Goal: Task Accomplishment & Management: Use online tool/utility

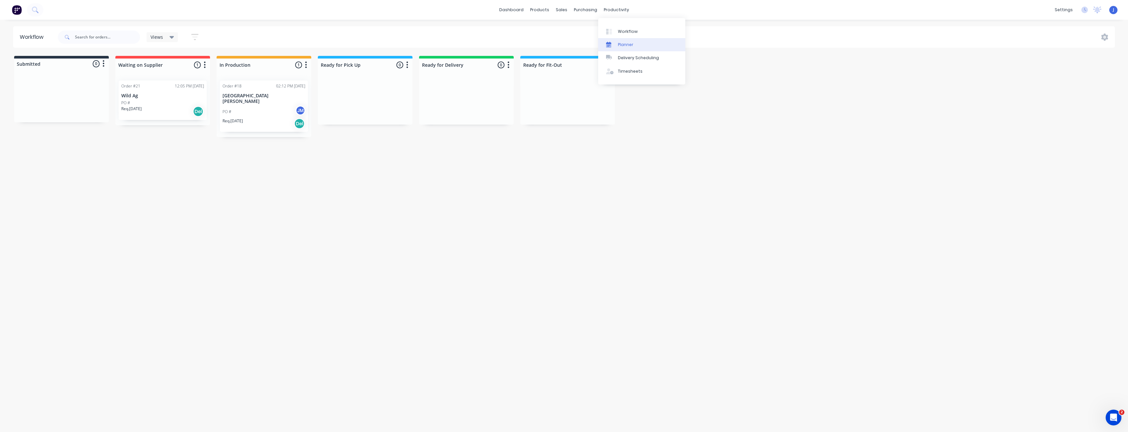
click at [620, 44] on div "Planner" at bounding box center [625, 45] width 15 height 6
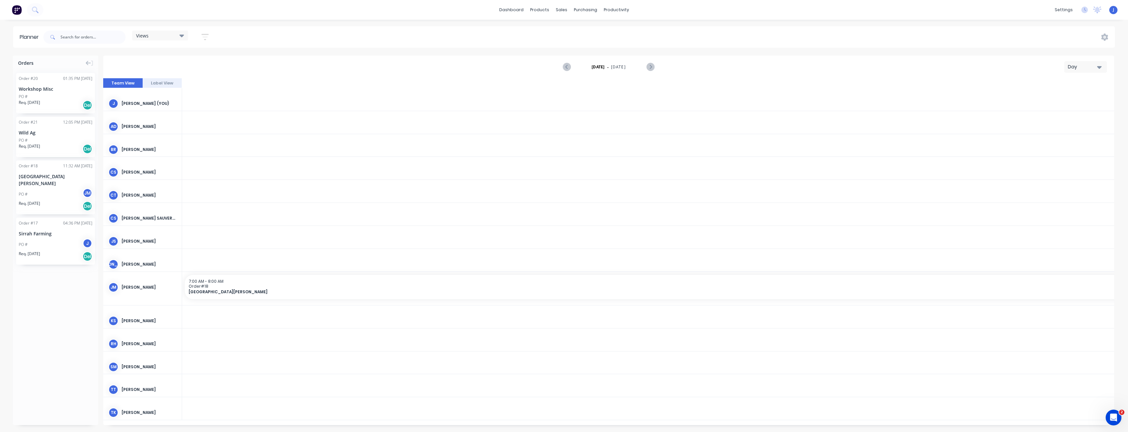
scroll to position [0, 1590]
click at [572, 31] on div "Sales Orders" at bounding box center [585, 32] width 27 height 6
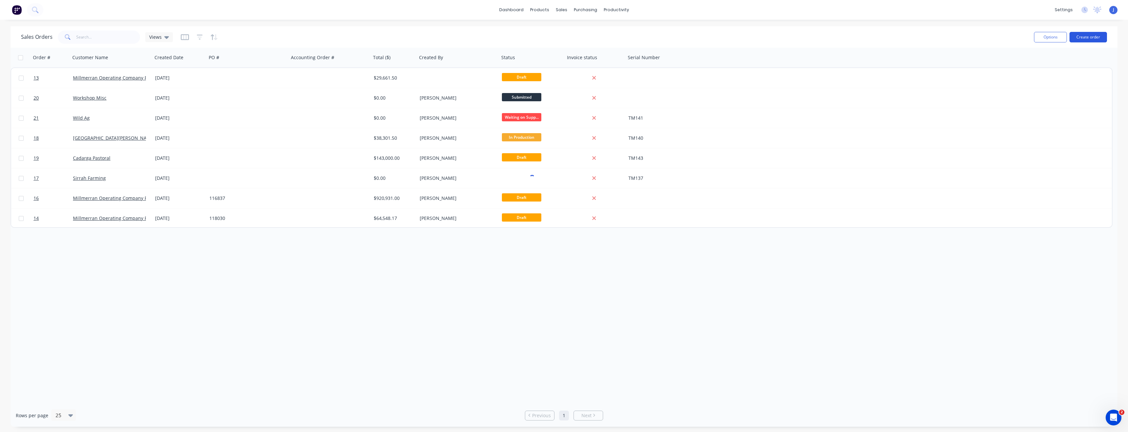
click at [1091, 36] on button "Create order" at bounding box center [1087, 37] width 37 height 11
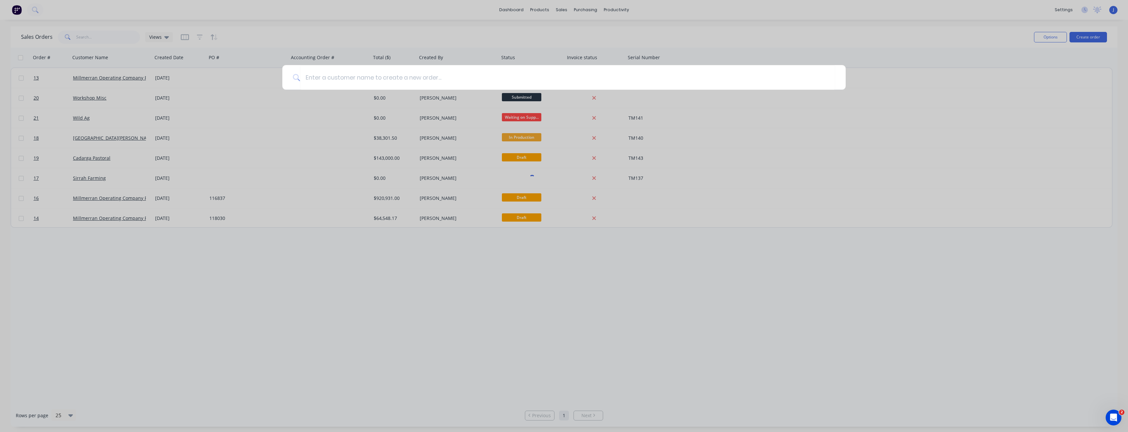
click at [817, 57] on div at bounding box center [564, 216] width 1128 height 432
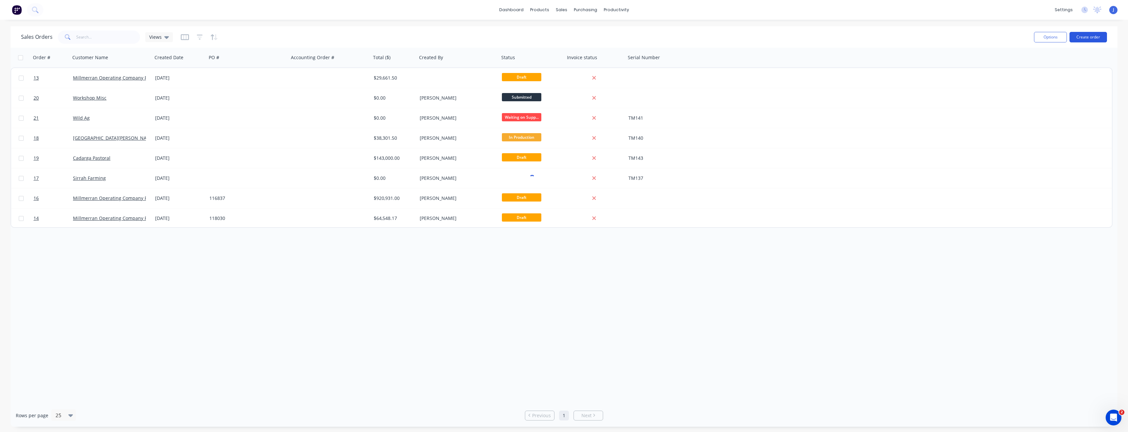
click at [1090, 38] on button "Create order" at bounding box center [1087, 37] width 37 height 11
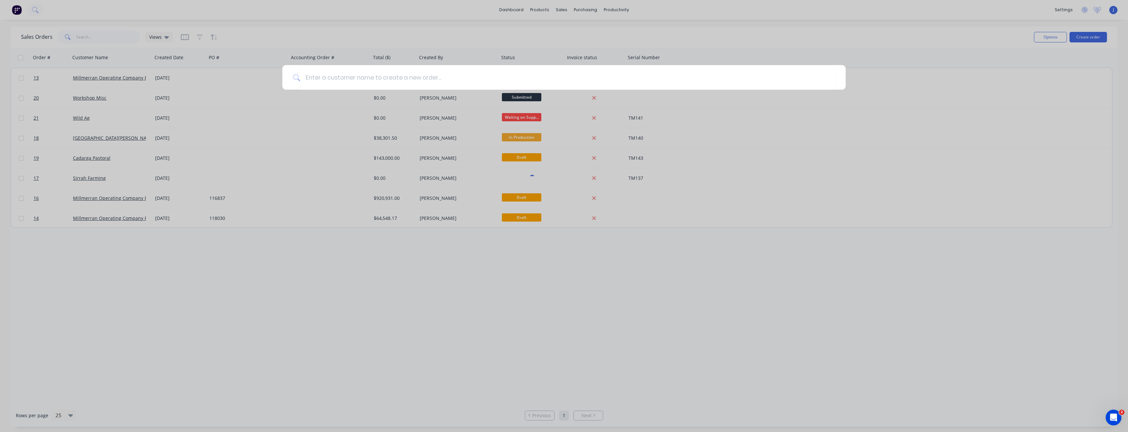
click at [940, 44] on div at bounding box center [564, 216] width 1128 height 432
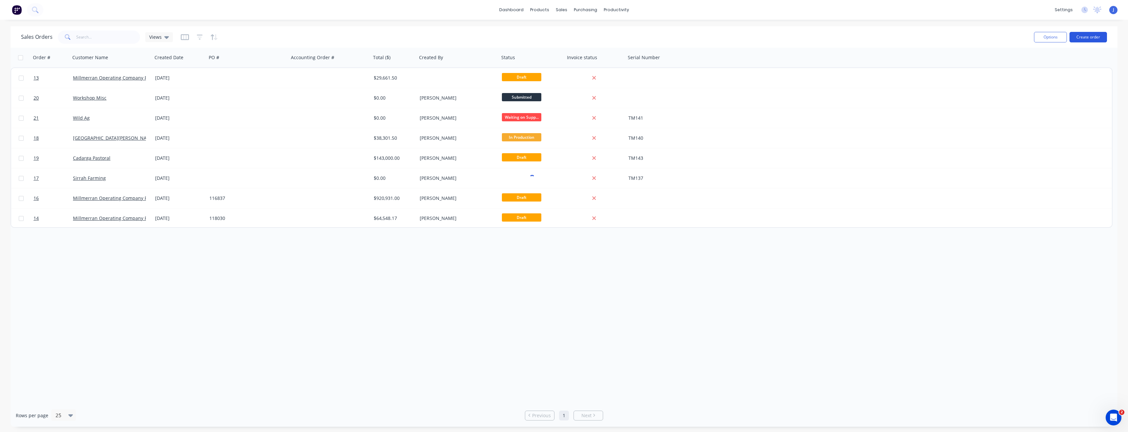
click at [1100, 37] on button "Create order" at bounding box center [1087, 37] width 37 height 11
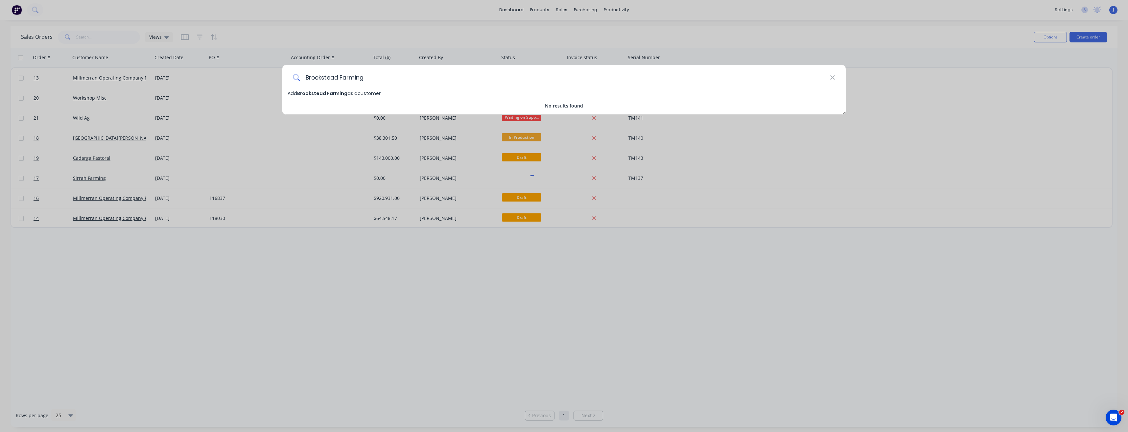
click at [373, 78] on input "Brookstead Farming" at bounding box center [565, 77] width 530 height 25
type input "Brookstead Farming Co Pty Ltd"
click at [315, 91] on span "Brookstead Farming Co Pty Ltd" at bounding box center [335, 93] width 76 height 7
select select "AU"
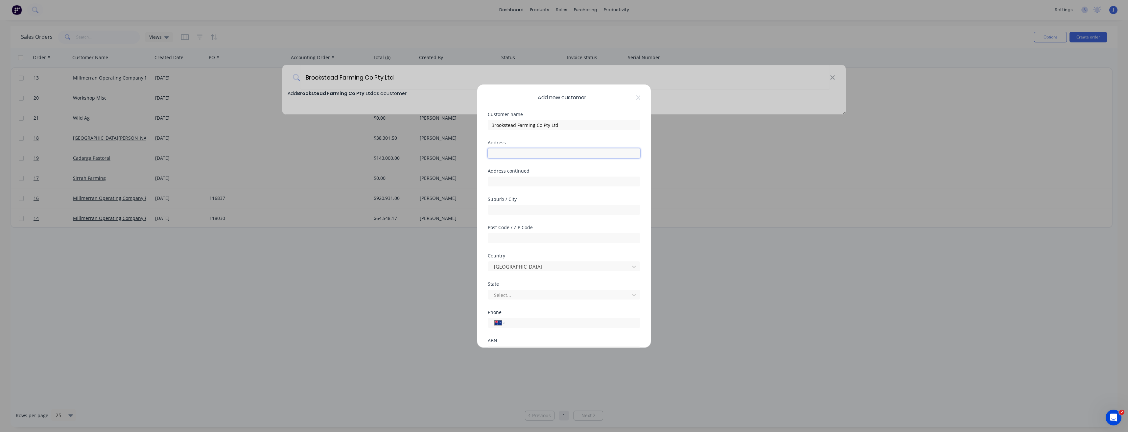
click at [514, 151] on input "text" at bounding box center [564, 153] width 152 height 10
type input "PO Box 6"
click at [505, 209] on input "text" at bounding box center [564, 210] width 152 height 10
type input "Brookstead"
click at [527, 240] on input "text" at bounding box center [564, 238] width 152 height 10
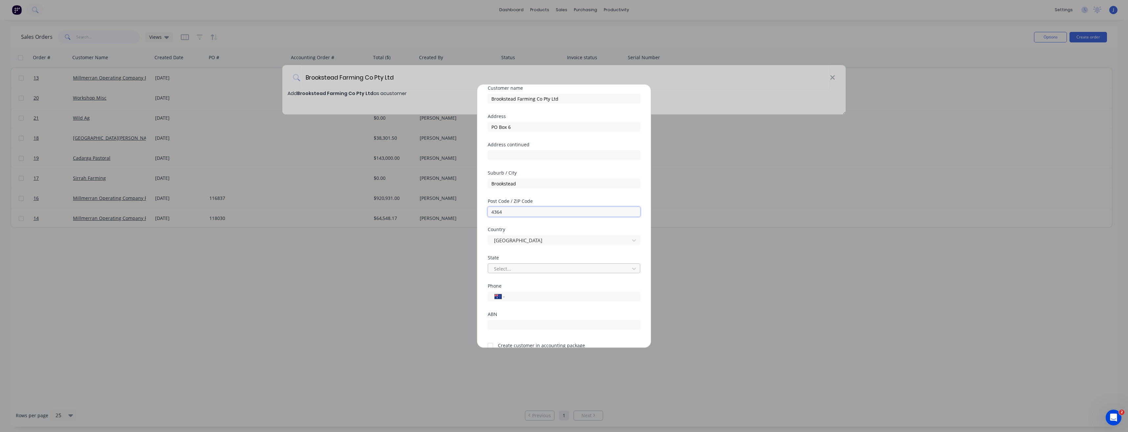
scroll to position [58, 0]
type input "4364"
click at [520, 264] on input "tel" at bounding box center [571, 265] width 124 height 8
type input "0428 457 324"
click at [548, 232] on div "Select..." at bounding box center [559, 237] width 137 height 10
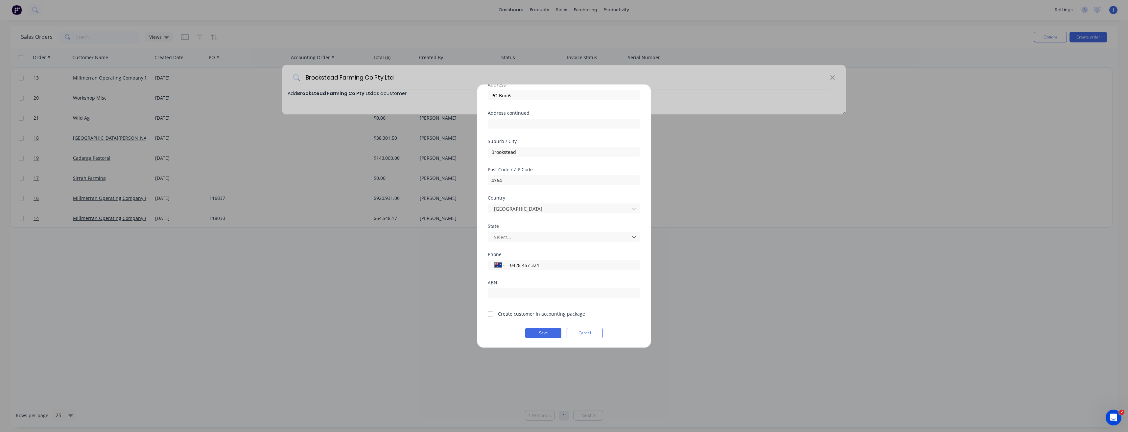
click at [490, 313] on div at bounding box center [490, 313] width 13 height 13
click at [540, 334] on button "Save" at bounding box center [543, 333] width 36 height 11
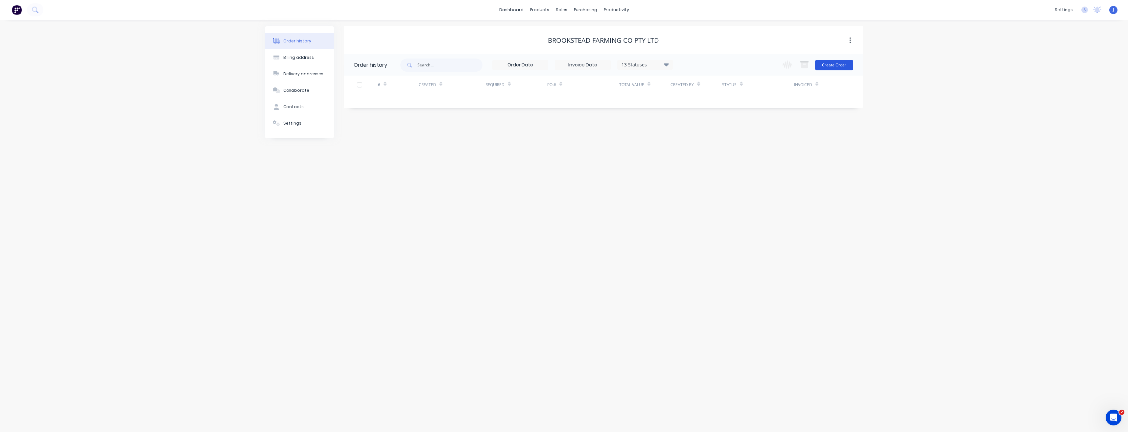
click at [826, 64] on button "Create Order" at bounding box center [834, 65] width 38 height 11
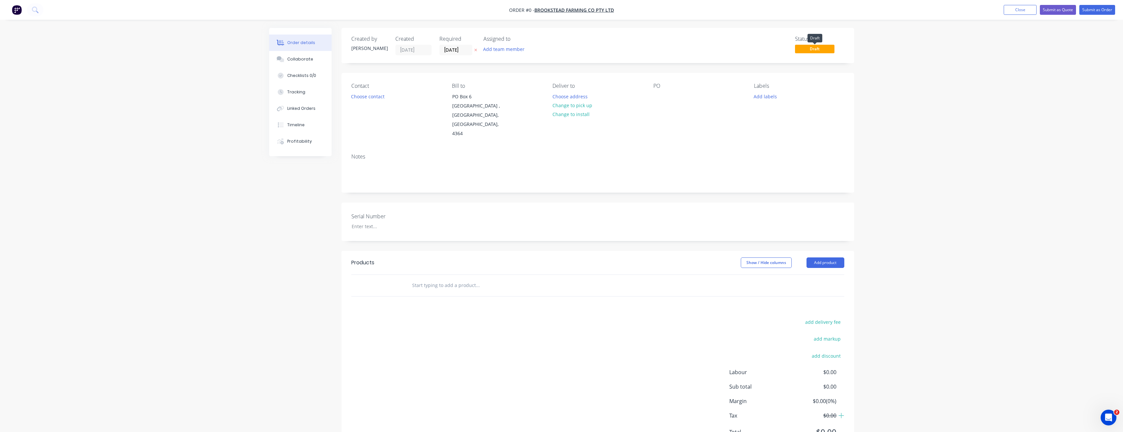
click at [830, 49] on span "Draft" at bounding box center [814, 49] width 39 height 8
drag, startPoint x: 814, startPoint y: 49, endPoint x: 1098, endPoint y: 0, distance: 287.8
click at [1098, 0] on nav "Order #0 - Brookstead Farming Co Pty Ltd Add product Close Submit as Quote Subm…" at bounding box center [561, 10] width 1123 height 20
click at [1096, 8] on button "Submit as Order" at bounding box center [1097, 10] width 36 height 10
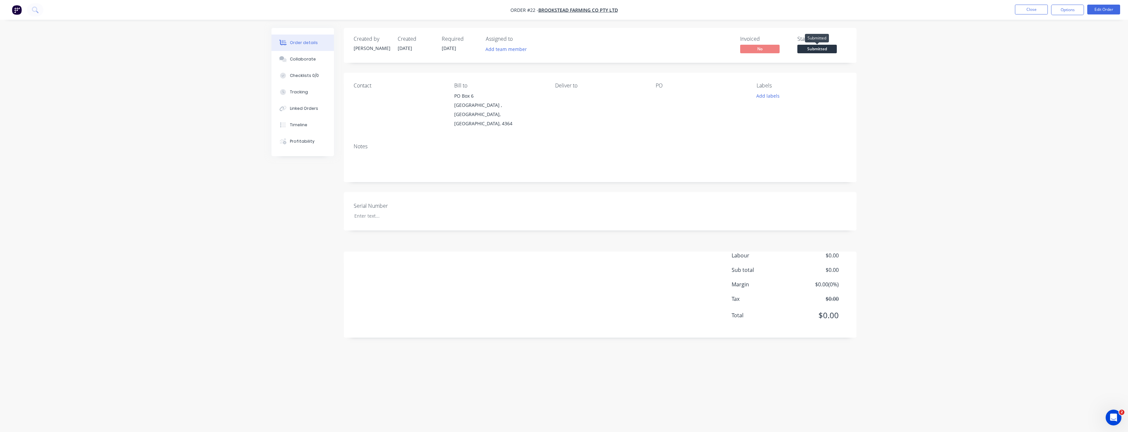
click at [827, 50] on span "Submitted" at bounding box center [816, 49] width 39 height 8
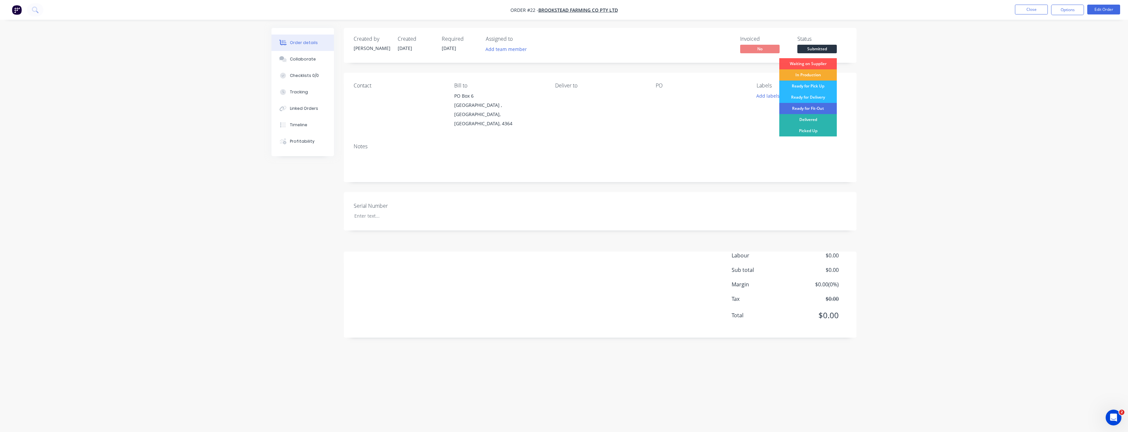
click at [811, 76] on div "In Production" at bounding box center [808, 74] width 58 height 11
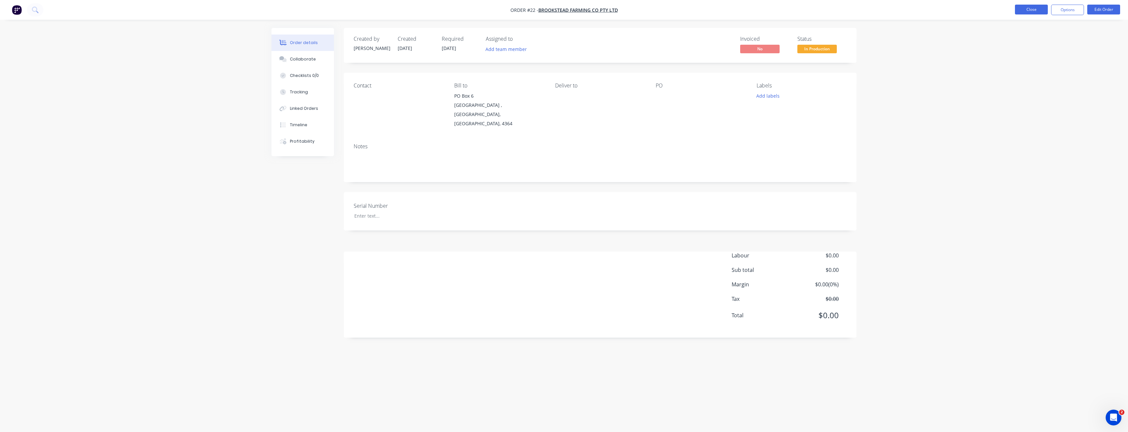
click at [1032, 9] on button "Close" at bounding box center [1031, 10] width 33 height 10
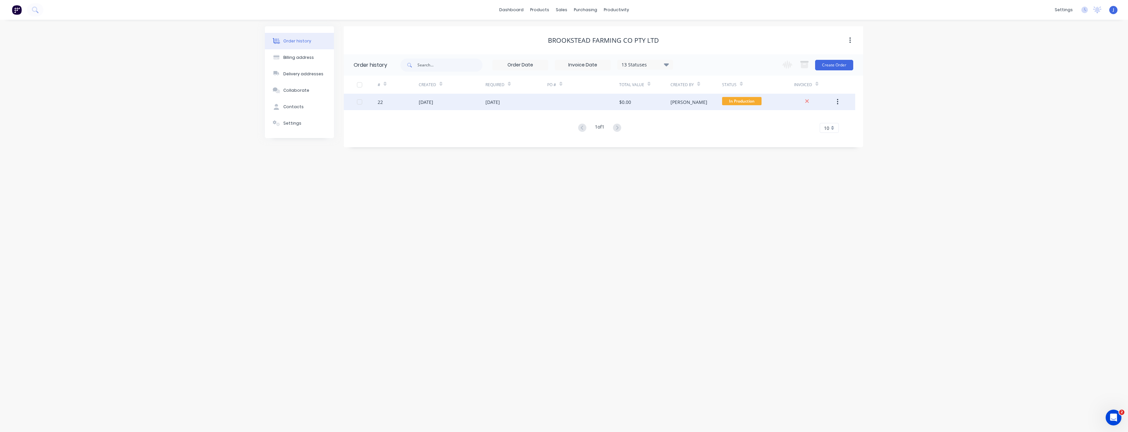
click div "[DATE]"
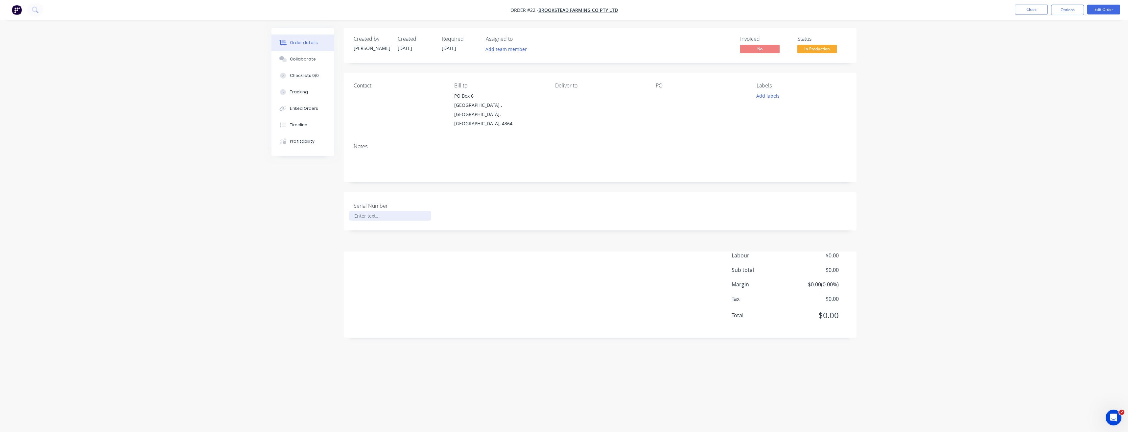
click div
drag, startPoint x: 445, startPoint y: 200, endPoint x: 450, endPoint y: 198, distance: 5.9
click div "Serial Number"
drag, startPoint x: 393, startPoint y: 227, endPoint x: 370, endPoint y: 203, distance: 33.3
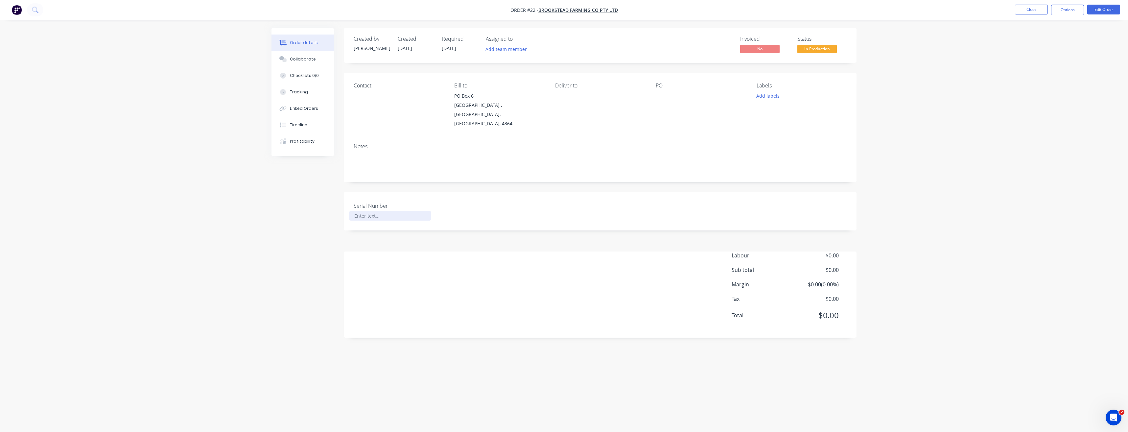
click div "Created by [PERSON_NAME] Created [DATE] Required [DATE] Assigned to Add team me…"
click div
click div "139"
click div "Created by [PERSON_NAME] Created [DATE] Required [DATE] Assigned to Add team me…"
click at [371, 211] on div "T" at bounding box center [390, 216] width 82 height 10
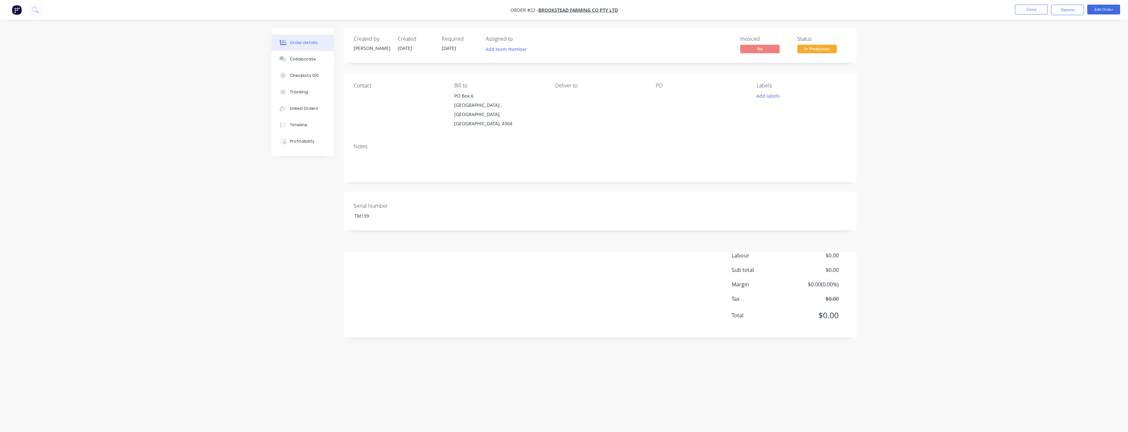
click at [538, 192] on div "Serial Number TM139" at bounding box center [600, 211] width 513 height 38
click at [1038, 8] on button "Close" at bounding box center [1031, 10] width 33 height 10
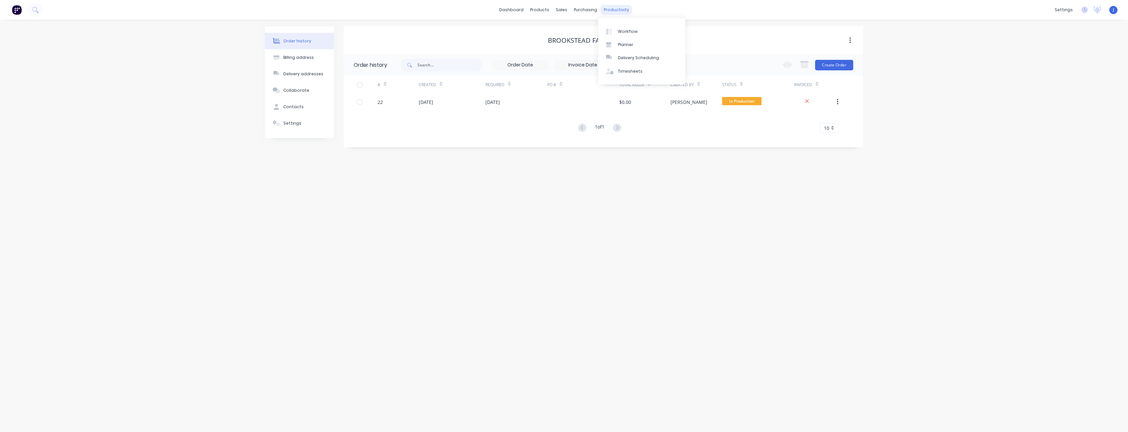
click at [609, 11] on div "productivity" at bounding box center [616, 10] width 32 height 10
click at [626, 42] on div "Planner" at bounding box center [625, 45] width 15 height 6
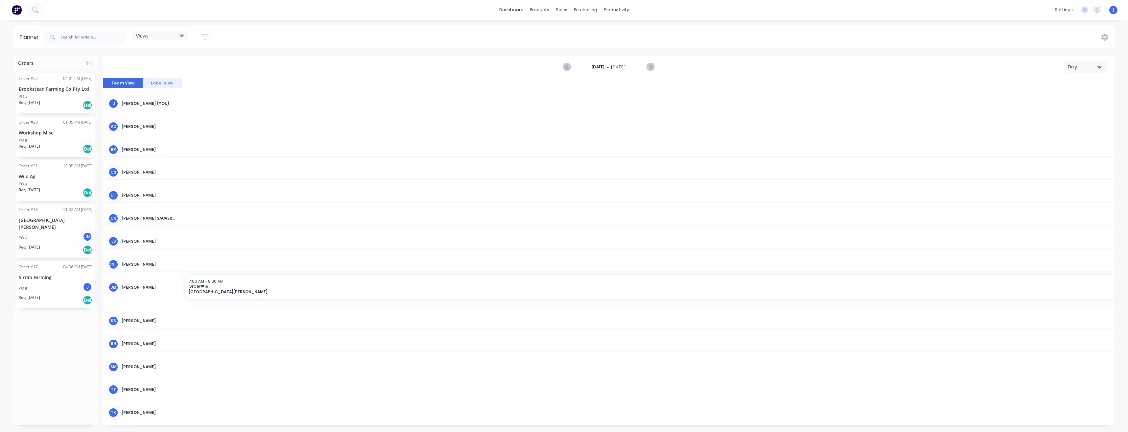
scroll to position [0, 1590]
click at [565, 33] on icon at bounding box center [563, 32] width 6 height 6
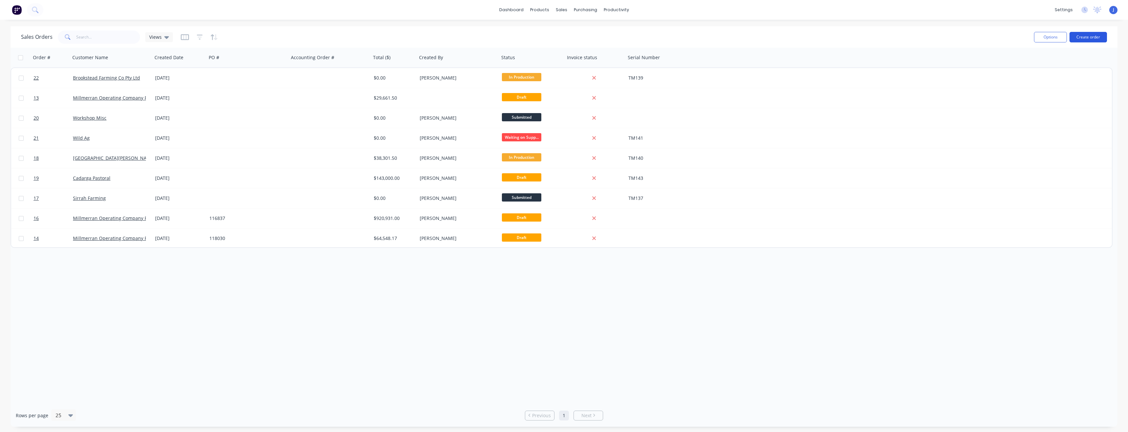
click at [1084, 37] on button "Create order" at bounding box center [1087, 37] width 37 height 11
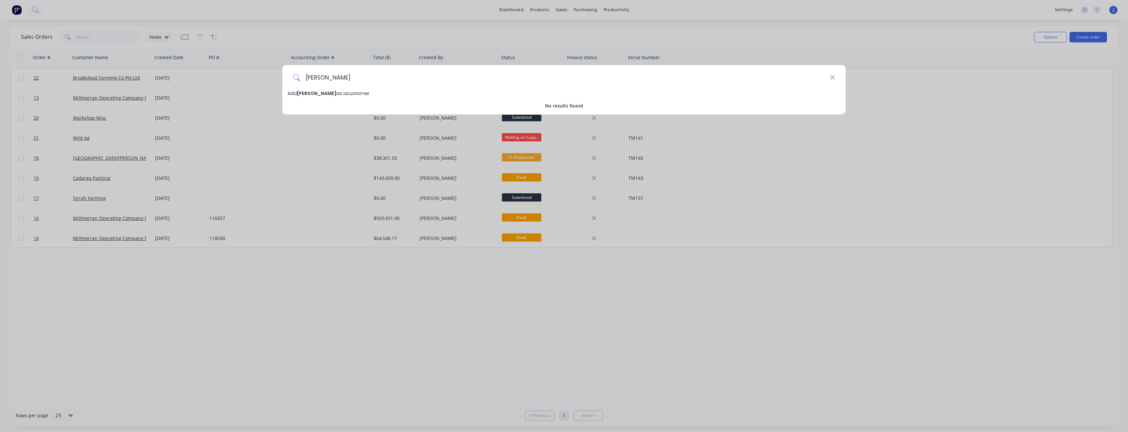
drag, startPoint x: 370, startPoint y: 78, endPoint x: 313, endPoint y: 74, distance: 57.3
click at [313, 74] on input "Walter Brosnan" at bounding box center [565, 77] width 530 height 25
type input "Wanolga Pty Ltd"
click at [322, 94] on span "Wanolga Pty Ltd" at bounding box center [317, 93] width 40 height 7
select select "AU"
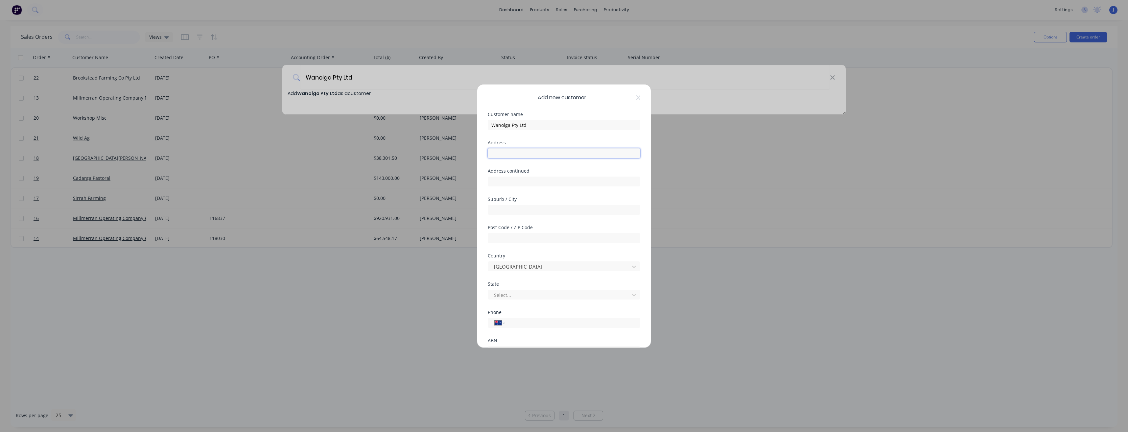
click at [533, 157] on input "text" at bounding box center [564, 153] width 152 height 10
click at [512, 150] on input "text" at bounding box center [564, 153] width 152 height 10
type input "1464 Lower Daymar Road"
click at [505, 211] on input "text" at bounding box center [564, 210] width 152 height 10
type input "Thallon"
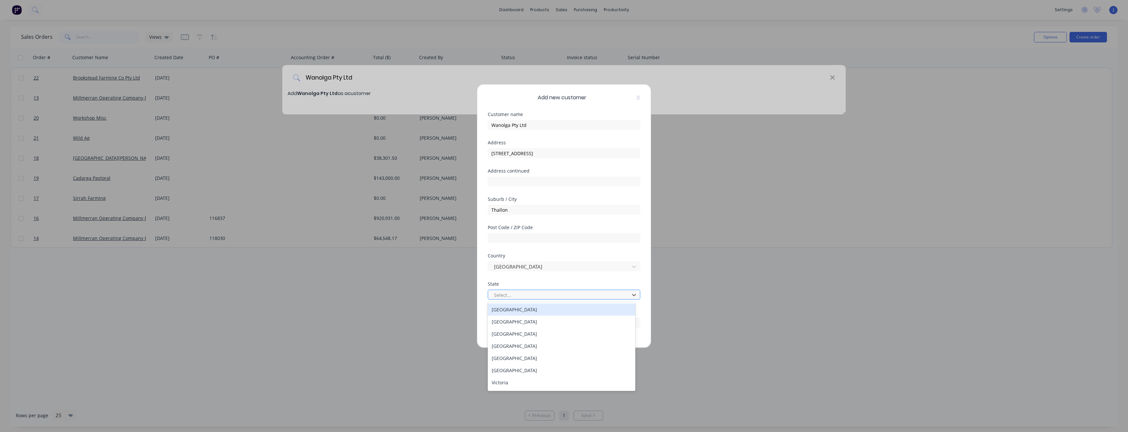
click at [517, 294] on div at bounding box center [559, 295] width 133 height 8
click at [519, 349] on div "[GEOGRAPHIC_DATA]" at bounding box center [562, 346] width 148 height 12
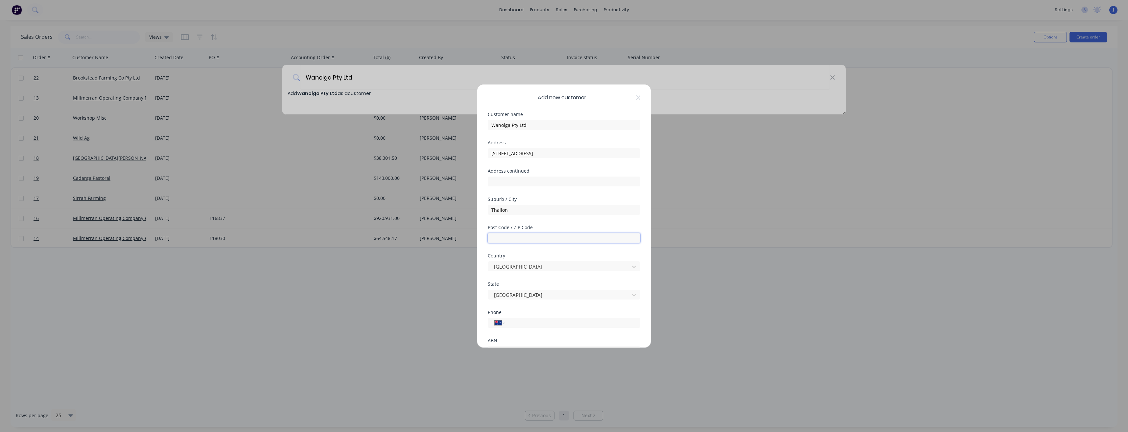
click at [522, 237] on input "text" at bounding box center [564, 238] width 152 height 10
type input "4497"
click at [512, 265] on input "tel" at bounding box center [571, 265] width 124 height 8
type input "0427 259 654"
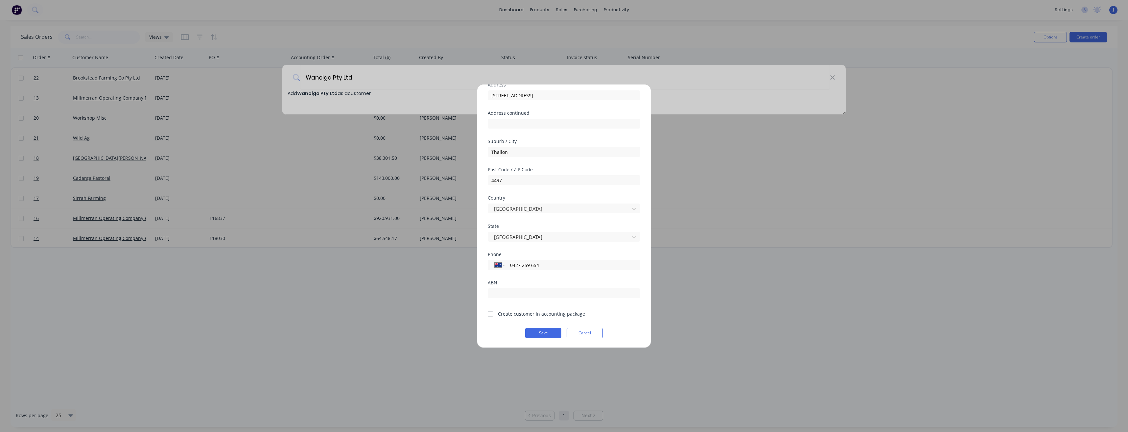
click at [489, 314] on div at bounding box center [490, 313] width 13 height 13
drag, startPoint x: 541, startPoint y: 335, endPoint x: 537, endPoint y: 336, distance: 4.0
click at [541, 335] on button "Save" at bounding box center [543, 333] width 36 height 11
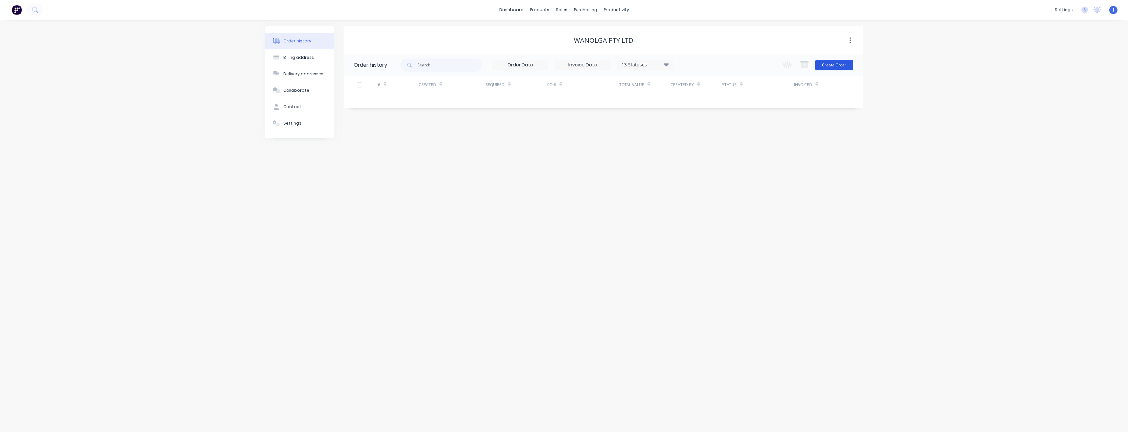
click at [840, 62] on button "Create Order" at bounding box center [834, 65] width 38 height 11
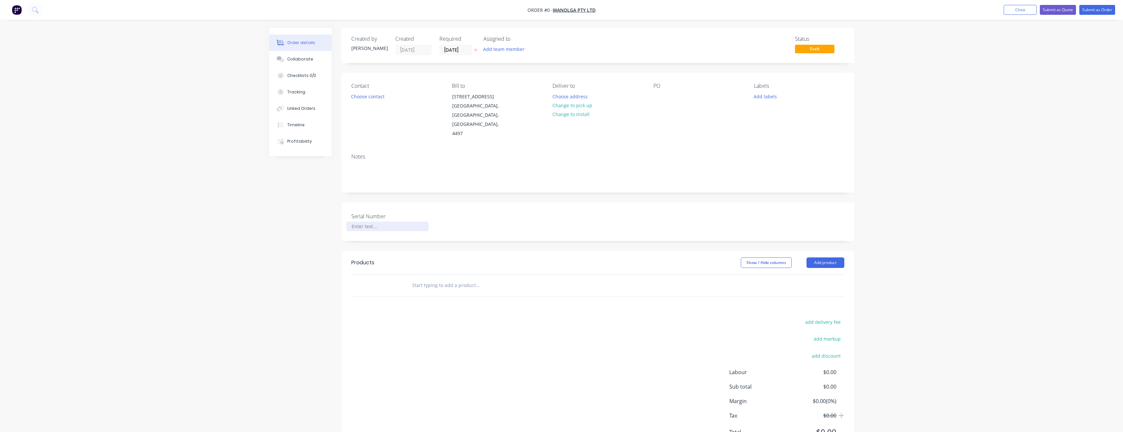
click at [393, 222] on div at bounding box center [387, 227] width 82 height 10
click at [365, 222] on div at bounding box center [387, 227] width 82 height 10
click at [464, 213] on div "Serial Number TM142" at bounding box center [597, 221] width 513 height 38
click at [830, 257] on button "Add product" at bounding box center [825, 262] width 38 height 11
click at [810, 274] on div "Product catalogue" at bounding box center [813, 279] width 51 height 10
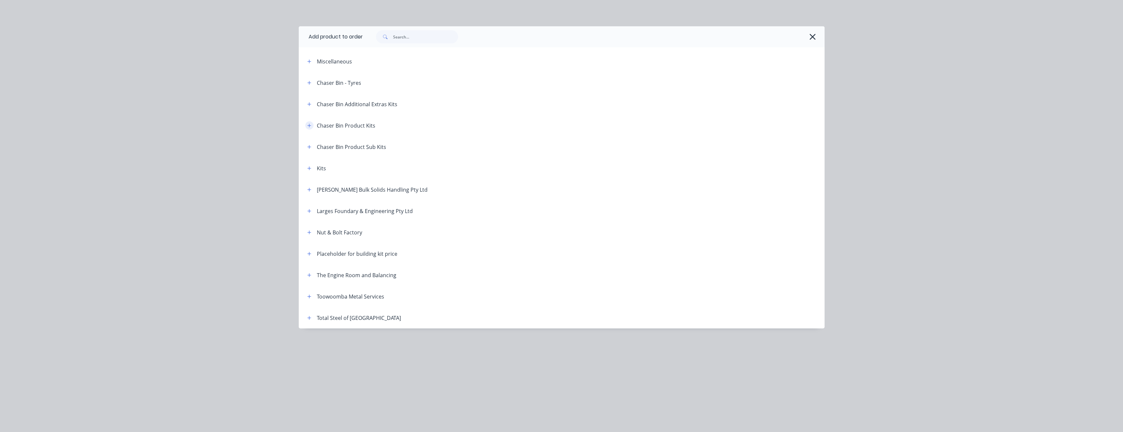
click at [310, 123] on icon "button" at bounding box center [309, 125] width 4 height 5
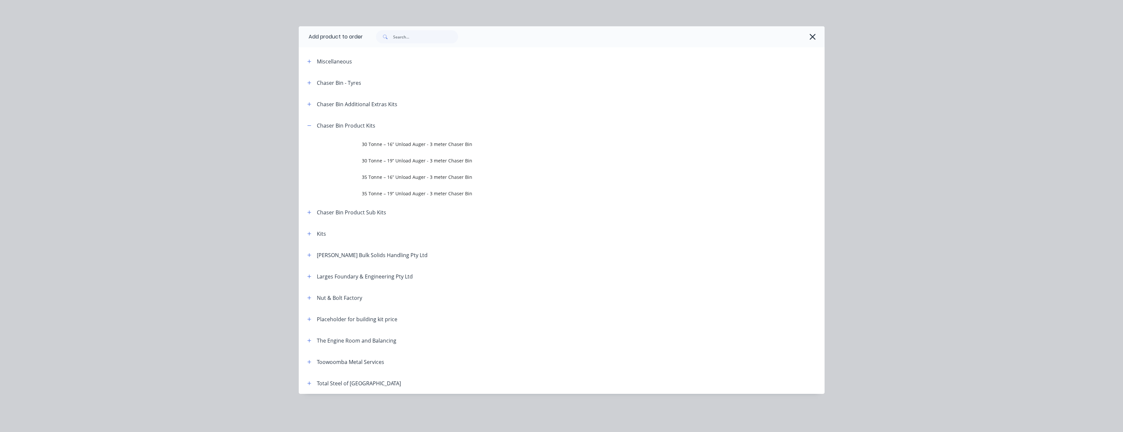
click at [385, 177] on span "35 Tonne – 16” Unload Auger - 3 meter Chaser Bin" at bounding box center [547, 177] width 370 height 7
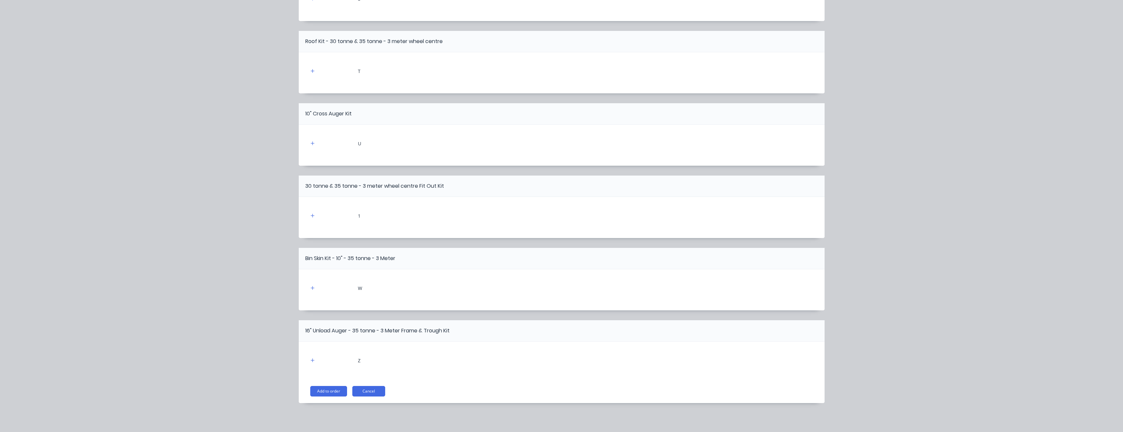
scroll to position [32, 0]
drag, startPoint x: 318, startPoint y: 392, endPoint x: 313, endPoint y: 394, distance: 5.9
click at [318, 392] on button "Add to order" at bounding box center [328, 391] width 37 height 11
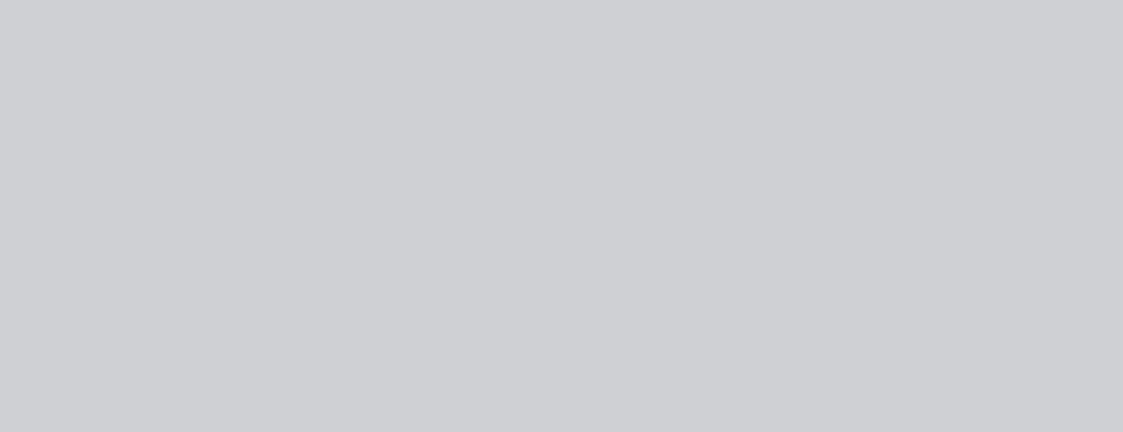
scroll to position [0, 0]
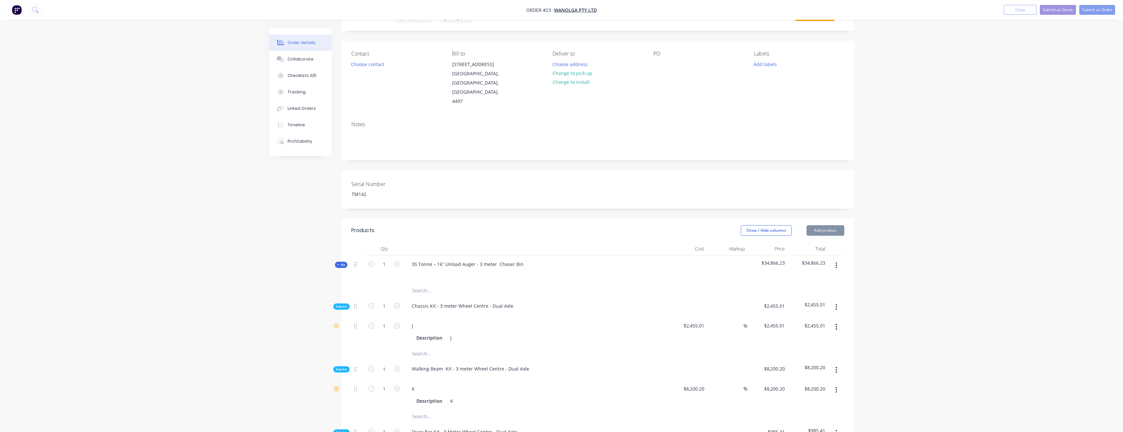
type input "$2,455.01"
type input "$8,200.20"
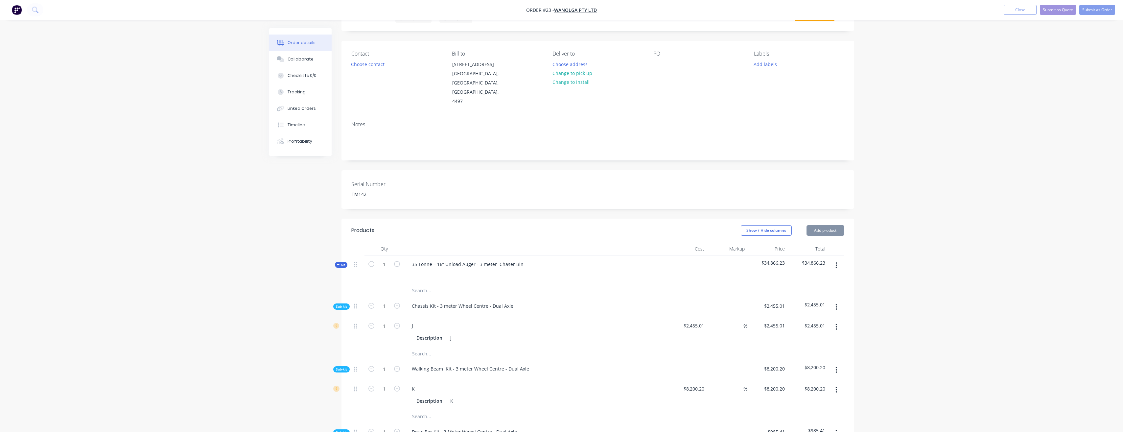
type input "$8,200.20"
type input "$985.41"
type input "$1,475.63"
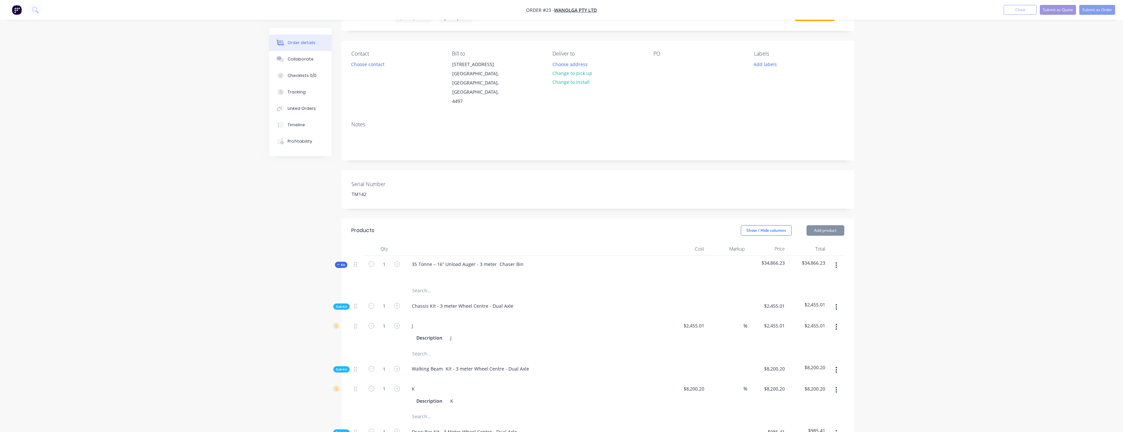
type input "$1,475.63"
type input "$837.02"
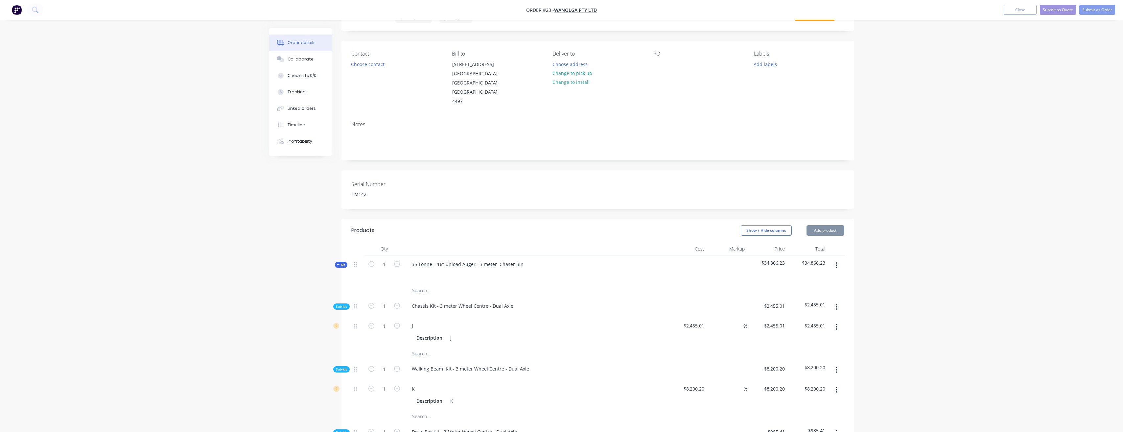
type input "$1,093.86"
type input "$932.22"
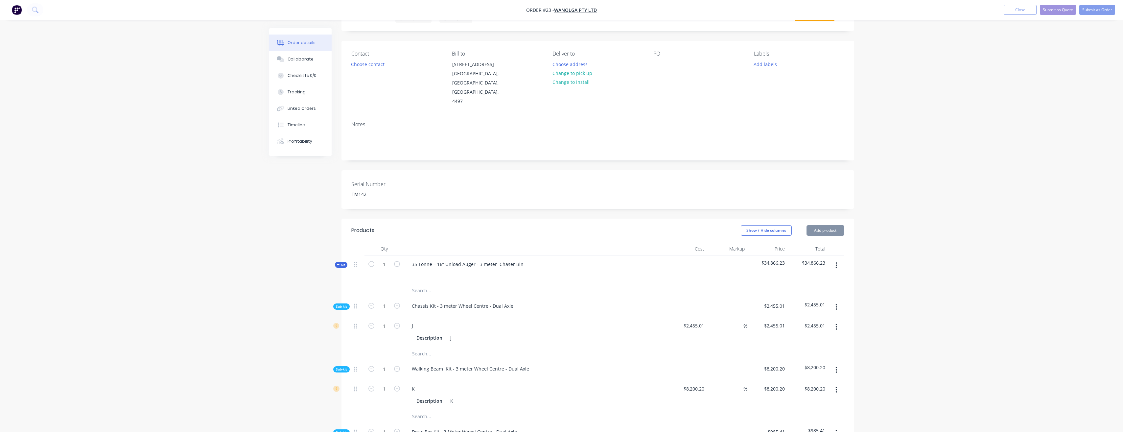
type input "$932.22"
type input "$485.91"
type input "$1,828.41"
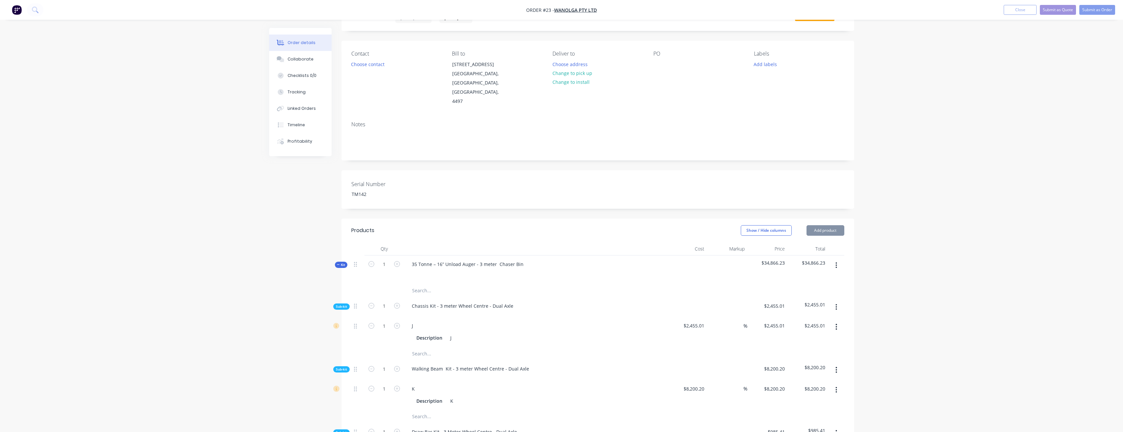
type input "$1,828.41"
type input "$646.62"
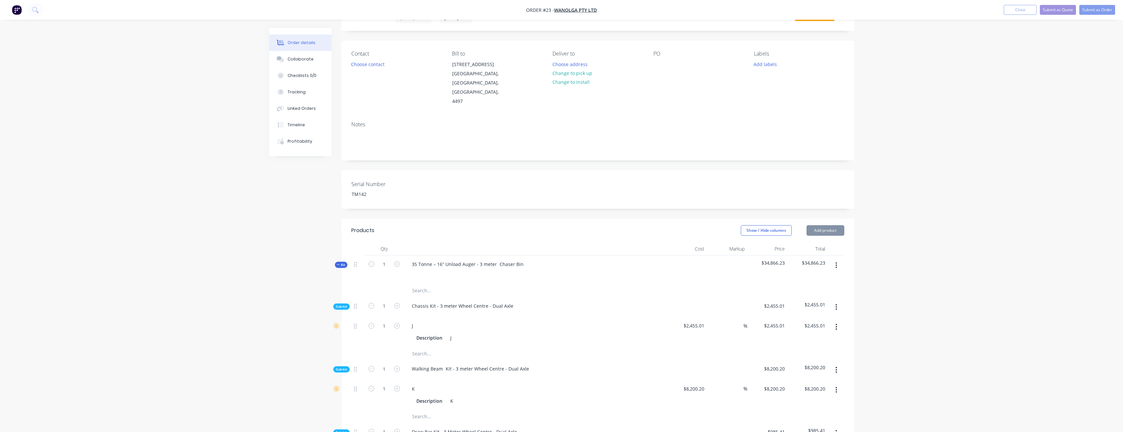
type input "$1,295.76"
type input "$9,673.73"
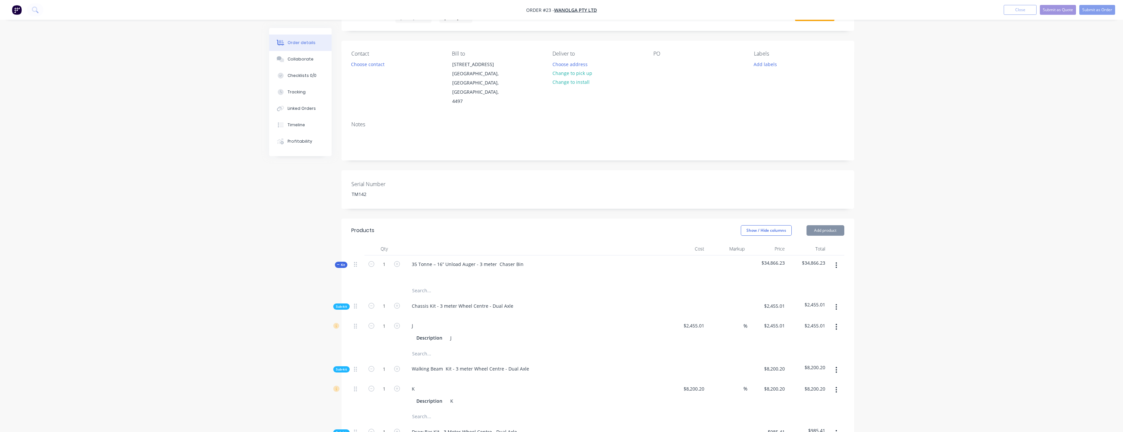
type input "$9,673.73"
type input "$2,120.27"
type input "$2,836.18"
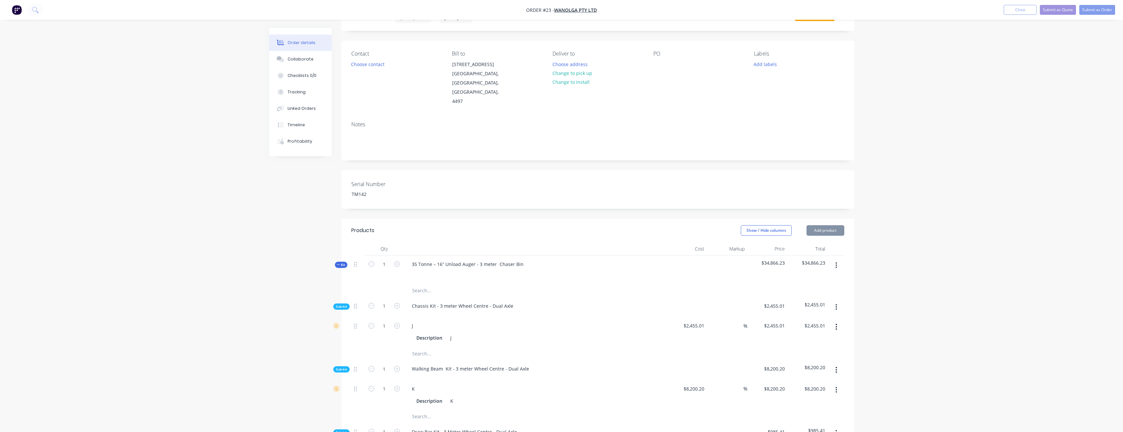
type input "$2,836.18"
click at [827, 225] on button "Add product" at bounding box center [825, 230] width 38 height 11
click at [808, 242] on div "Product catalogue" at bounding box center [813, 247] width 51 height 10
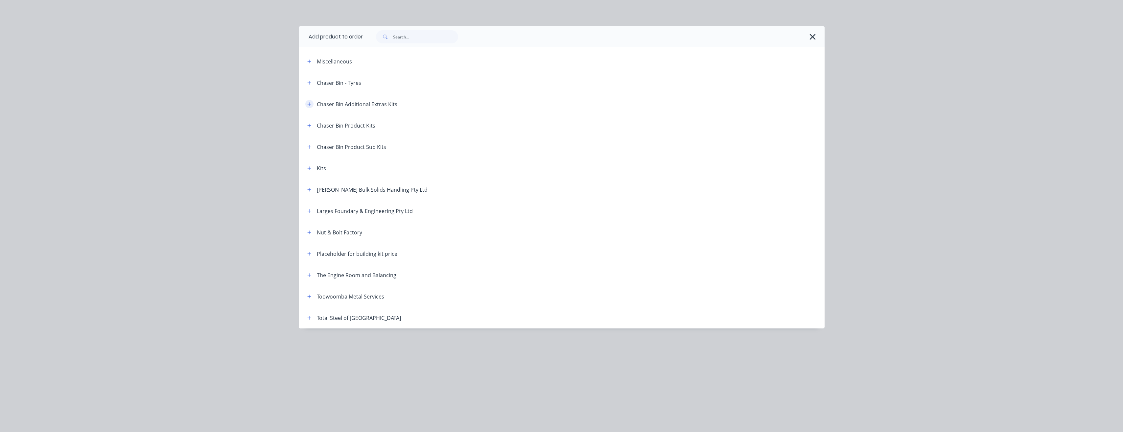
click at [312, 105] on button "button" at bounding box center [309, 104] width 8 height 8
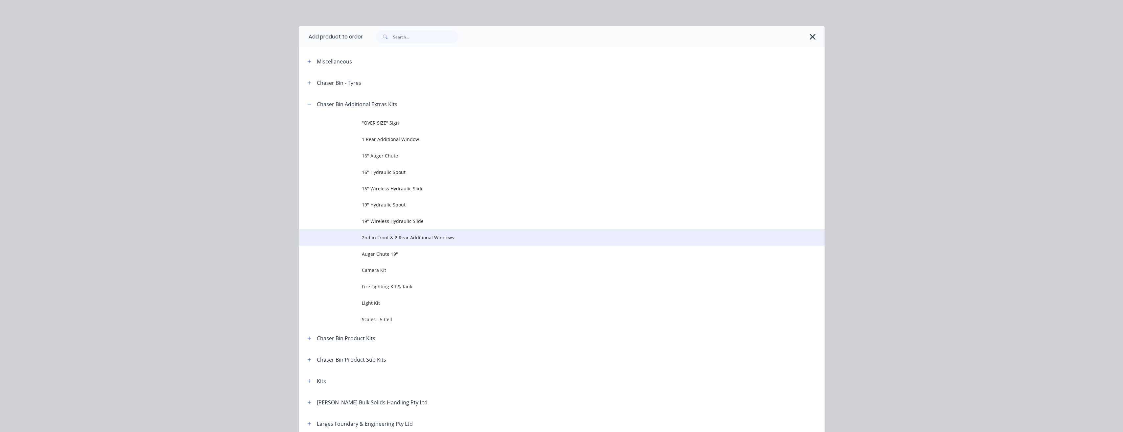
click at [388, 237] on span "2nd in Front & 2 Rear Additional Windows" at bounding box center [547, 237] width 370 height 7
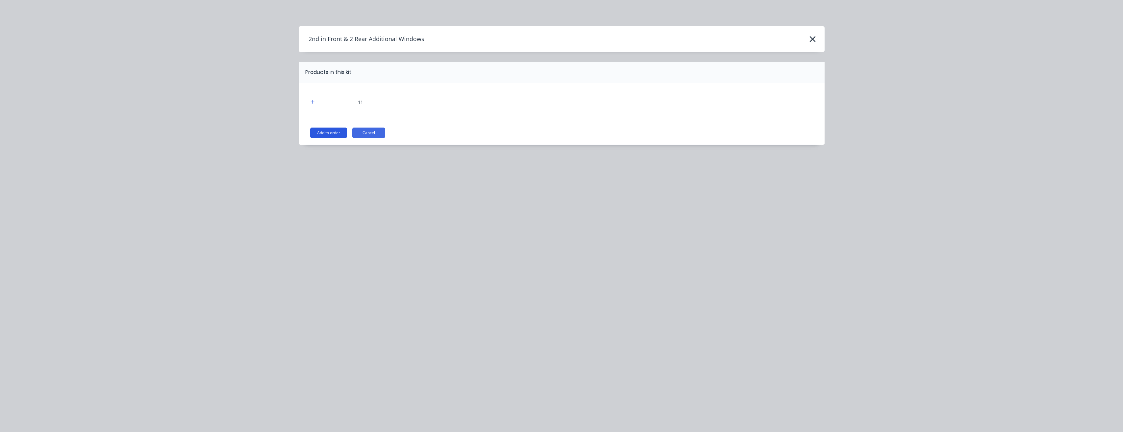
click at [326, 134] on button "Add to order" at bounding box center [328, 133] width 37 height 11
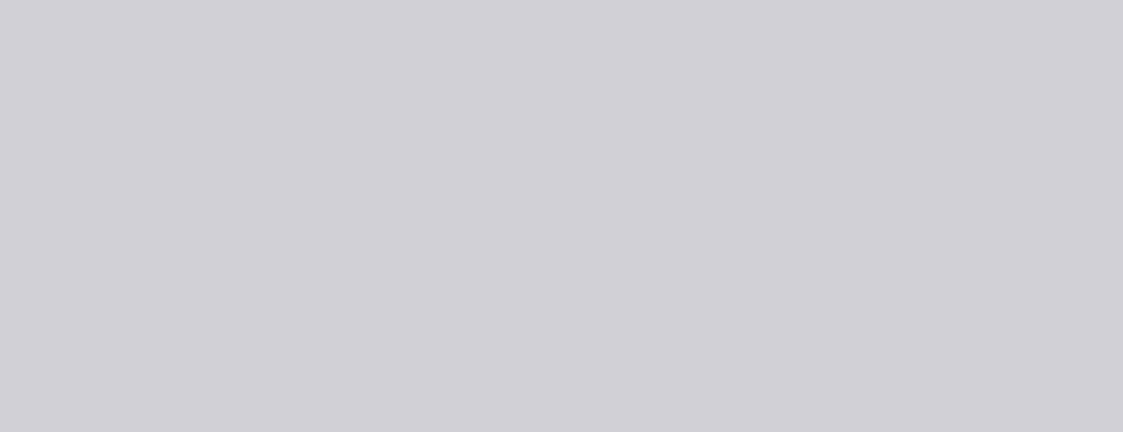
type input "$38.43"
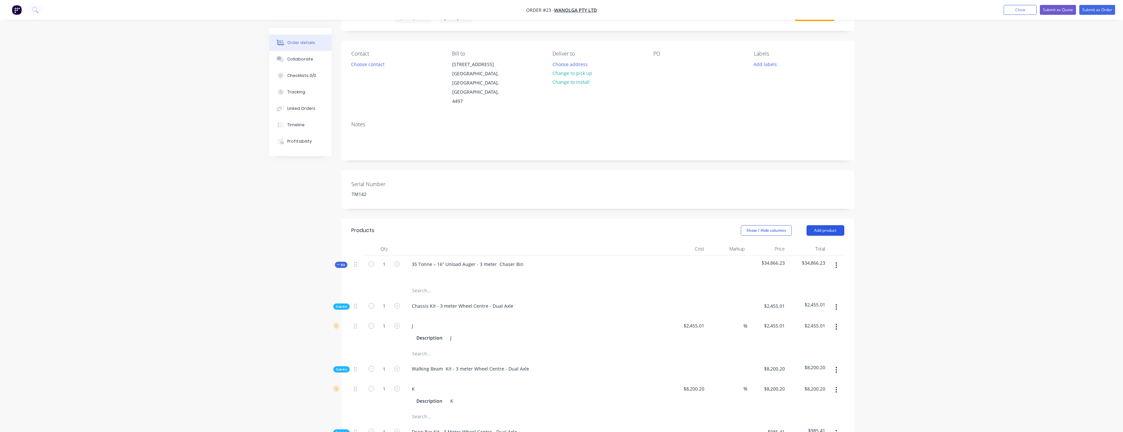
click at [825, 225] on button "Add product" at bounding box center [825, 230] width 38 height 11
click at [808, 242] on div "Product catalogue" at bounding box center [813, 247] width 51 height 10
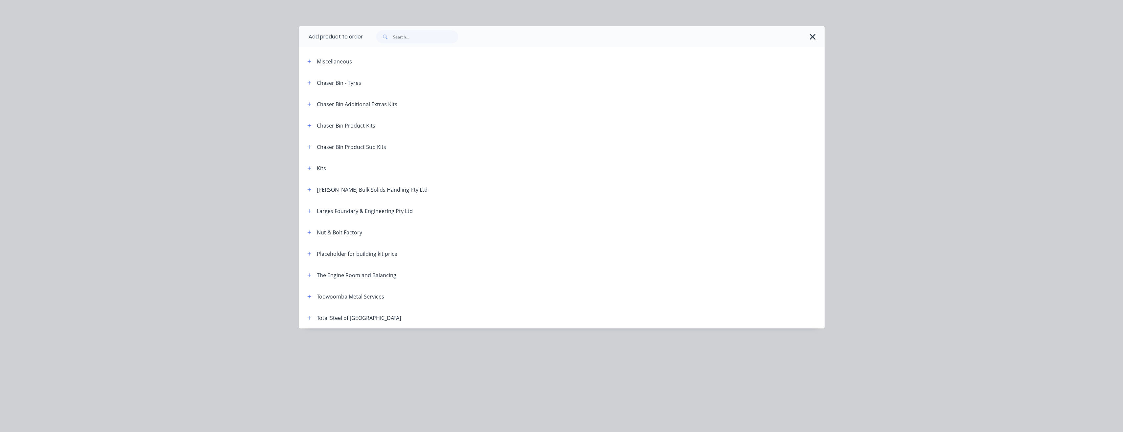
click at [318, 105] on div "Chaser Bin Additional Extras Kits" at bounding box center [357, 104] width 81 height 8
click at [306, 103] on button "button" at bounding box center [309, 104] width 8 height 8
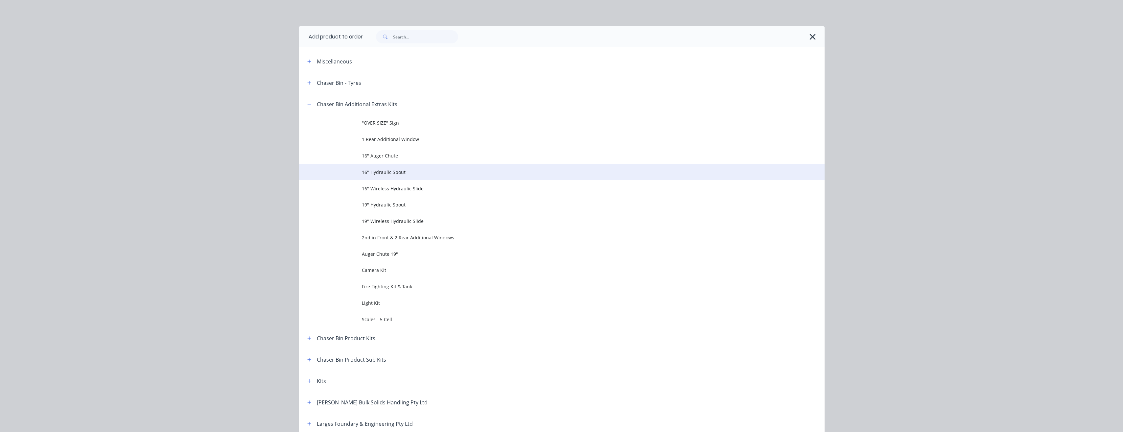
click at [394, 173] on span "16" Hydraulic Spout" at bounding box center [547, 172] width 370 height 7
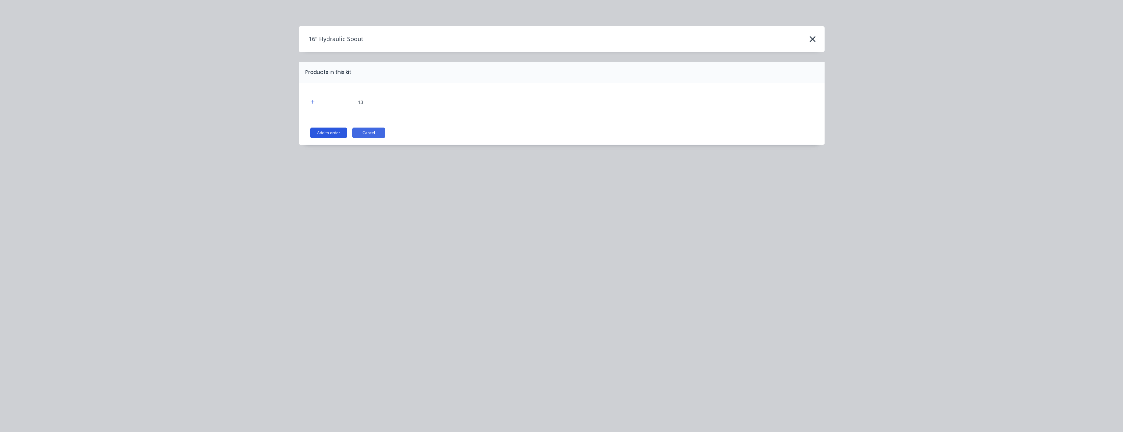
click at [329, 132] on button "Add to order" at bounding box center [328, 133] width 37 height 11
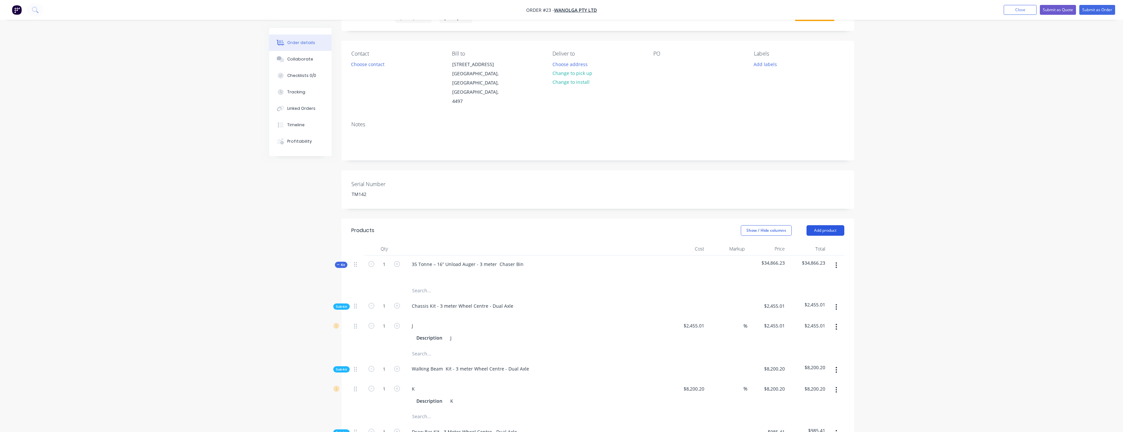
click at [823, 225] on button "Add product" at bounding box center [825, 230] width 38 height 11
click at [800, 242] on div "Product catalogue" at bounding box center [813, 247] width 51 height 10
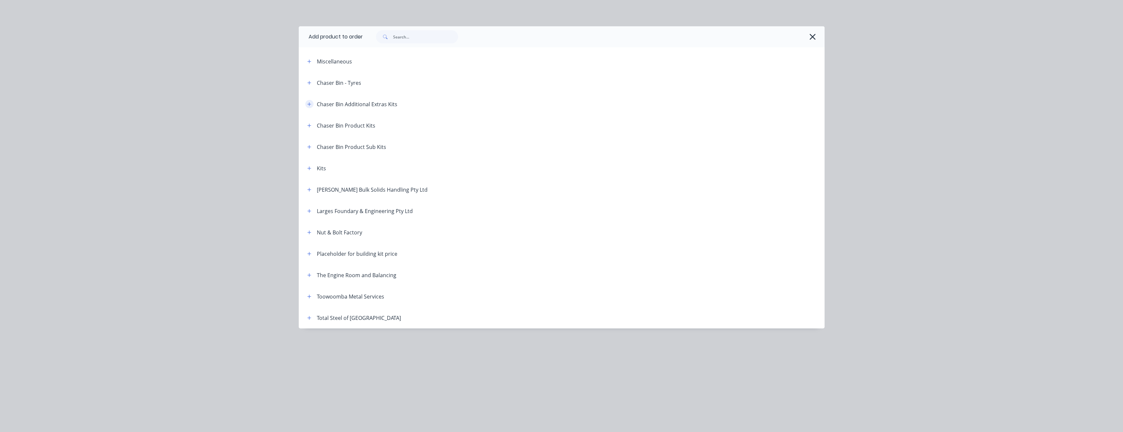
click at [310, 104] on icon "button" at bounding box center [309, 104] width 4 height 4
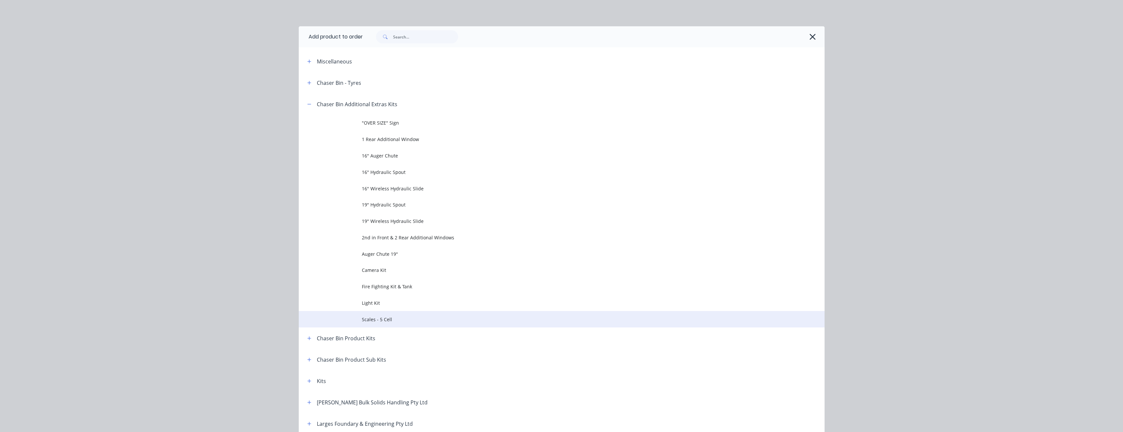
click at [377, 319] on span "Scales - 5 Cell" at bounding box center [547, 319] width 370 height 7
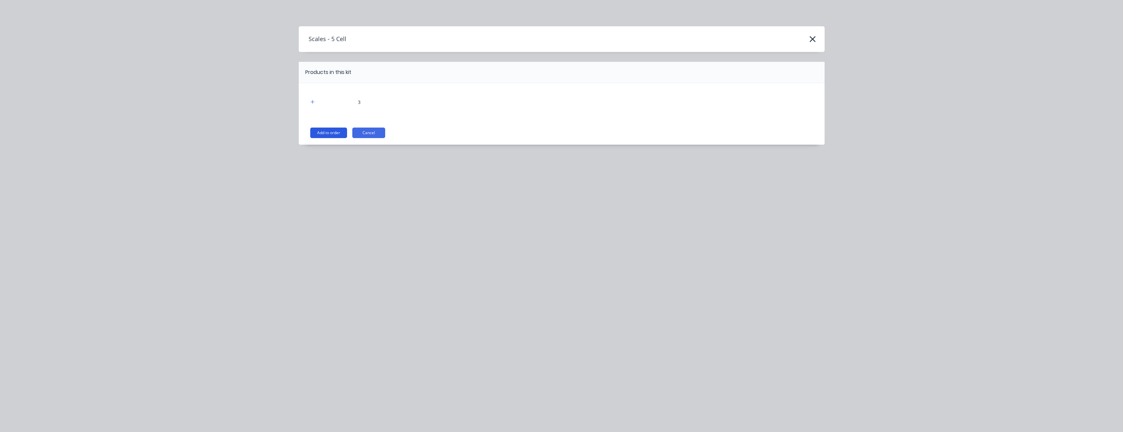
click at [328, 130] on button "Add to order" at bounding box center [328, 133] width 37 height 11
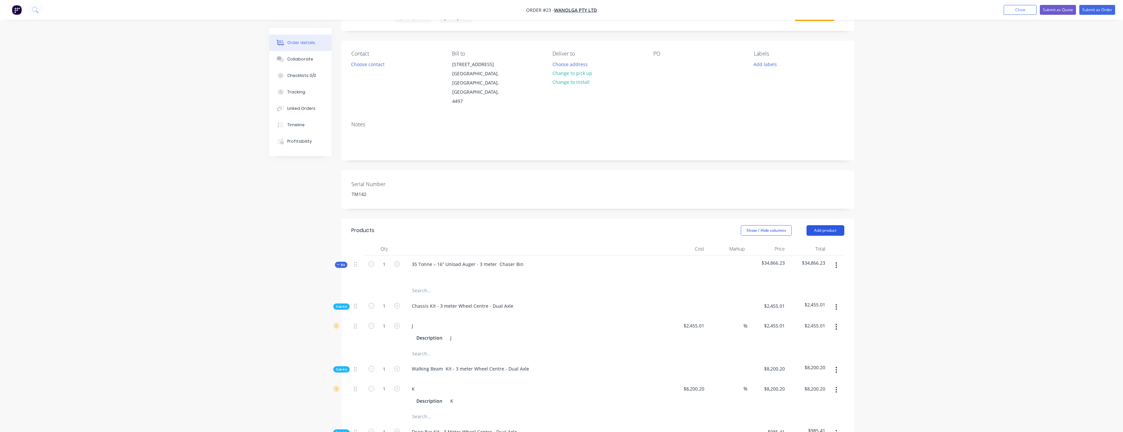
click at [832, 225] on button "Add product" at bounding box center [825, 230] width 38 height 11
click at [823, 242] on div "Product catalogue" at bounding box center [813, 247] width 51 height 10
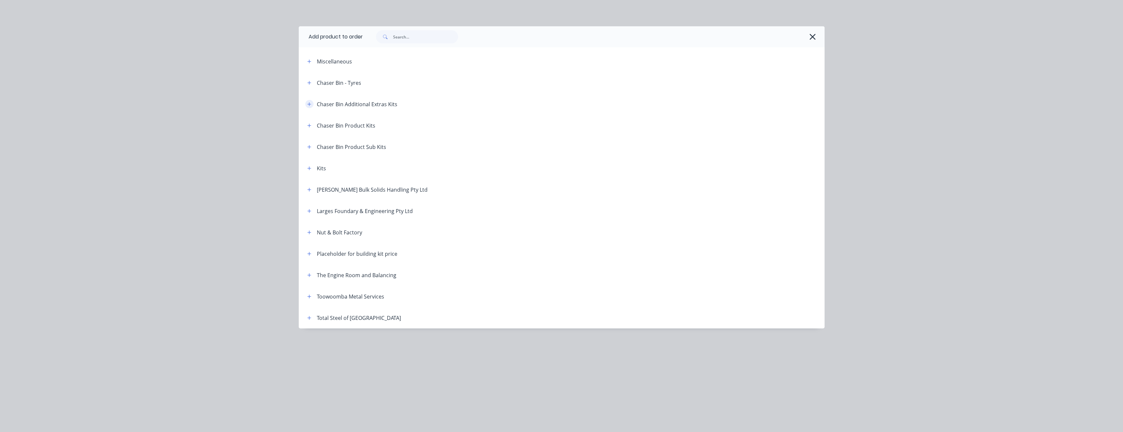
click at [310, 102] on icon "button" at bounding box center [309, 104] width 4 height 5
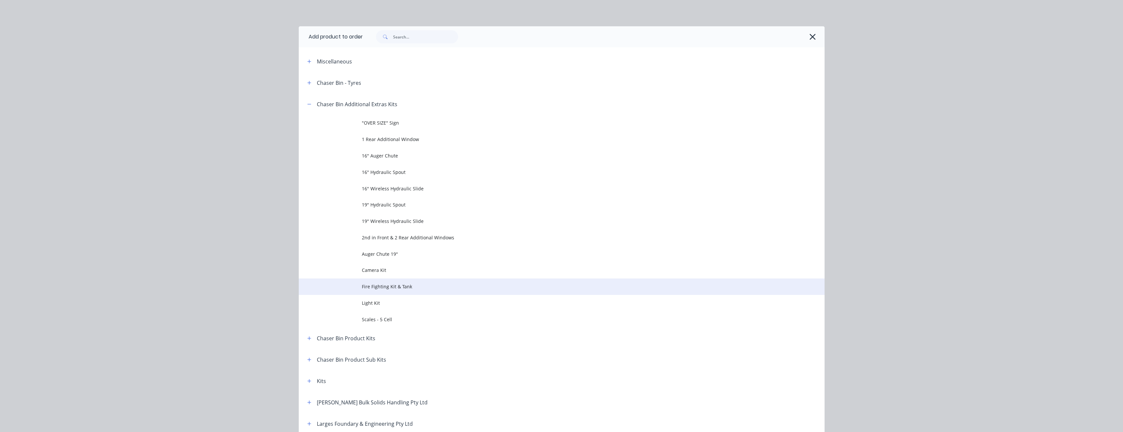
click at [388, 285] on span "Fire Fighting Kit & Tank" at bounding box center [547, 286] width 370 height 7
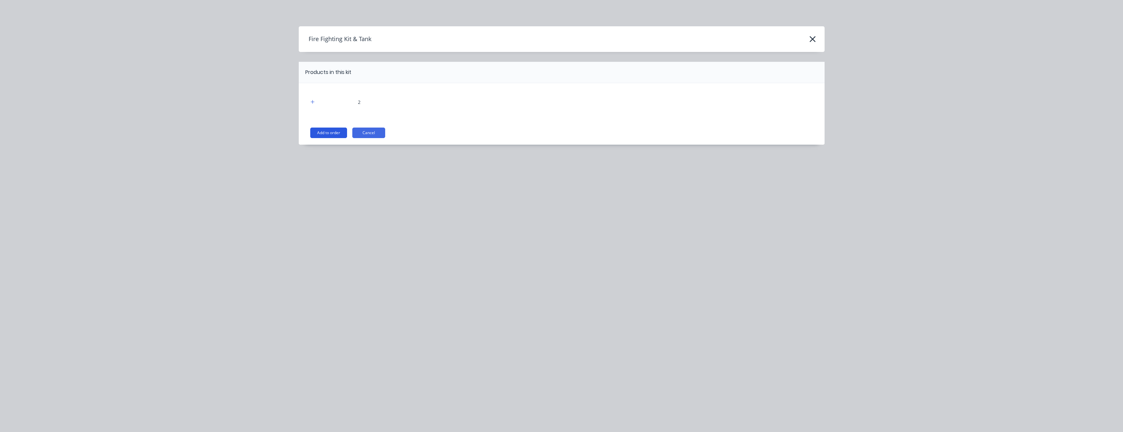
click at [324, 134] on button "Add to order" at bounding box center [328, 133] width 37 height 11
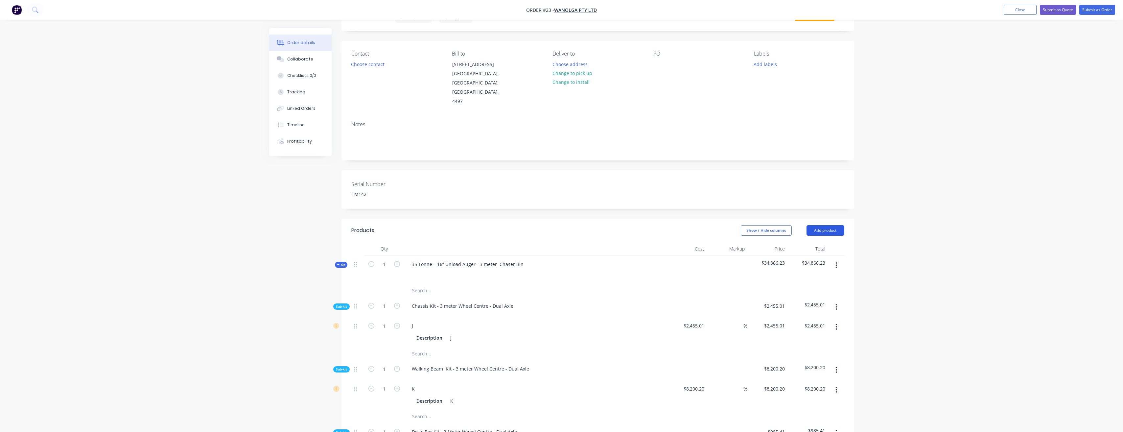
click at [830, 225] on button "Add product" at bounding box center [825, 230] width 38 height 11
click at [813, 242] on div "Product catalogue" at bounding box center [813, 247] width 51 height 10
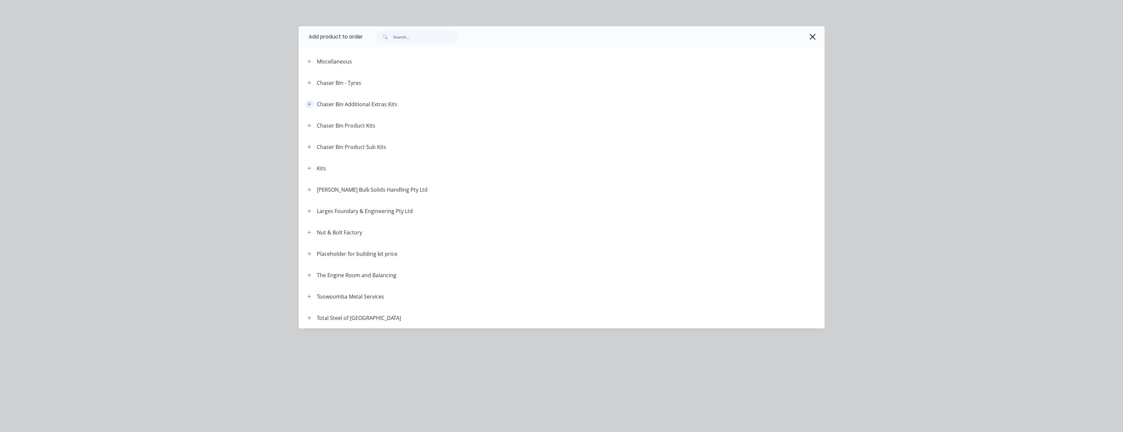
click at [313, 103] on button "button" at bounding box center [309, 104] width 8 height 8
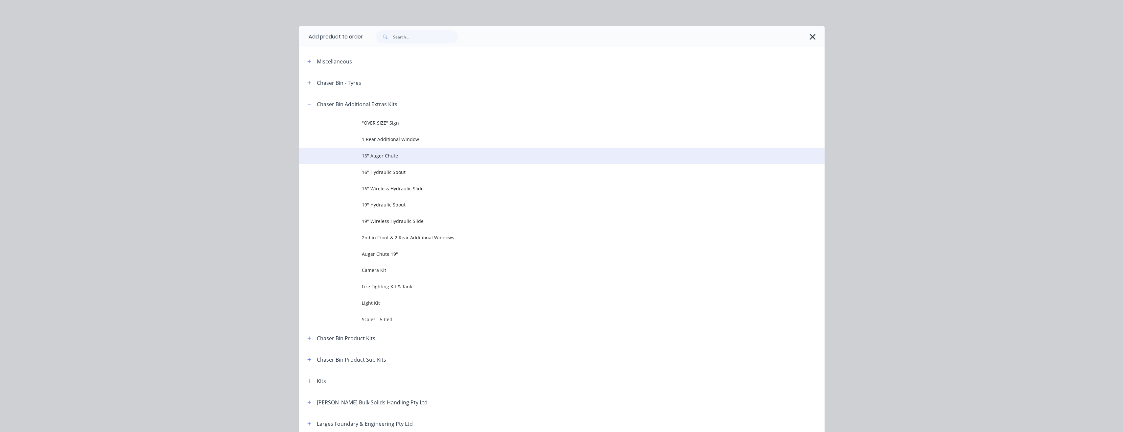
click at [380, 158] on span "16" Auger Chute" at bounding box center [547, 155] width 370 height 7
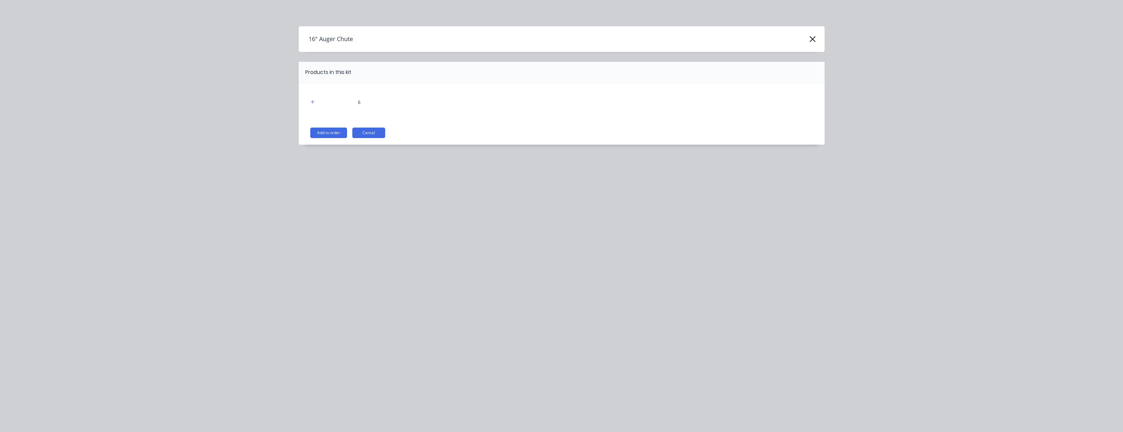
click at [330, 134] on button "Add to order" at bounding box center [328, 133] width 37 height 11
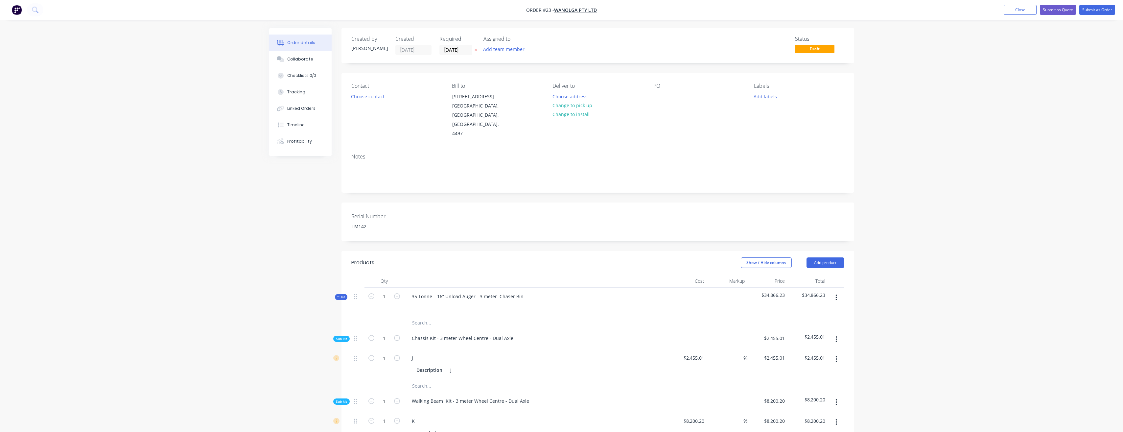
click at [815, 45] on span "Draft" at bounding box center [814, 49] width 39 height 8
click at [815, 48] on span "Draft" at bounding box center [814, 49] width 39 height 8
click at [816, 50] on span "Draft" at bounding box center [814, 49] width 39 height 8
drag, startPoint x: 815, startPoint y: 49, endPoint x: 730, endPoint y: 56, distance: 85.7
click at [731, 56] on div "Created by Jarod Luke Created 09/09/25 Required 09/09/25 Assigned to Add team m…" at bounding box center [597, 45] width 513 height 35
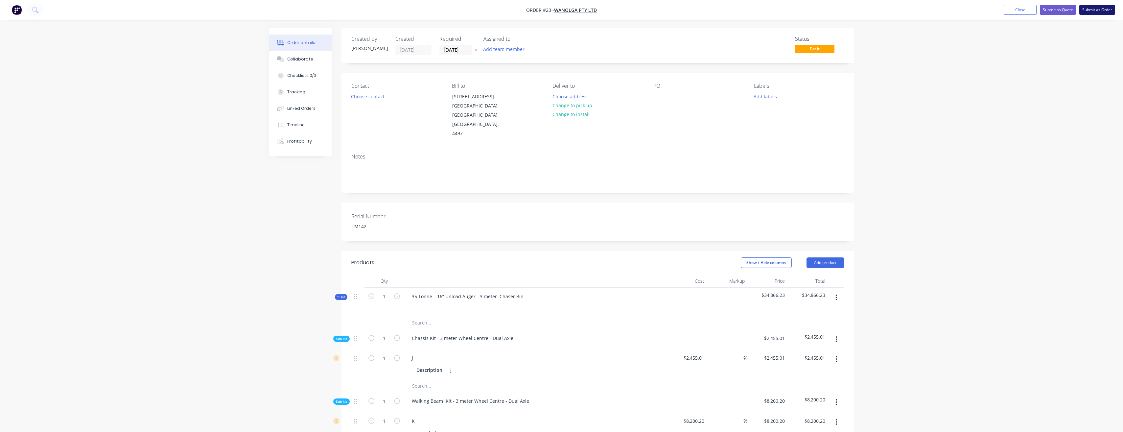
click at [1088, 11] on button "Submit as Order" at bounding box center [1097, 10] width 36 height 10
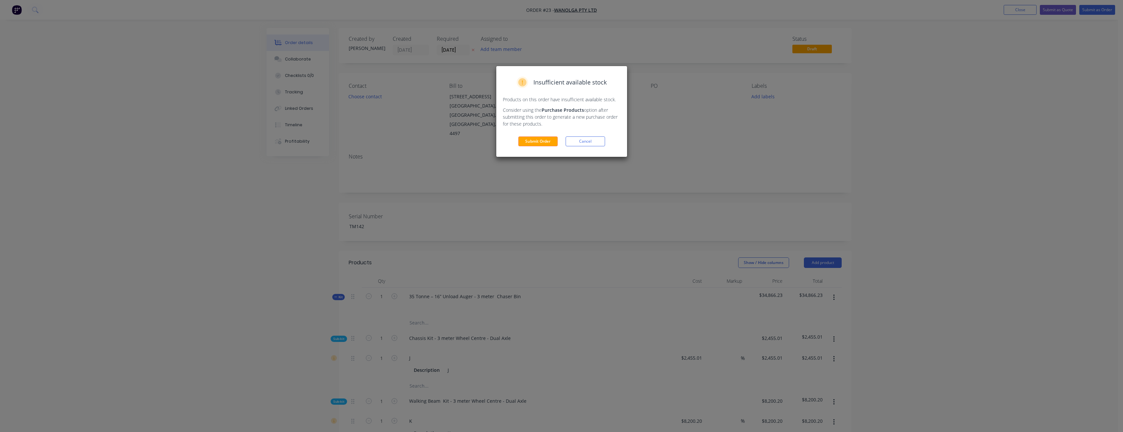
click at [546, 141] on button "Submit Order" at bounding box center [537, 141] width 39 height 10
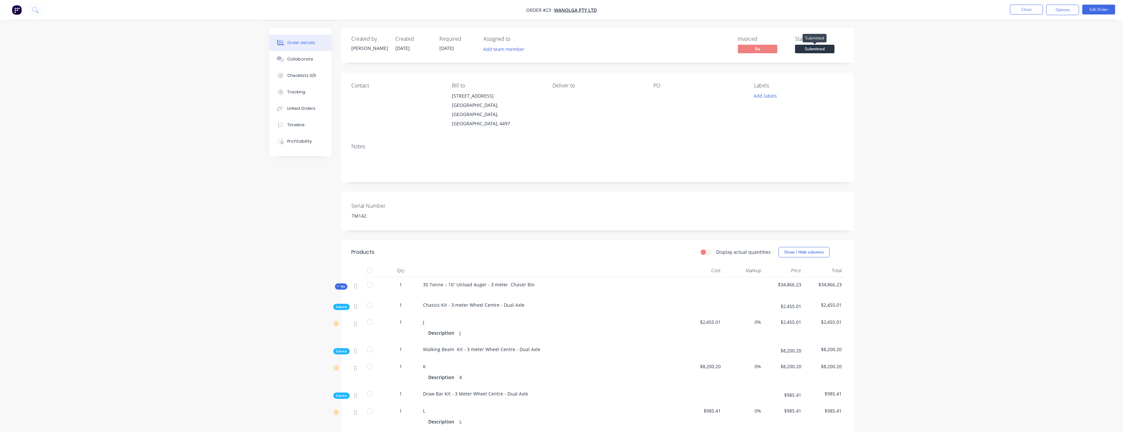
click at [825, 49] on span "Submitted" at bounding box center [814, 49] width 39 height 8
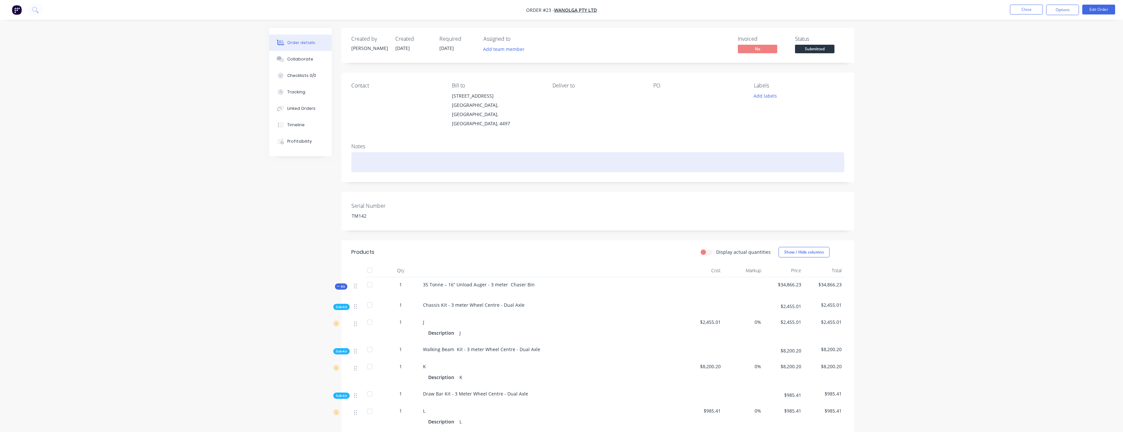
click at [668, 152] on div at bounding box center [597, 162] width 493 height 20
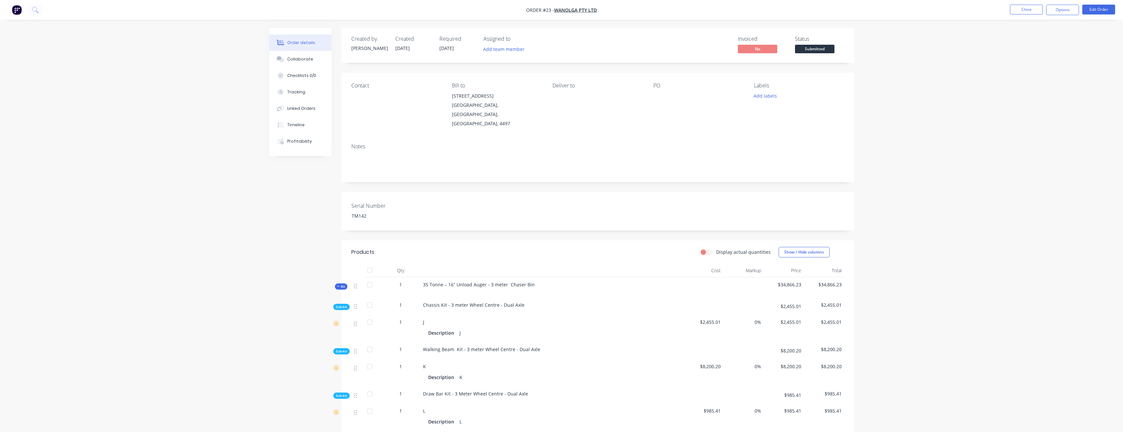
click at [716, 248] on label "Display actual quantities" at bounding box center [743, 251] width 55 height 7
click at [706, 248] on input "Display actual quantities" at bounding box center [703, 251] width 5 height 6
click at [716, 248] on label "Display actual quantities" at bounding box center [743, 251] width 55 height 7
click at [706, 248] on input "Display actual quantities" at bounding box center [703, 251] width 5 height 6
checkbox input "false"
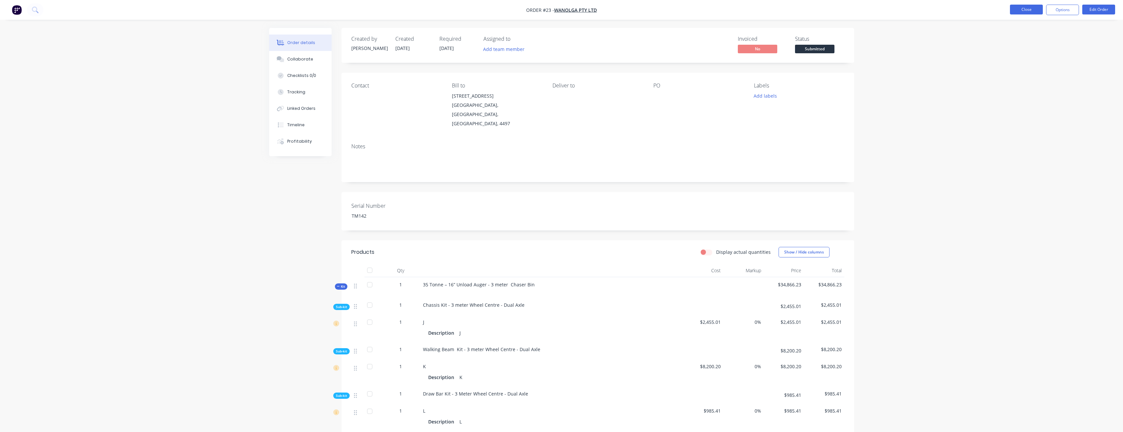
click at [1020, 9] on button "Close" at bounding box center [1026, 10] width 33 height 10
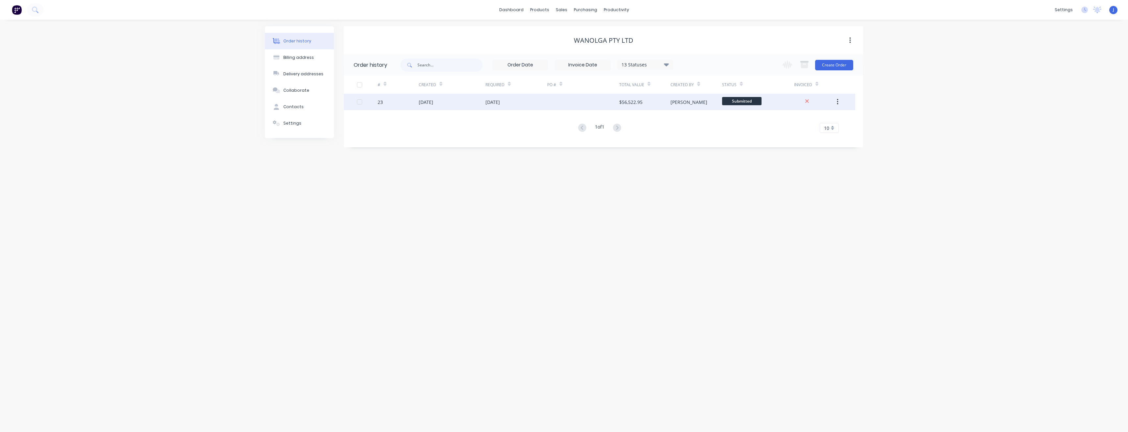
click at [392, 104] on div "23" at bounding box center [398, 102] width 41 height 16
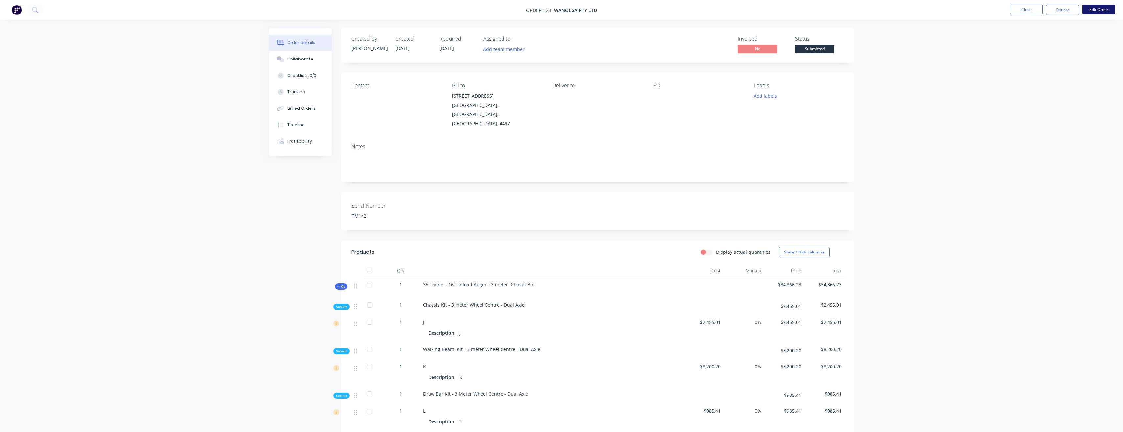
click at [1112, 7] on button "Edit Order" at bounding box center [1098, 10] width 33 height 10
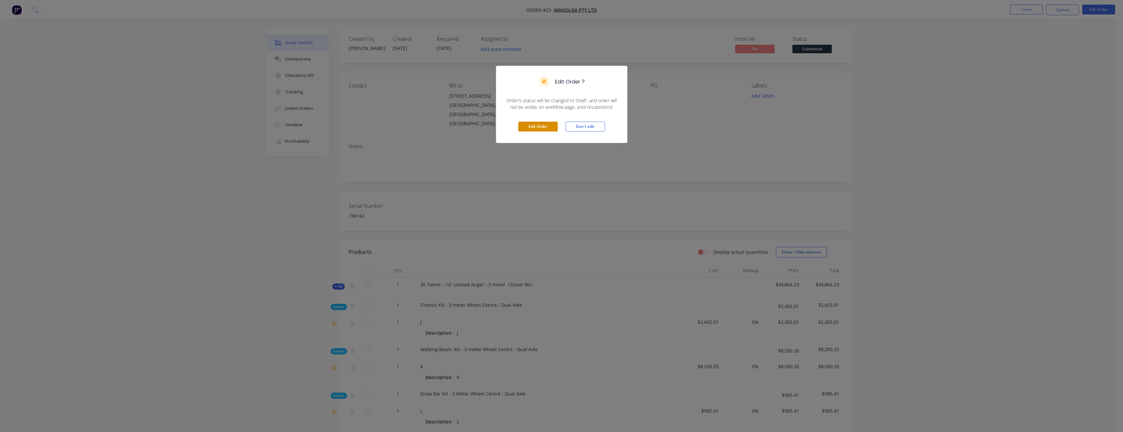
click at [524, 123] on button "Edit Order" at bounding box center [537, 127] width 39 height 10
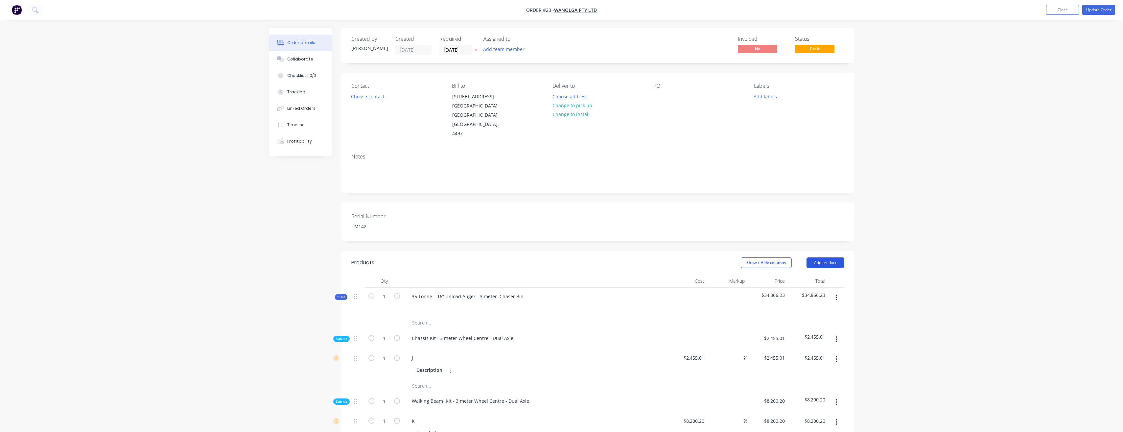
click at [836, 257] on button "Add product" at bounding box center [825, 262] width 38 height 11
click at [801, 274] on div "Product catalogue" at bounding box center [813, 279] width 51 height 10
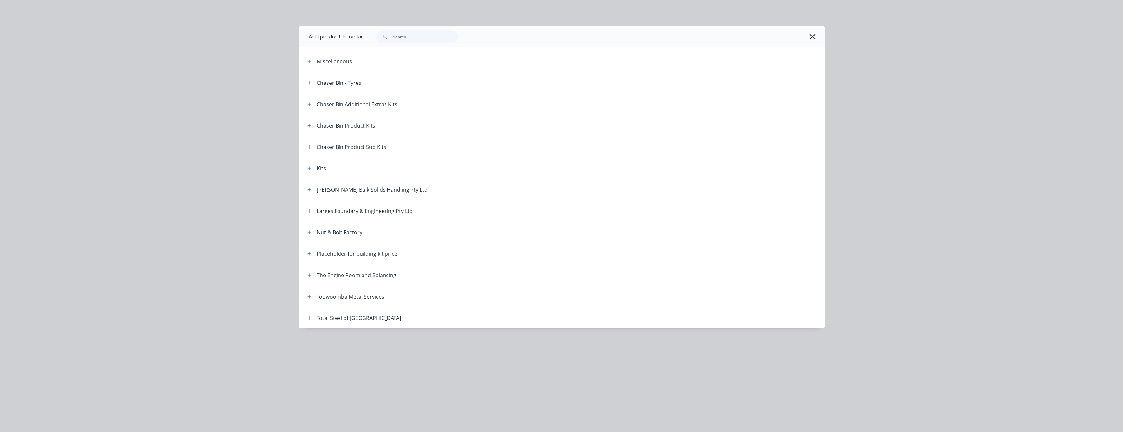
drag, startPoint x: 311, startPoint y: 83, endPoint x: 312, endPoint y: 87, distance: 4.1
click at [311, 82] on icon "button" at bounding box center [309, 83] width 4 height 4
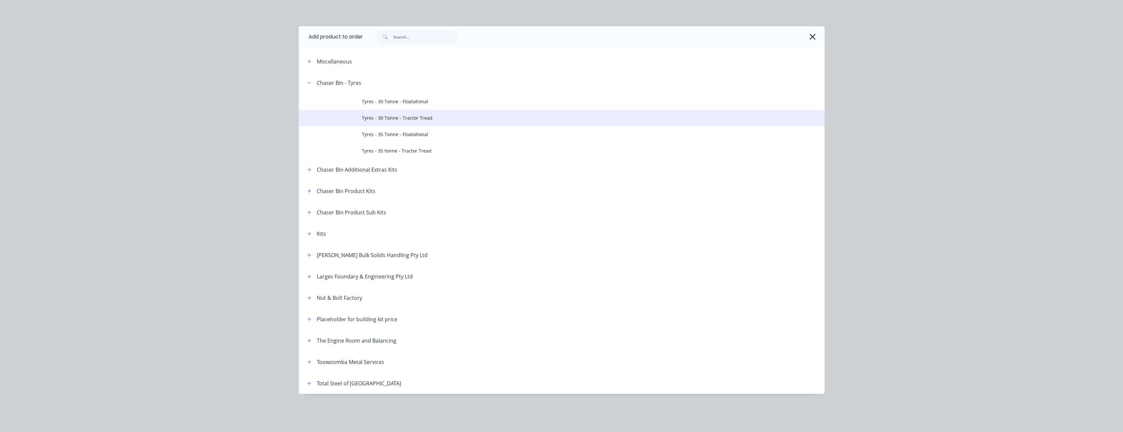
click at [389, 118] on span "Tyres - 30 Tonne - Tractor Tread" at bounding box center [547, 117] width 370 height 7
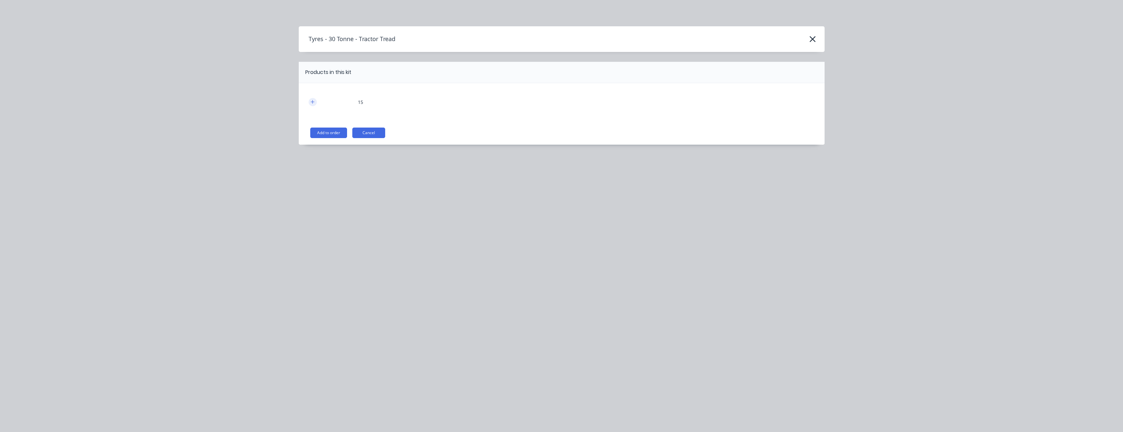
click at [315, 103] on icon "button" at bounding box center [313, 102] width 4 height 5
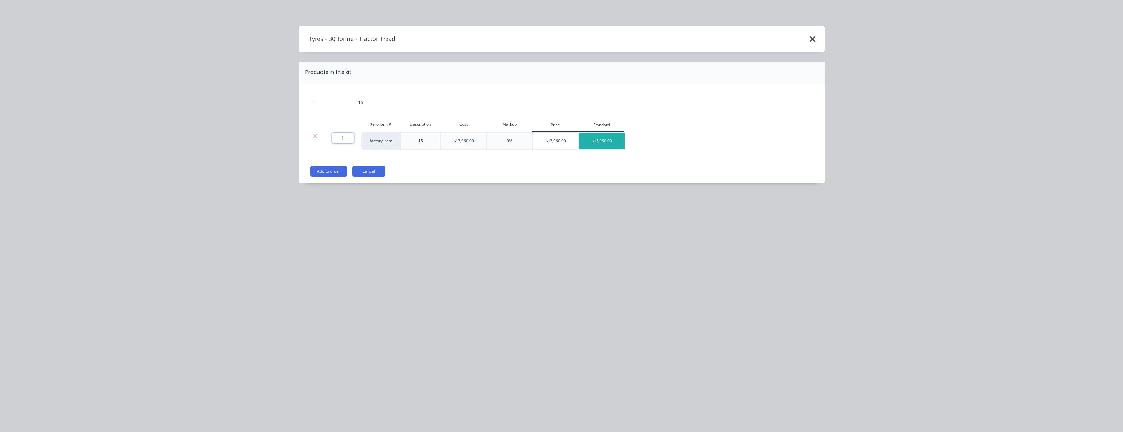
click at [342, 136] on input "1" at bounding box center [343, 138] width 22 height 11
type input "5"
type input "1.25"
click at [321, 171] on button "Add to order" at bounding box center [328, 171] width 37 height 11
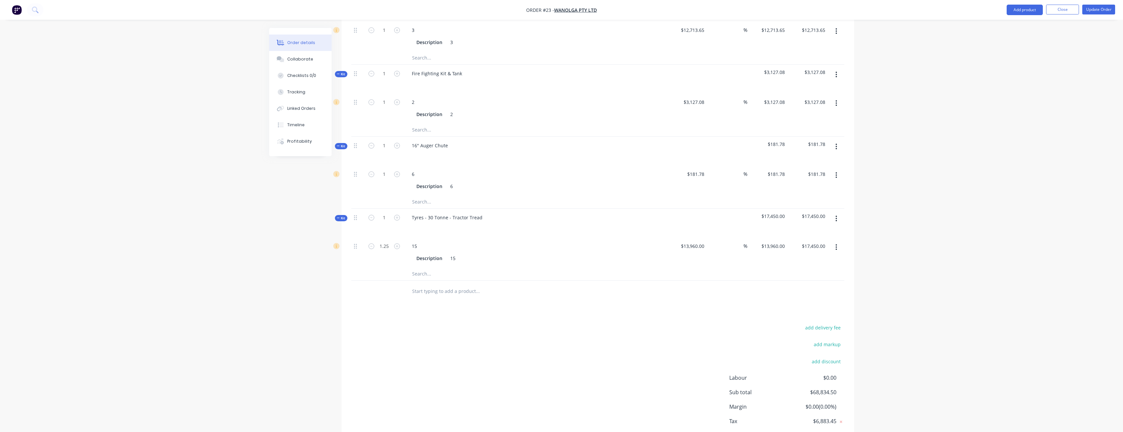
scroll to position [1391, 0]
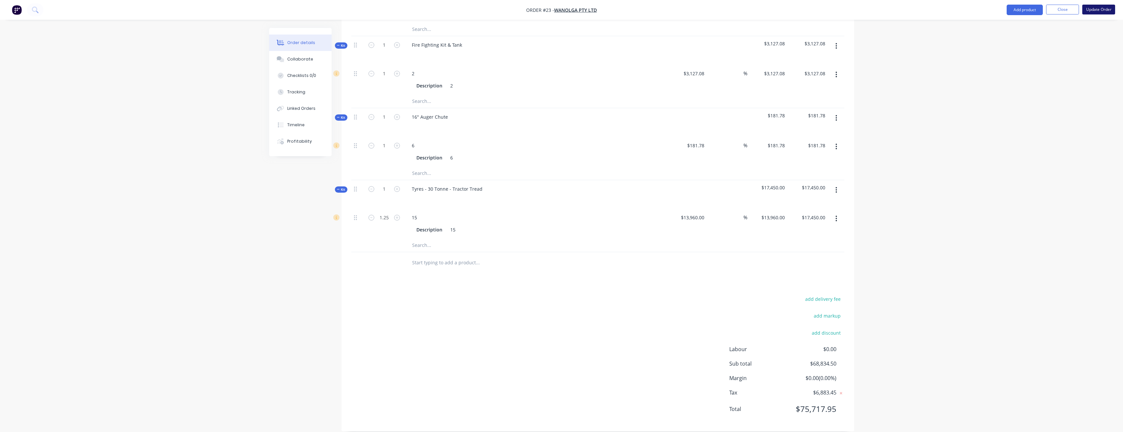
click at [1087, 8] on button "Update Order" at bounding box center [1098, 10] width 33 height 10
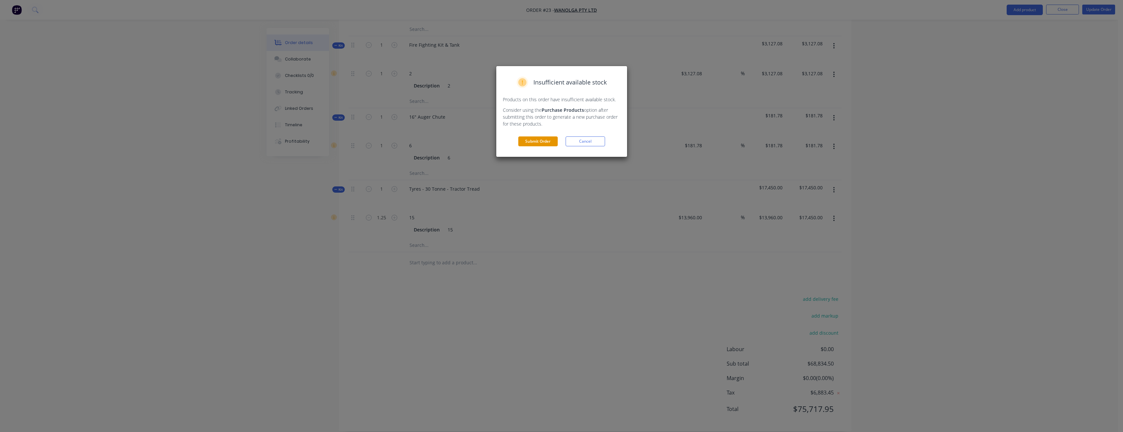
click at [546, 143] on button "Submit Order" at bounding box center [537, 141] width 39 height 10
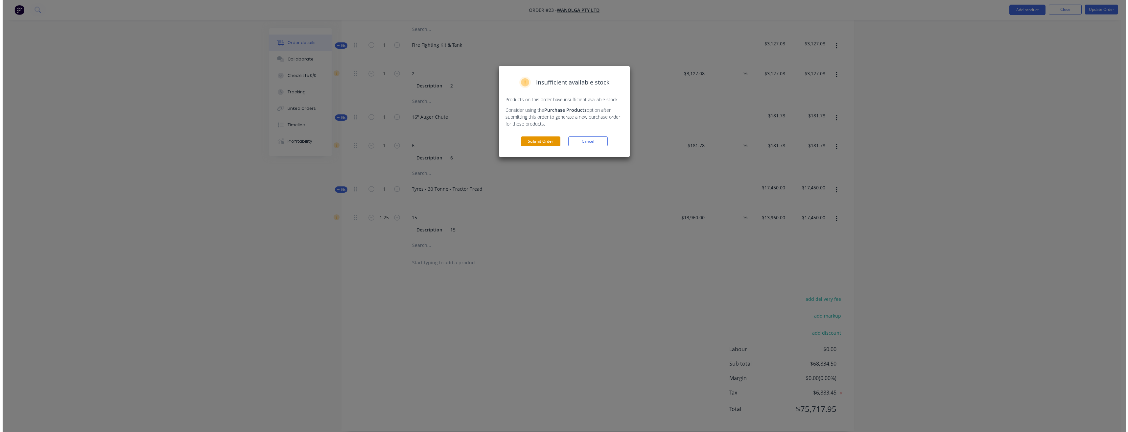
scroll to position [0, 0]
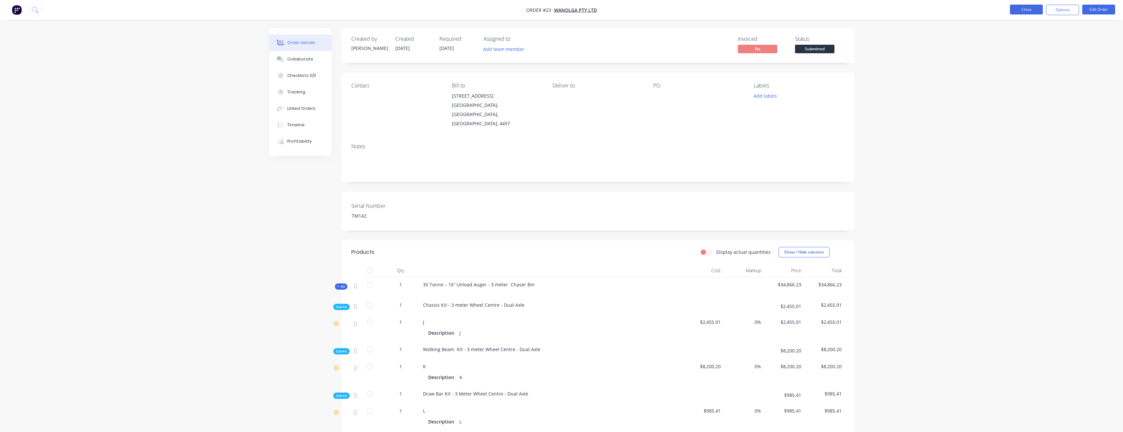
click at [1036, 10] on button "Close" at bounding box center [1026, 10] width 33 height 10
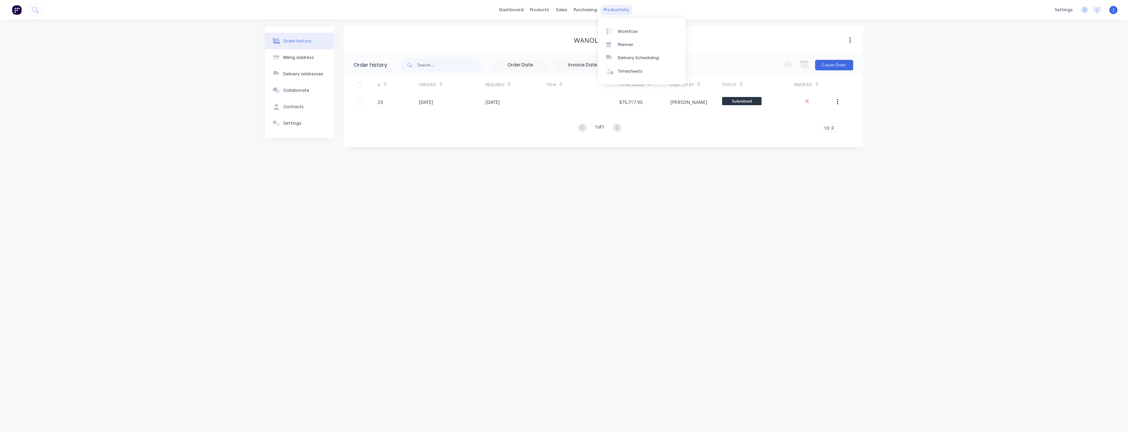
click at [623, 12] on div "productivity" at bounding box center [616, 10] width 32 height 10
click at [630, 44] on div "Planner" at bounding box center [625, 45] width 15 height 6
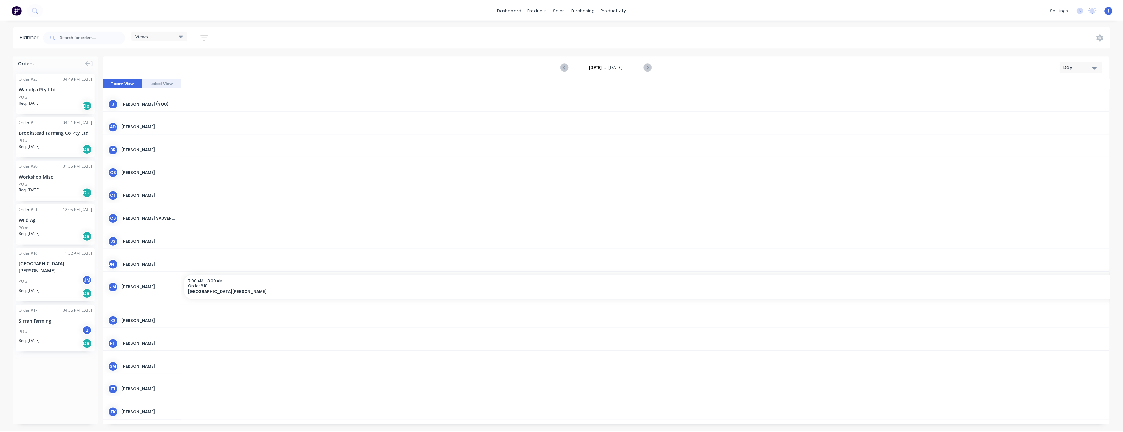
scroll to position [0, 1590]
click at [576, 31] on div "Sales Orders" at bounding box center [585, 32] width 27 height 6
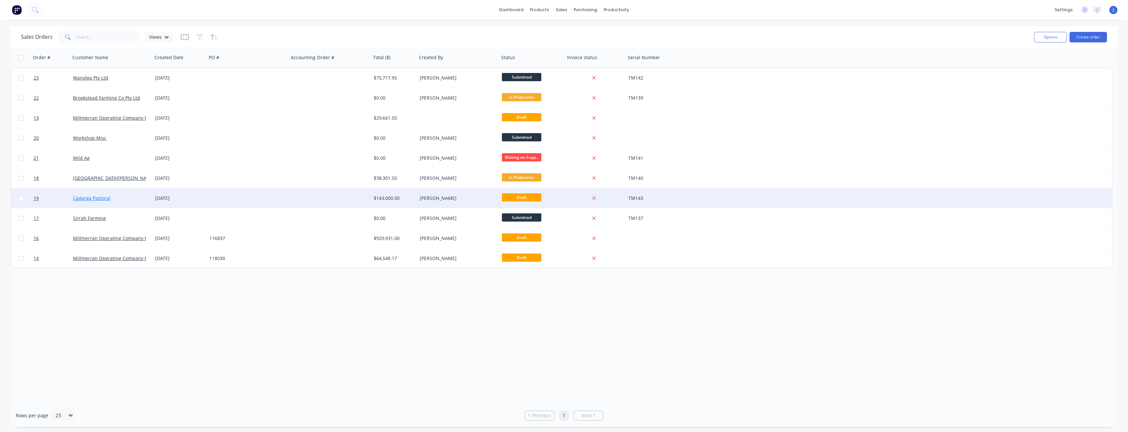
click at [93, 199] on link "Cadarga Pastoral" at bounding box center [91, 198] width 37 height 6
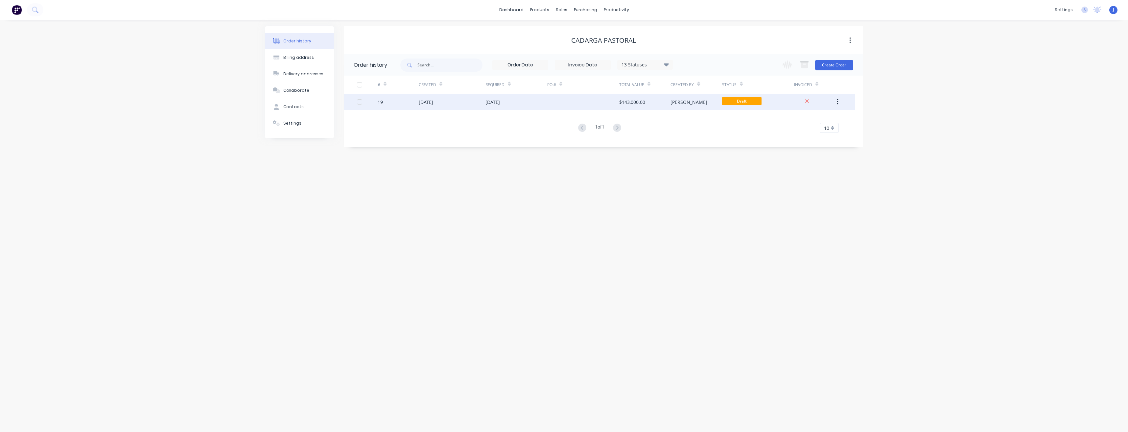
click at [461, 102] on div "[DATE]" at bounding box center [452, 102] width 67 height 16
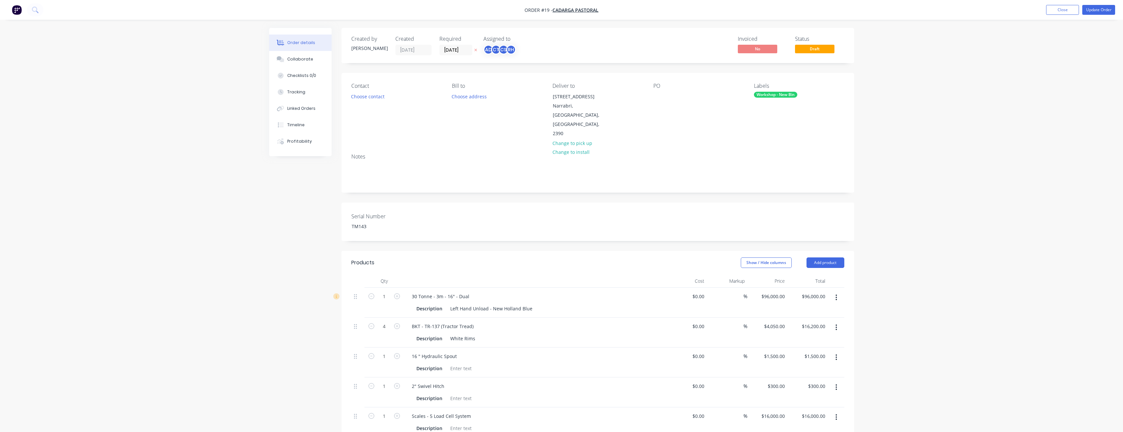
click at [834, 292] on button "button" at bounding box center [835, 298] width 15 height 12
click at [813, 349] on div "Delete" at bounding box center [813, 354] width 51 height 10
click at [838, 292] on button "button" at bounding box center [835, 298] width 15 height 12
click at [818, 349] on div "Delete" at bounding box center [813, 354] width 51 height 10
click at [835, 292] on button "button" at bounding box center [835, 298] width 15 height 12
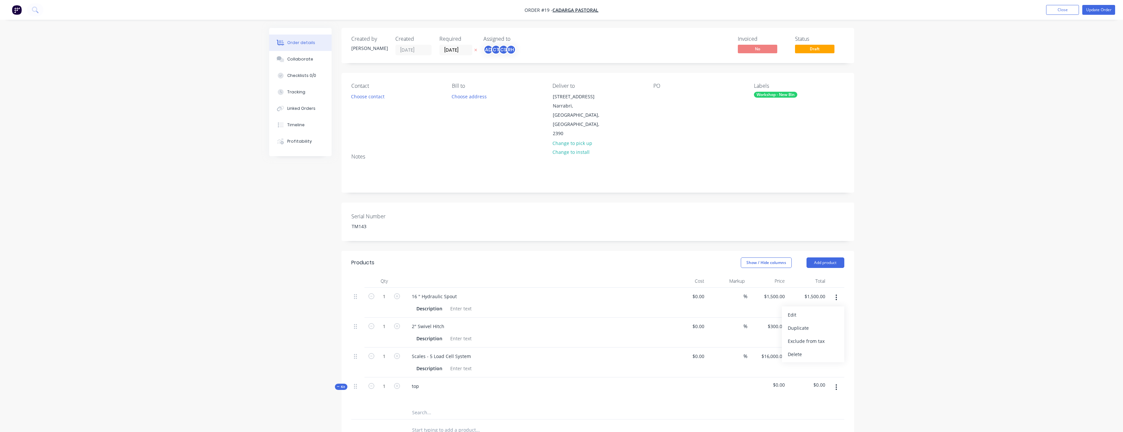
click at [803, 349] on div "Delete" at bounding box center [813, 354] width 51 height 10
click at [837, 292] on button "button" at bounding box center [835, 298] width 15 height 12
click at [820, 349] on div "Delete" at bounding box center [813, 354] width 51 height 10
click at [837, 292] on button "button" at bounding box center [835, 298] width 15 height 12
click at [811, 349] on div "Delete" at bounding box center [813, 354] width 51 height 10
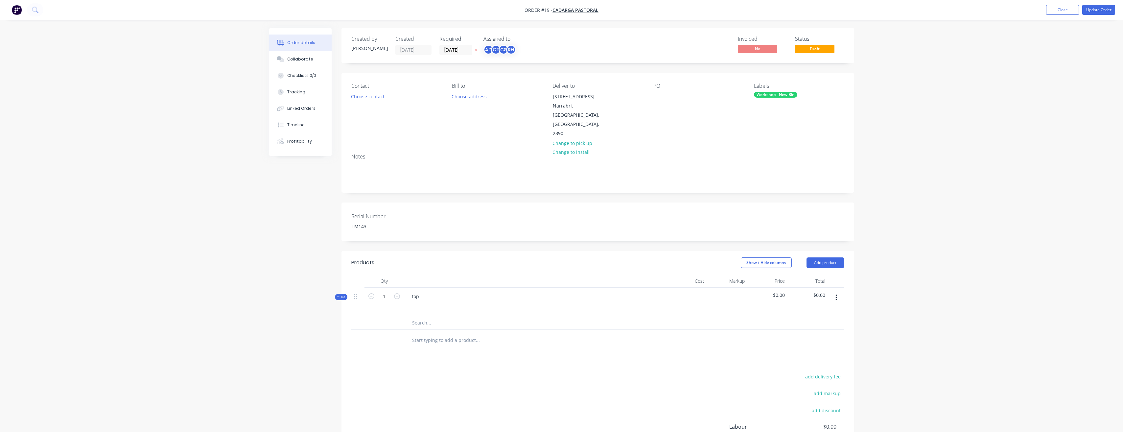
click at [836, 294] on icon "button" at bounding box center [836, 297] width 2 height 7
click at [806, 362] on div "Delete" at bounding box center [813, 367] width 51 height 10
click at [827, 257] on button "Add product" at bounding box center [825, 262] width 38 height 11
click at [808, 274] on div "Product catalogue" at bounding box center [813, 279] width 51 height 10
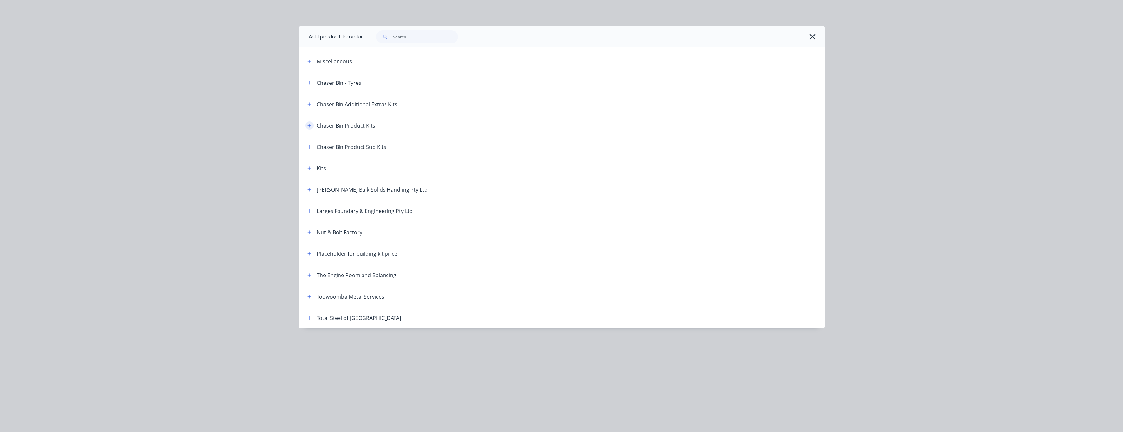
click at [308, 123] on button "button" at bounding box center [309, 125] width 8 height 8
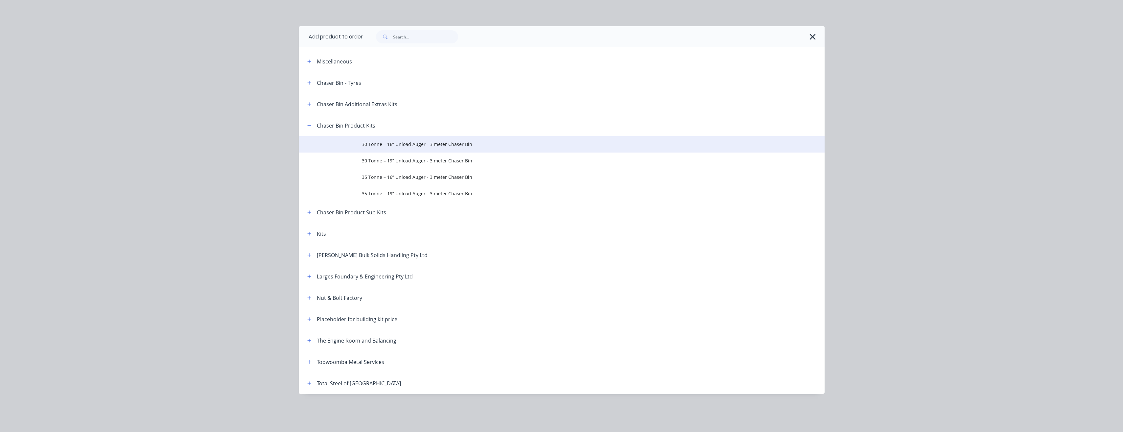
click at [379, 143] on span "30 Tonne – 16” Unload Auger - 3 meter Chaser Bin" at bounding box center [547, 144] width 370 height 7
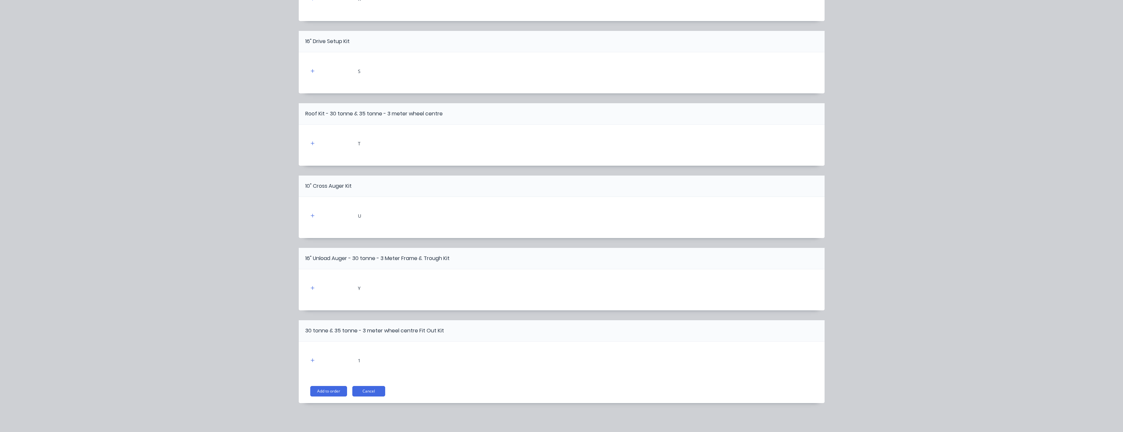
scroll to position [23, 0]
drag, startPoint x: 323, startPoint y: 394, endPoint x: 473, endPoint y: 181, distance: 259.9
click at [323, 393] on button "Add to order" at bounding box center [328, 391] width 37 height 11
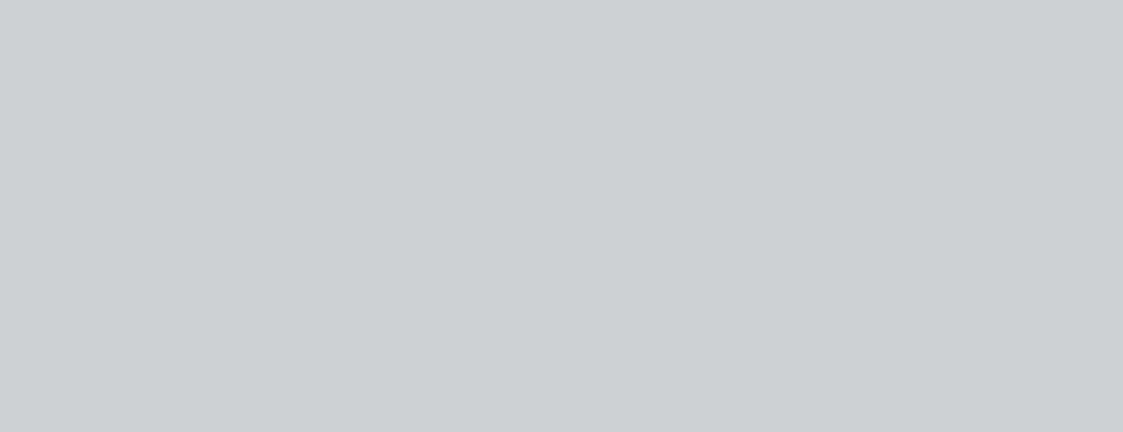
scroll to position [0, 0]
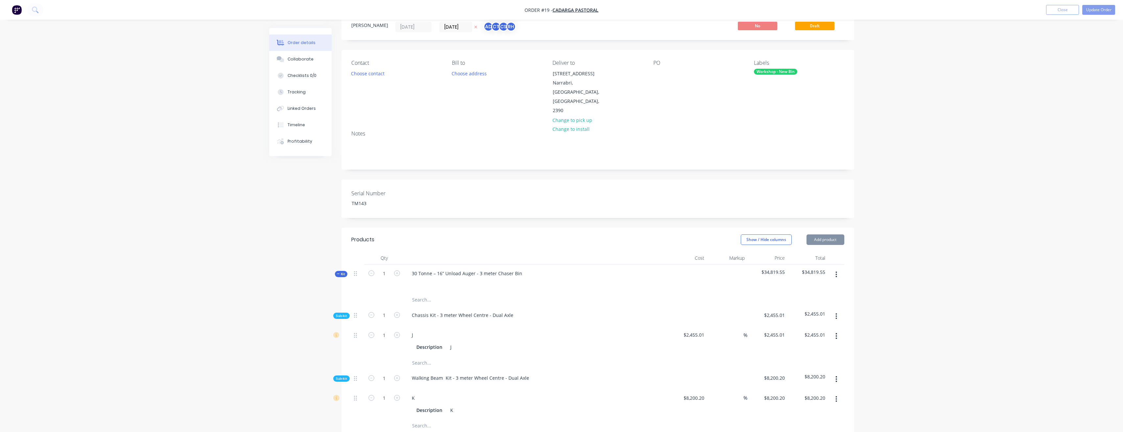
type input "$2,455.01"
type input "$8,200.20"
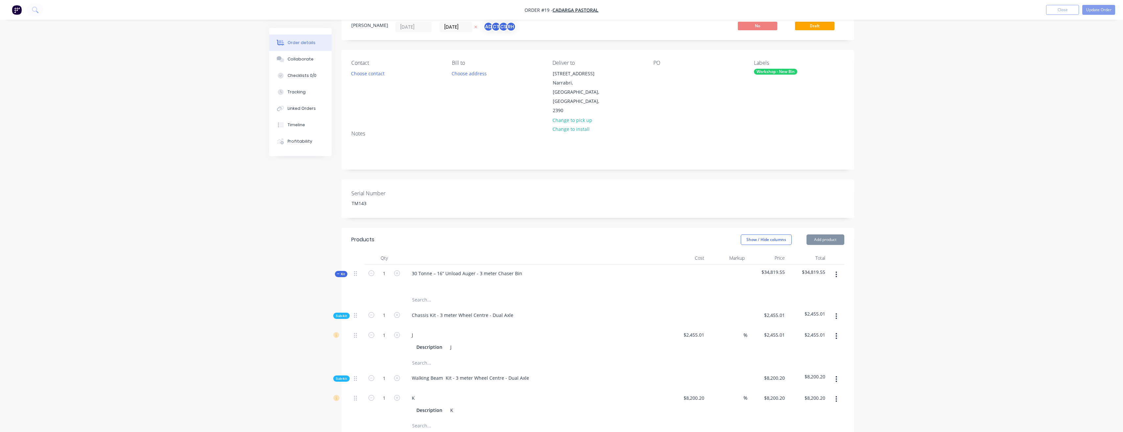
type input "$8,200.20"
type input "$985.41"
type input "$2,072.82"
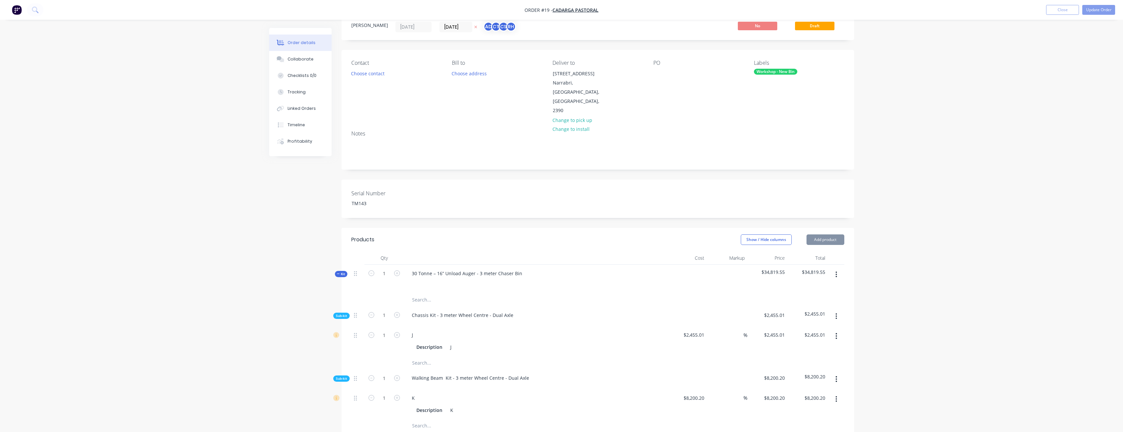
type input "$2,072.82"
type input "$1,475.63"
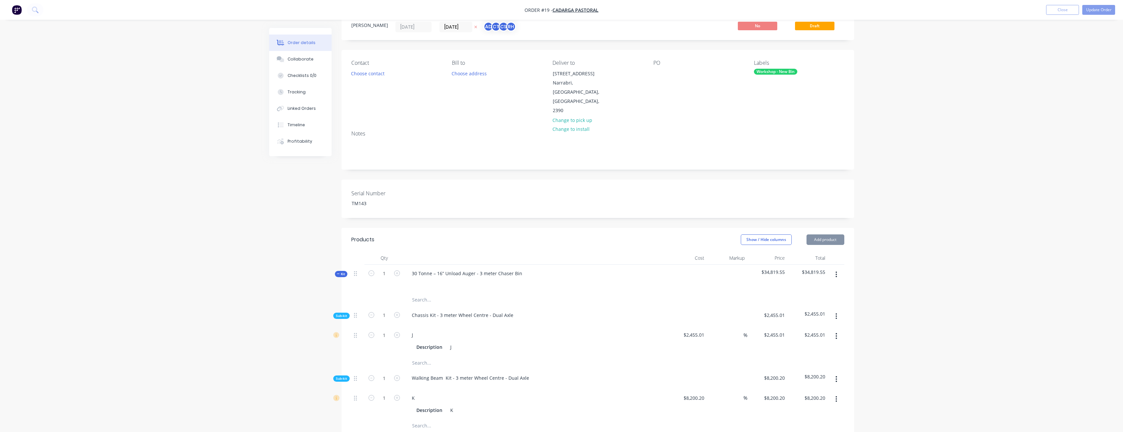
type input "$837.02"
type input "$1,093.86"
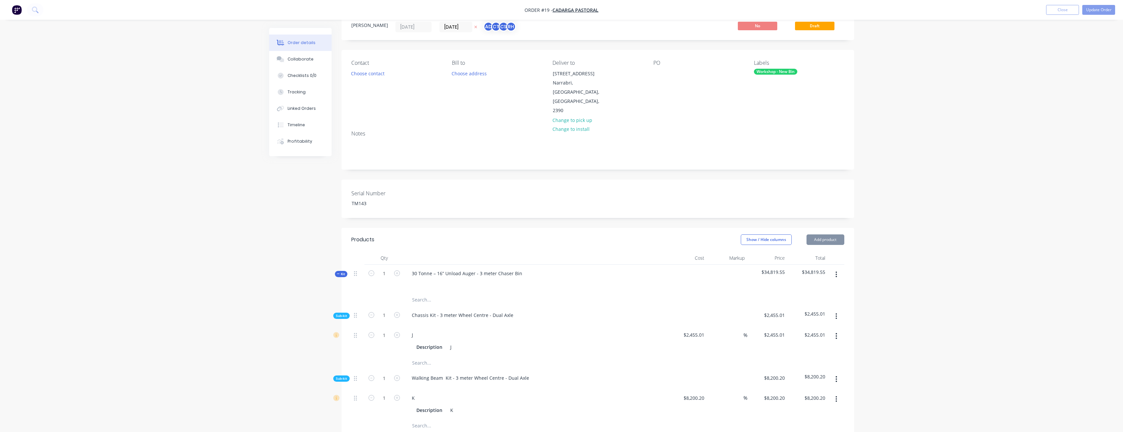
type input "$1,093.86"
type input "$932.22"
type input "$485.91"
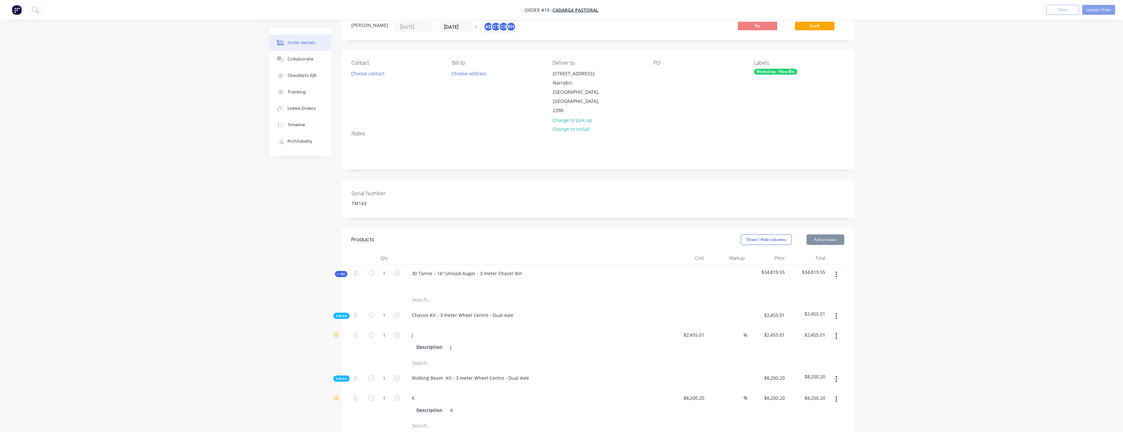
type input "$485.91"
type input "$1,828.41"
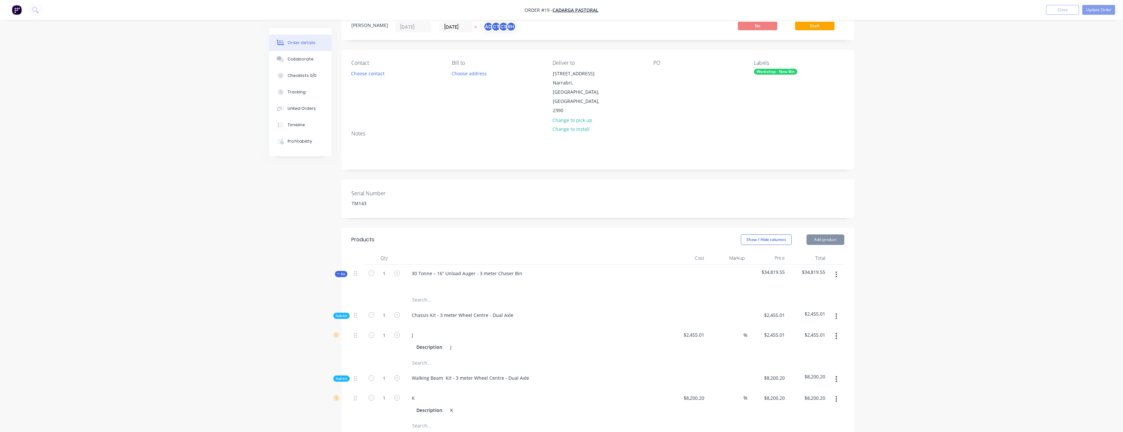
type input "$646.62"
type input "$1,295.76"
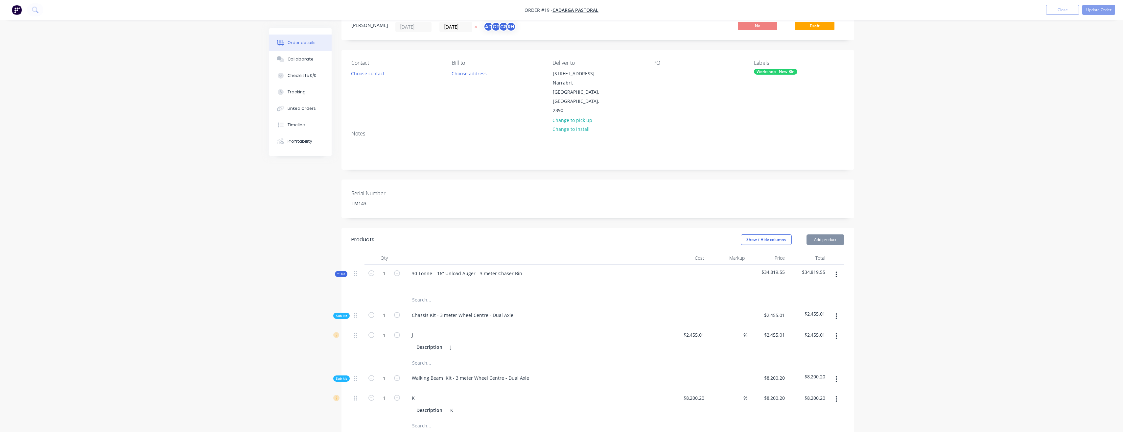
type input "$1,295.76"
type input "$2,836.95"
type input "$9,673.73"
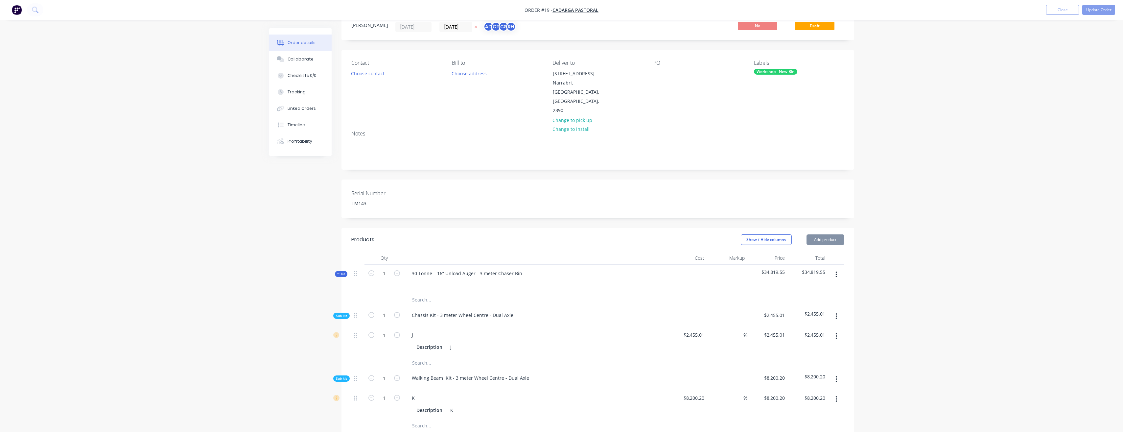
type input "$9,673.73"
click at [819, 234] on button "Add product" at bounding box center [825, 239] width 38 height 11
click at [815, 234] on button "Add product" at bounding box center [825, 239] width 38 height 11
click at [816, 234] on button "Add product" at bounding box center [825, 239] width 38 height 11
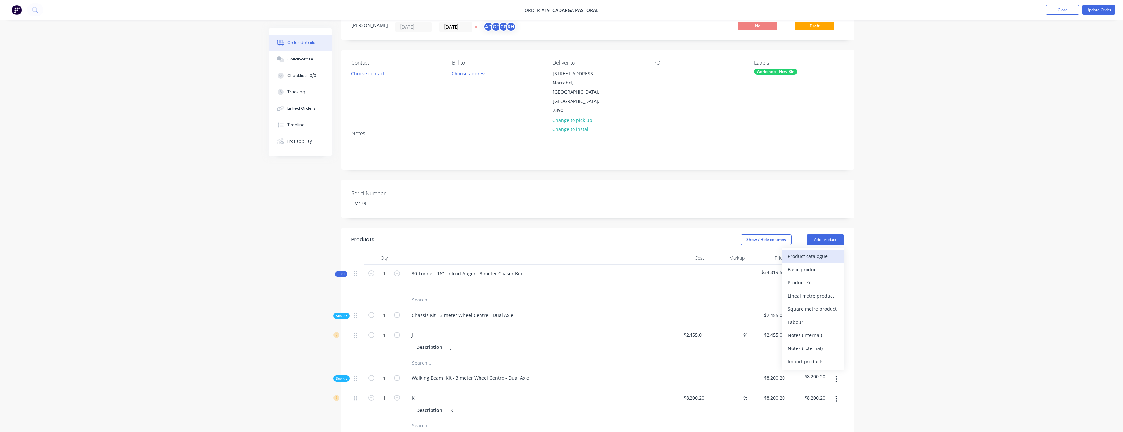
click at [815, 251] on div "Product catalogue" at bounding box center [813, 256] width 51 height 10
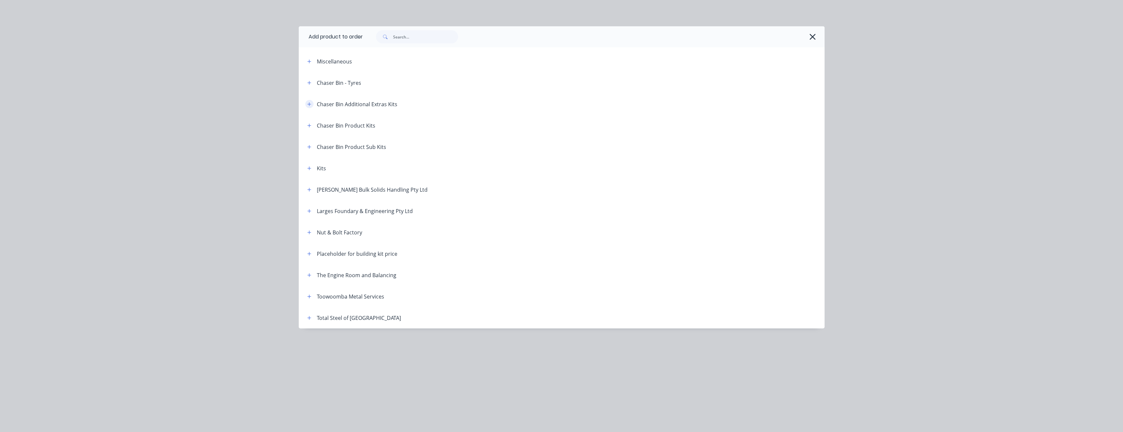
click at [309, 102] on icon "button" at bounding box center [309, 104] width 4 height 5
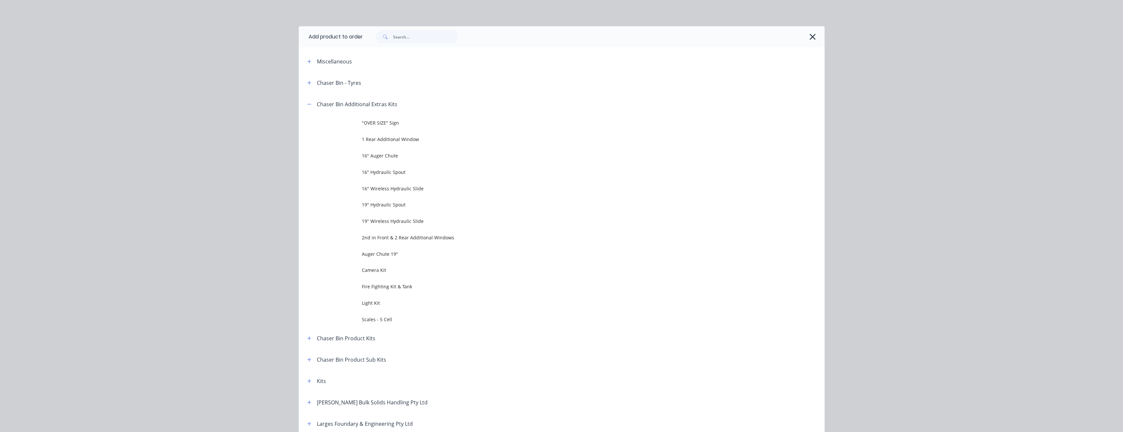
click at [391, 173] on span "16" Hydraulic Spout" at bounding box center [547, 172] width 370 height 7
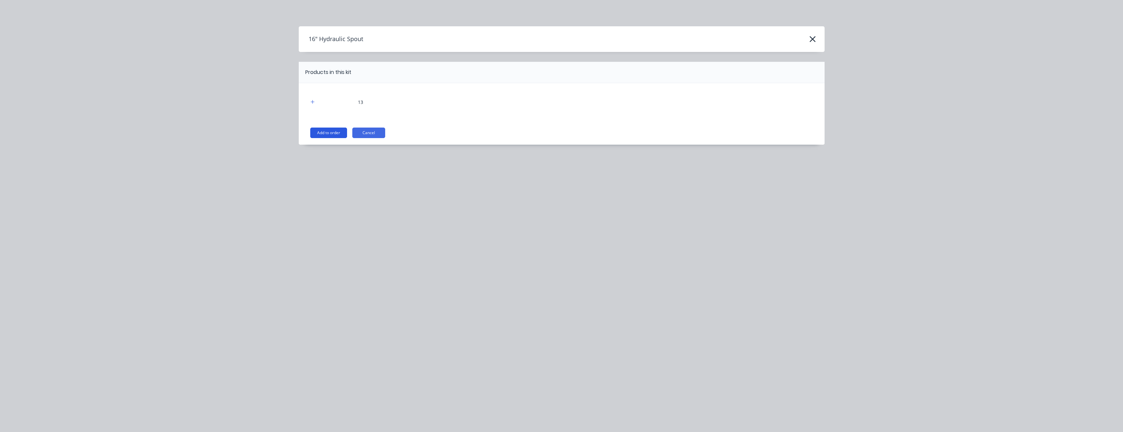
click at [319, 134] on button "Add to order" at bounding box center [328, 133] width 37 height 11
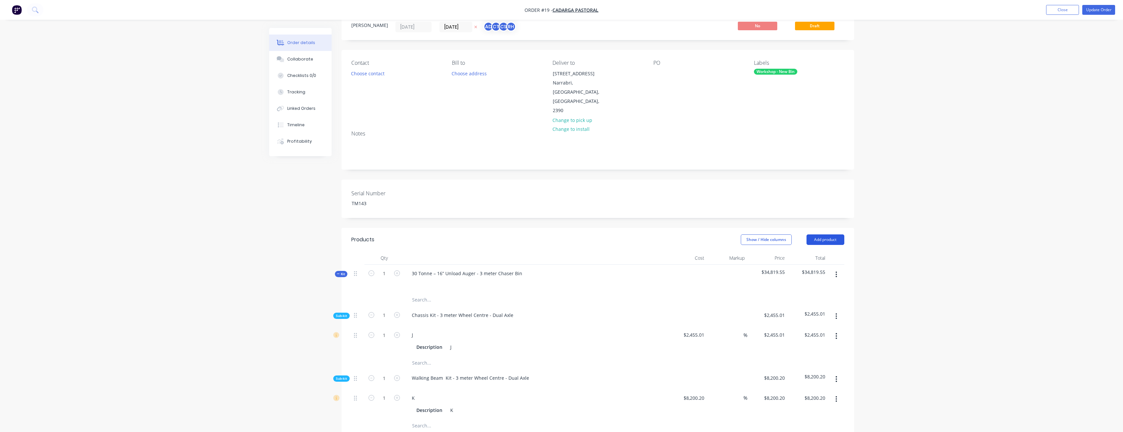
click at [827, 234] on button "Add product" at bounding box center [825, 239] width 38 height 11
click at [806, 251] on div "Product catalogue" at bounding box center [813, 256] width 51 height 10
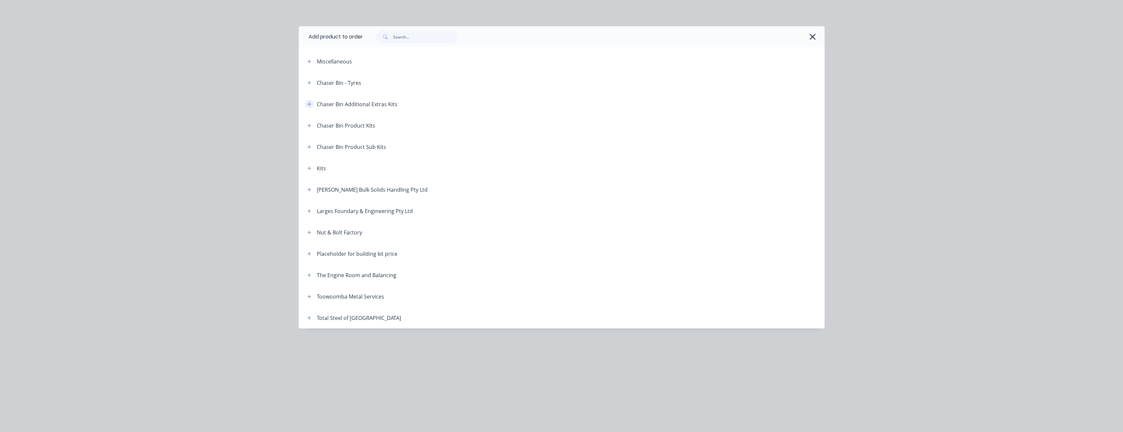
click at [312, 102] on button "button" at bounding box center [309, 104] width 8 height 8
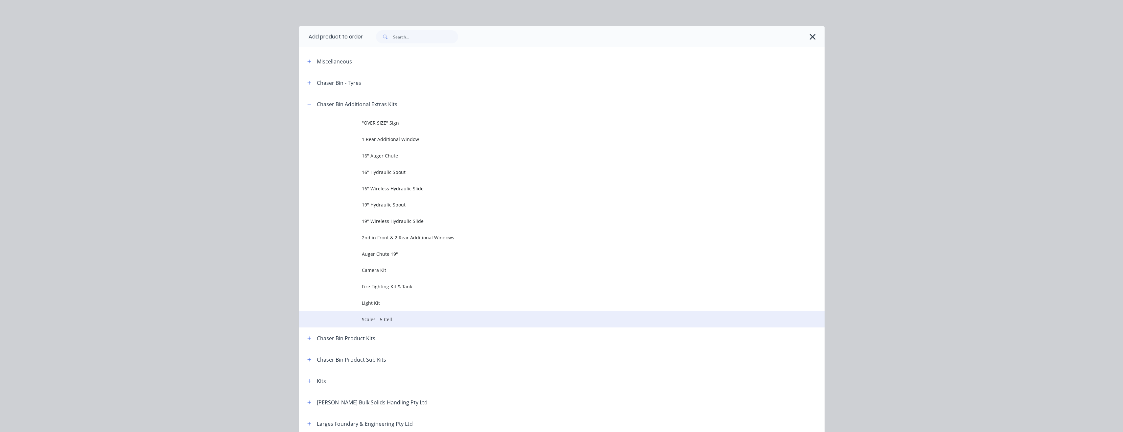
click at [384, 318] on span "Scales - 5 Cell" at bounding box center [547, 319] width 370 height 7
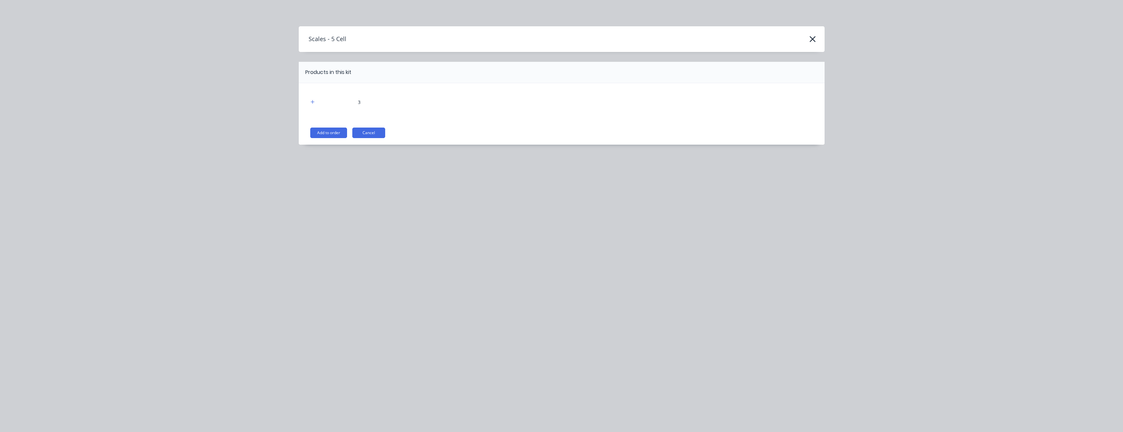
click at [321, 134] on button "Add to order" at bounding box center [328, 133] width 37 height 11
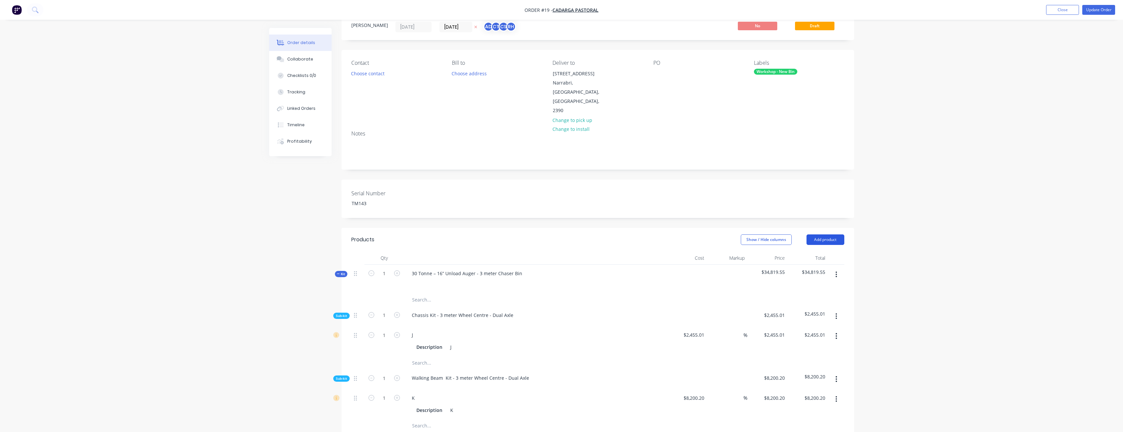
click at [835, 234] on button "Add product" at bounding box center [825, 239] width 38 height 11
click at [801, 251] on div "Product catalogue" at bounding box center [813, 256] width 51 height 10
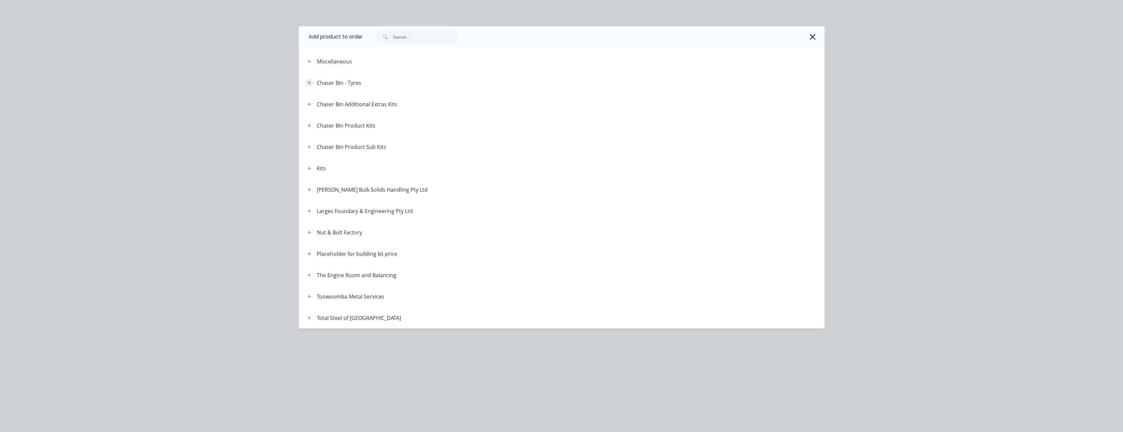
click at [309, 83] on icon "button" at bounding box center [309, 83] width 4 height 4
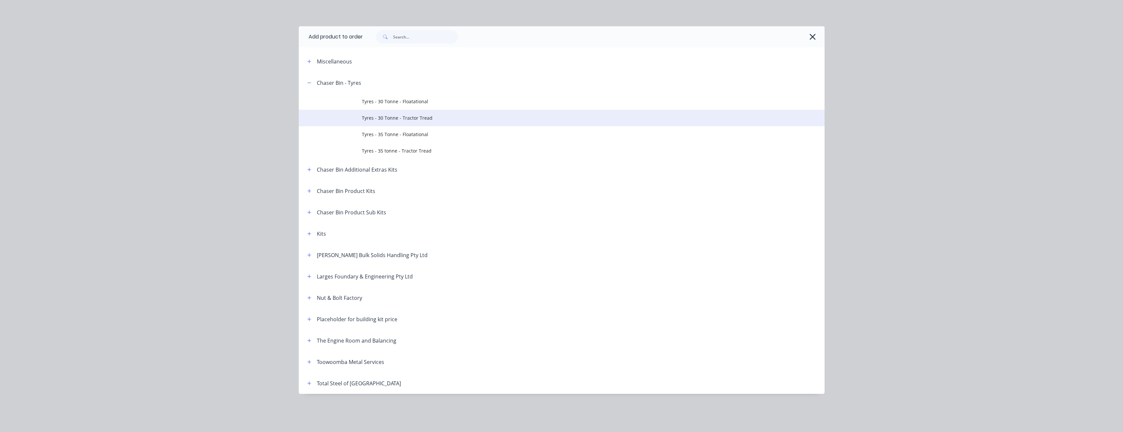
click at [400, 117] on span "Tyres - 30 Tonne - Tractor Tread" at bounding box center [547, 117] width 370 height 7
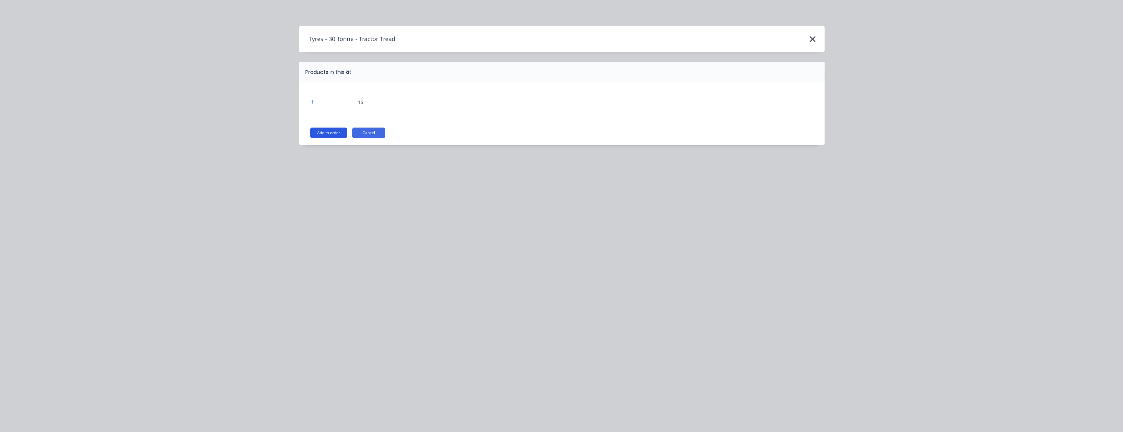
click at [334, 134] on button "Add to order" at bounding box center [328, 133] width 37 height 11
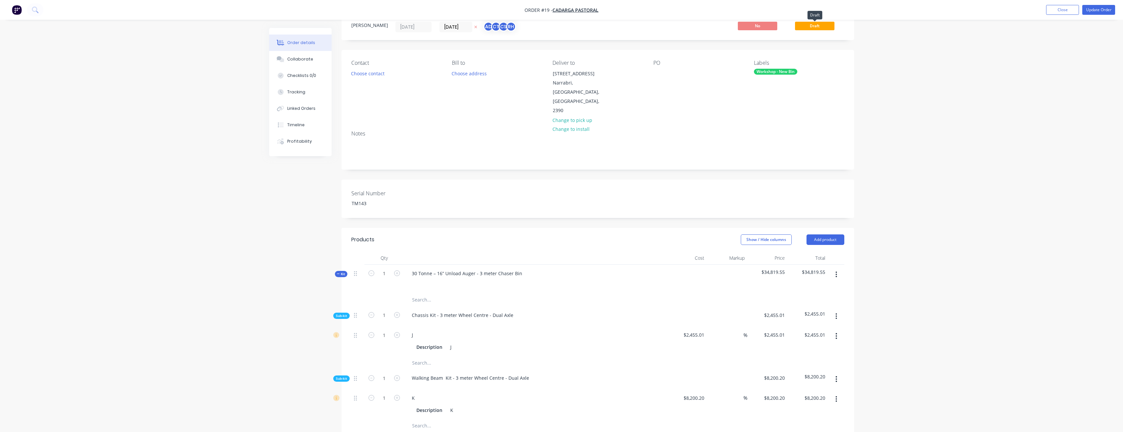
click at [822, 29] on span "Draft" at bounding box center [814, 26] width 39 height 8
click at [1100, 12] on button "Update Order" at bounding box center [1098, 10] width 33 height 10
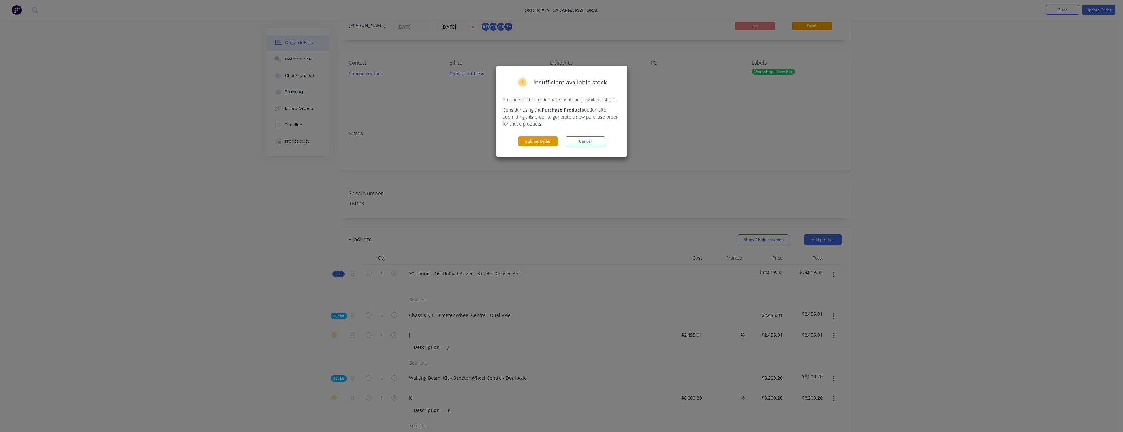
click at [542, 144] on button "Submit Order" at bounding box center [537, 141] width 39 height 10
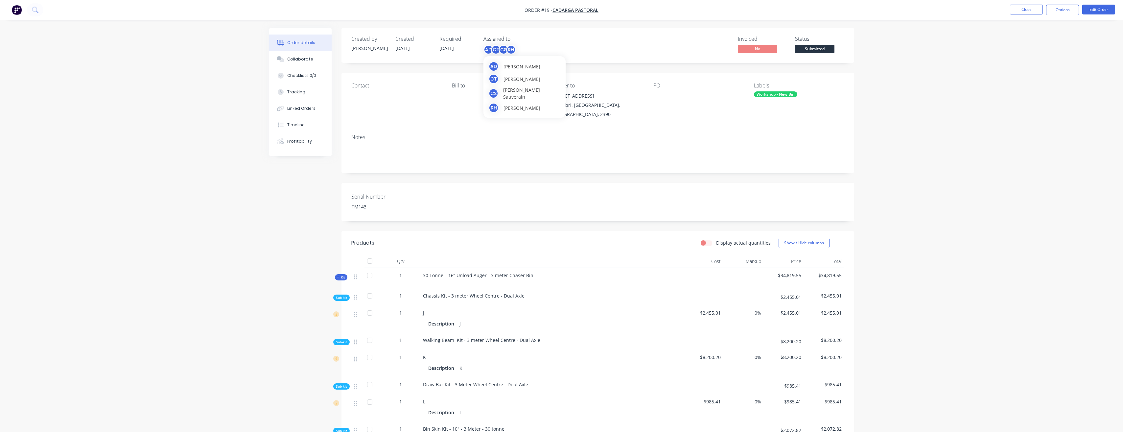
click at [536, 67] on div "AD Anthony Dean" at bounding box center [525, 66] width 72 height 10
click at [492, 126] on div at bounding box center [494, 125] width 13 height 13
drag, startPoint x: 492, startPoint y: 111, endPoint x: 494, endPoint y: 102, distance: 9.6
click at [492, 111] on div at bounding box center [494, 111] width 13 height 13
click at [494, 99] on div at bounding box center [494, 98] width 13 height 13
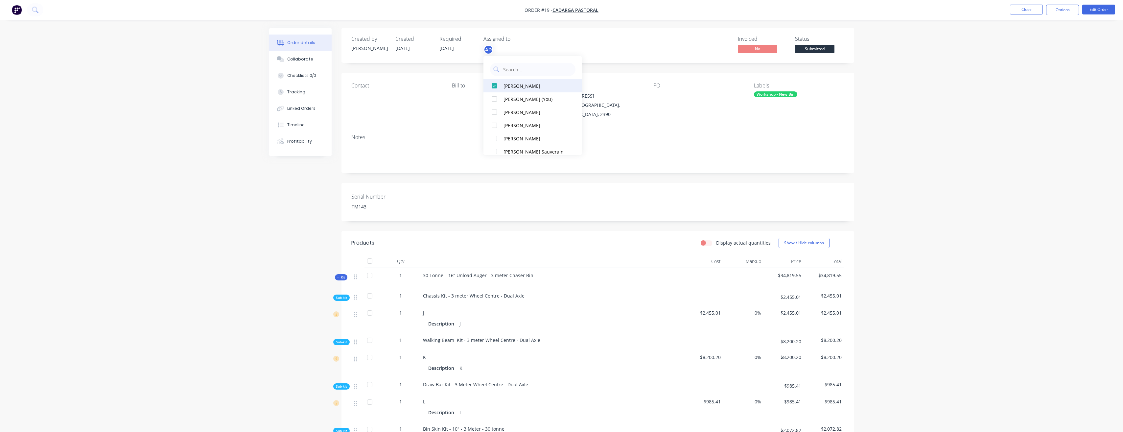
click at [494, 80] on div at bounding box center [494, 85] width 13 height 13
drag, startPoint x: 589, startPoint y: 41, endPoint x: 619, endPoint y: 36, distance: 29.9
click at [592, 40] on div "Invoiced No Status Submitted" at bounding box center [696, 45] width 295 height 19
click at [1022, 9] on button "Close" at bounding box center [1026, 10] width 33 height 10
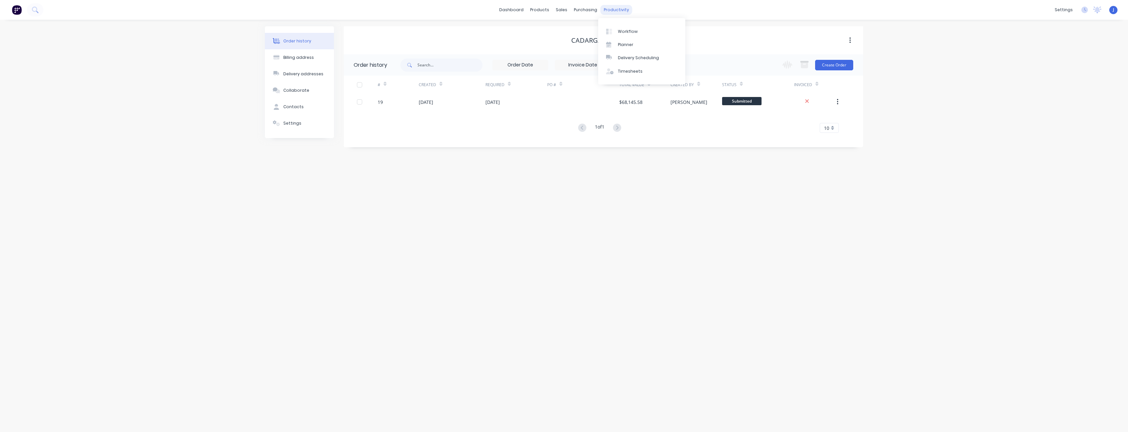
click at [622, 10] on div "productivity" at bounding box center [616, 10] width 32 height 10
click at [622, 45] on div "Planner" at bounding box center [625, 45] width 15 height 6
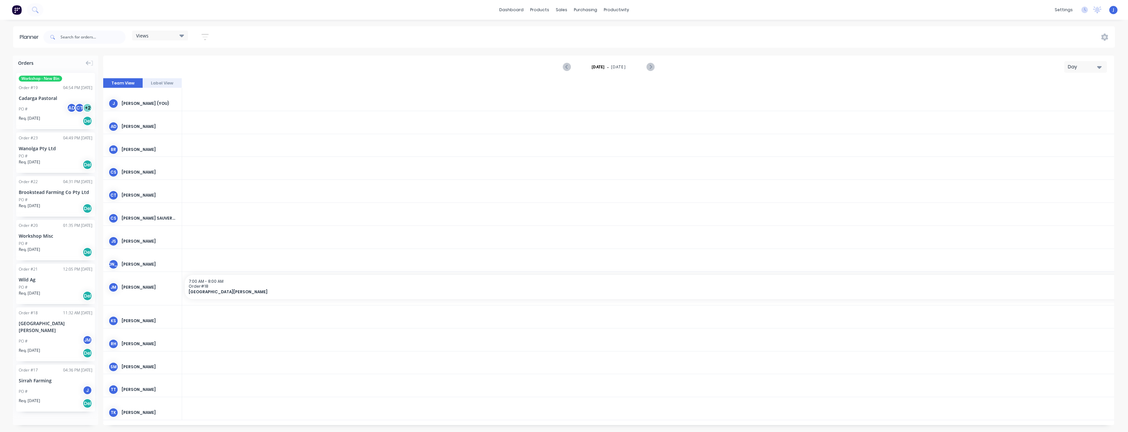
scroll to position [0, 1590]
click at [55, 149] on div "Wanolga Pty Ltd" at bounding box center [56, 148] width 74 height 7
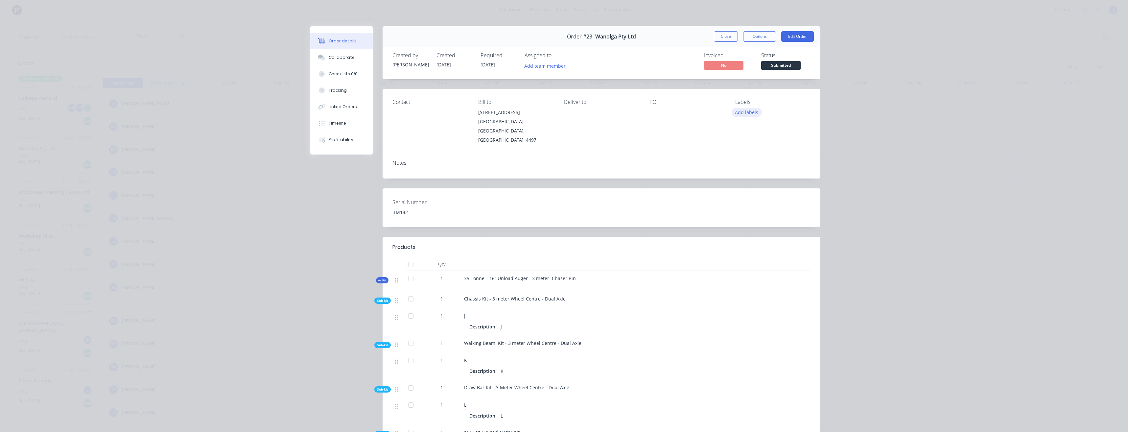
click at [741, 114] on button "Add labels" at bounding box center [747, 112] width 30 height 9
click at [747, 196] on div at bounding box center [744, 197] width 13 height 13
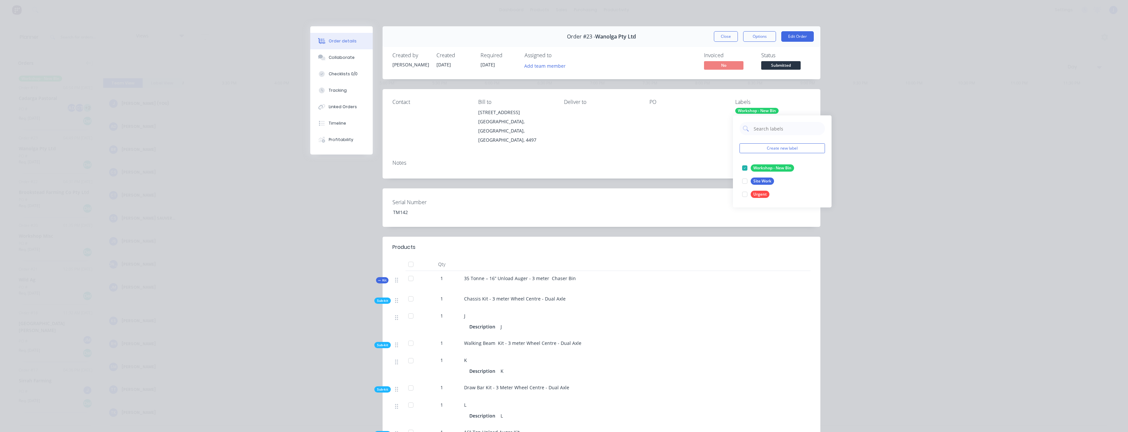
click at [714, 37] on button "Close" at bounding box center [726, 36] width 24 height 11
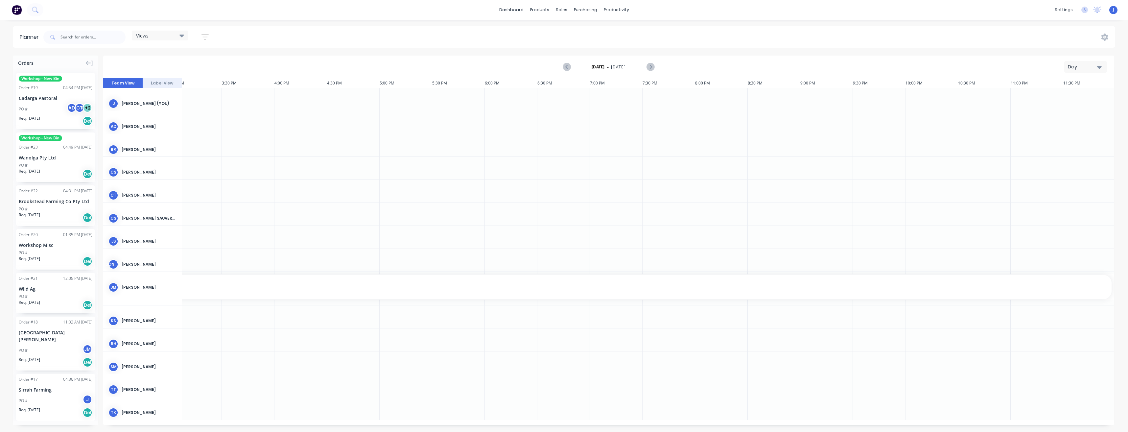
click at [47, 193] on div "Order # 22 04:31 PM 09/09/25" at bounding box center [56, 191] width 74 height 6
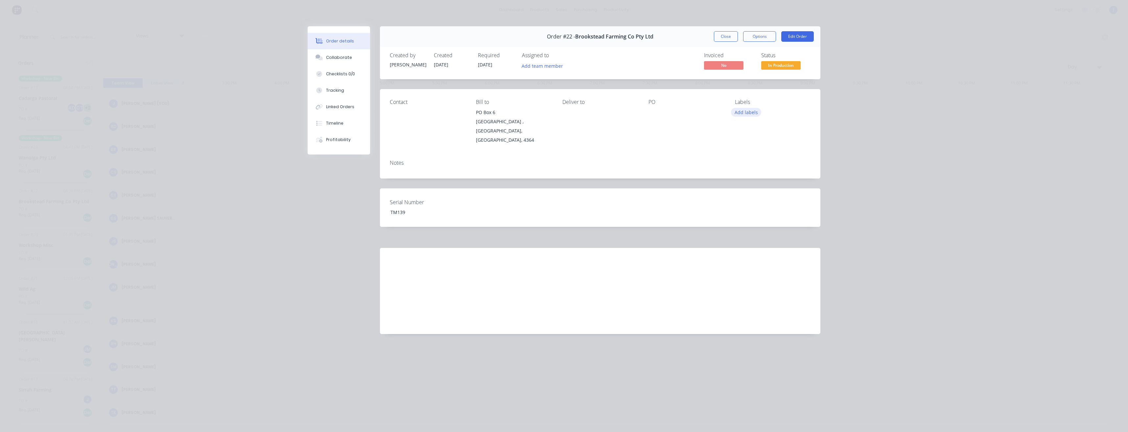
click at [743, 115] on button "Add labels" at bounding box center [746, 112] width 30 height 9
drag, startPoint x: 749, startPoint y: 198, endPoint x: 748, endPoint y: 194, distance: 4.5
click at [749, 198] on div at bounding box center [746, 197] width 13 height 13
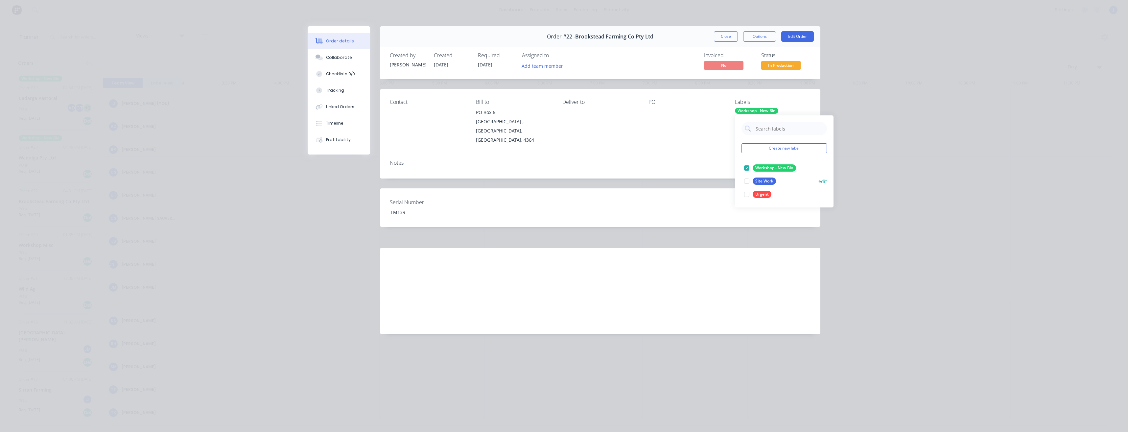
click at [747, 183] on div at bounding box center [746, 181] width 13 height 13
click at [744, 166] on div at bounding box center [746, 167] width 13 height 13
click at [745, 197] on div at bounding box center [746, 194] width 13 height 13
click at [724, 39] on button "Close" at bounding box center [726, 36] width 24 height 11
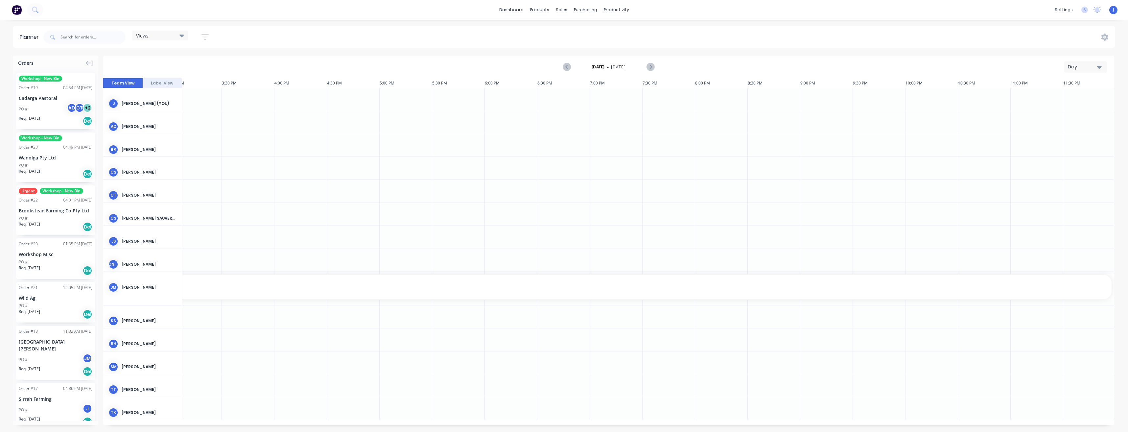
click at [45, 297] on div "Wild Ag" at bounding box center [56, 297] width 74 height 7
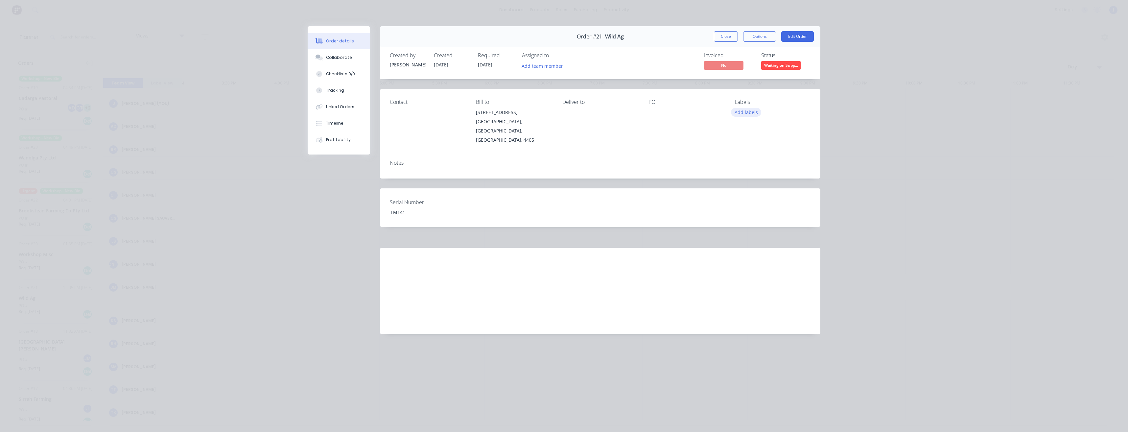
click at [755, 113] on button "Add labels" at bounding box center [746, 112] width 30 height 9
click at [746, 199] on div at bounding box center [746, 197] width 13 height 13
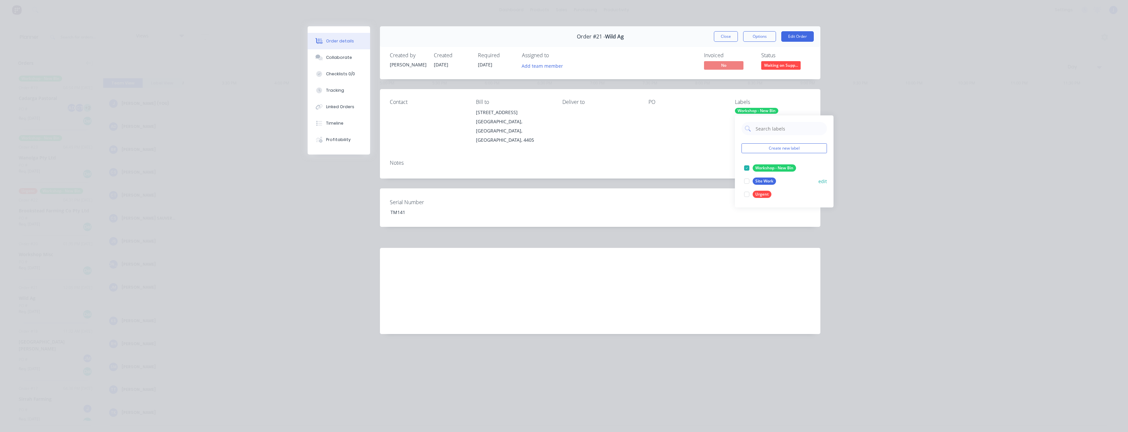
click at [745, 183] on div at bounding box center [746, 181] width 13 height 13
click at [746, 195] on div at bounding box center [746, 194] width 13 height 13
click at [746, 178] on div at bounding box center [746, 176] width 13 height 13
click at [719, 39] on button "Close" at bounding box center [726, 36] width 24 height 11
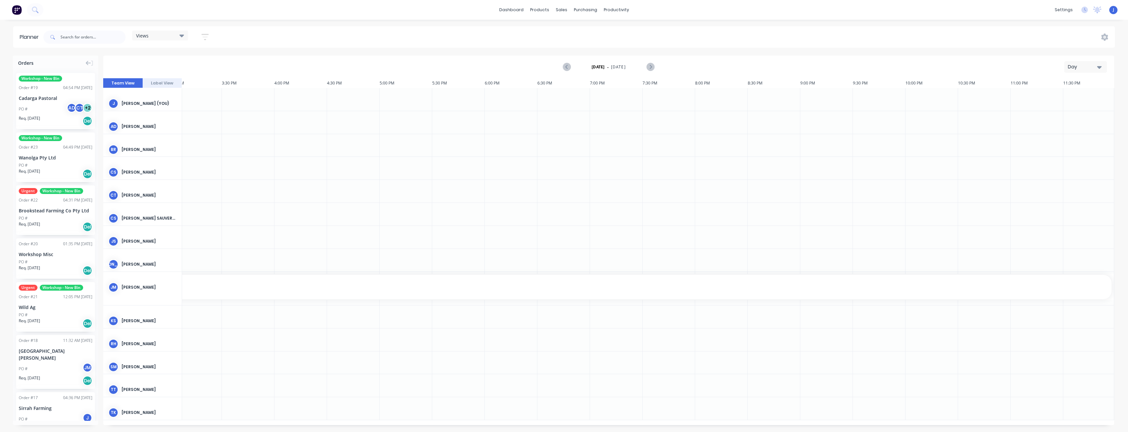
click at [50, 362] on div "PO # JM" at bounding box center [56, 368] width 74 height 12
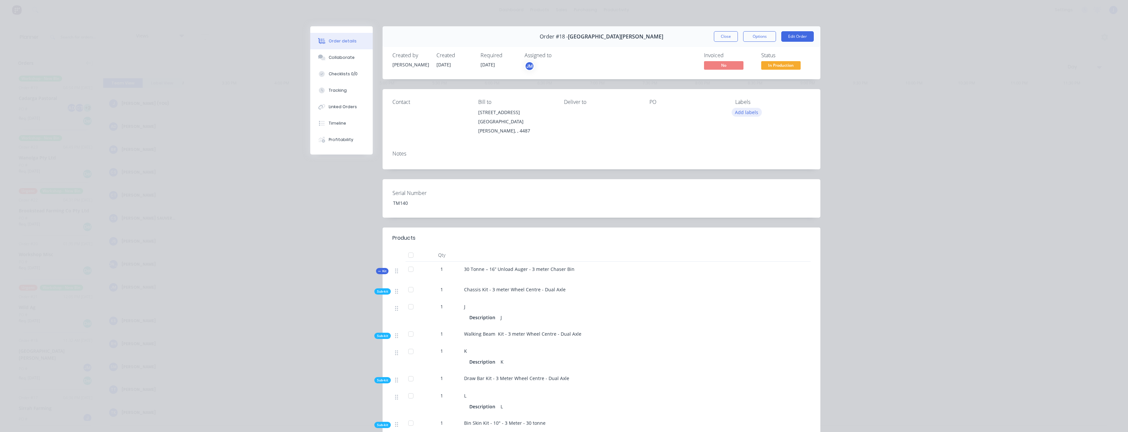
click at [751, 115] on button "Add labels" at bounding box center [747, 112] width 30 height 9
click at [743, 184] on div at bounding box center [744, 183] width 13 height 13
click at [744, 194] on div at bounding box center [744, 194] width 13 height 13
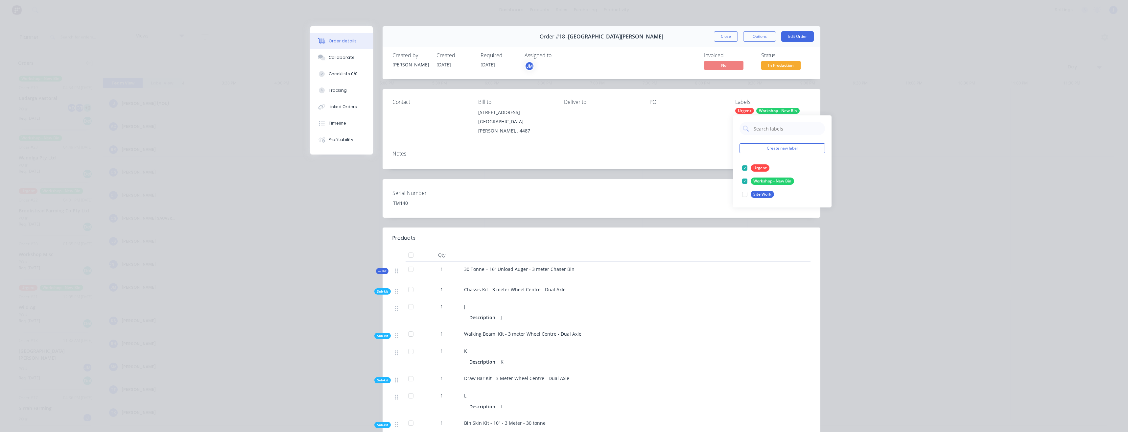
click at [720, 37] on button "Close" at bounding box center [726, 36] width 24 height 11
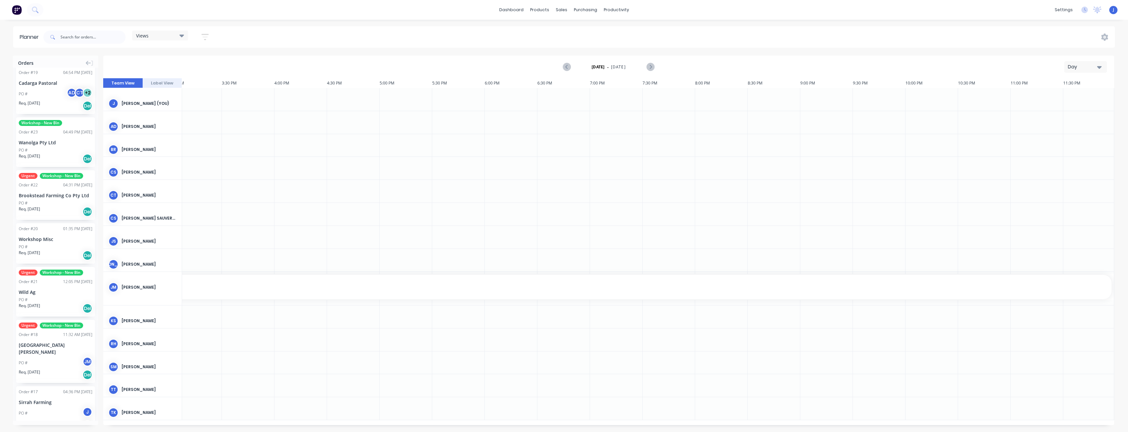
scroll to position [29, 0]
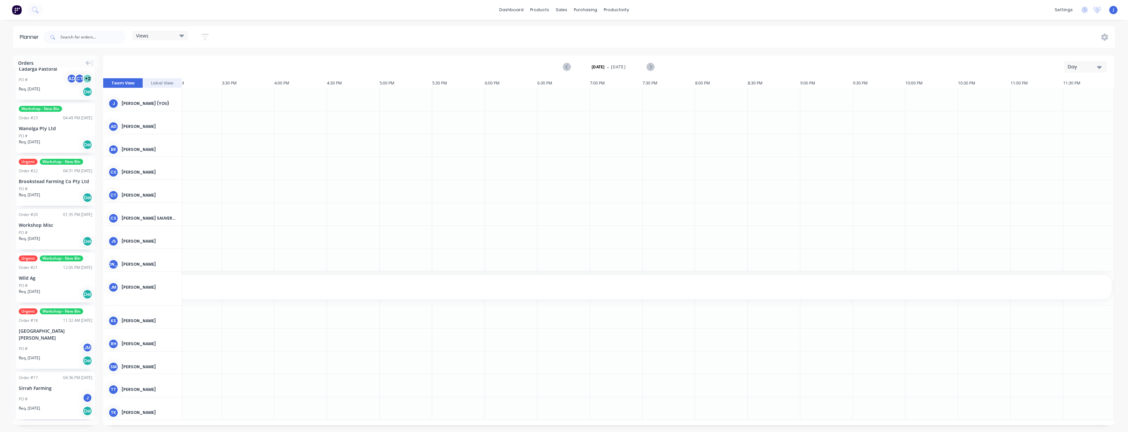
click at [45, 393] on div "PO # J" at bounding box center [56, 399] width 74 height 12
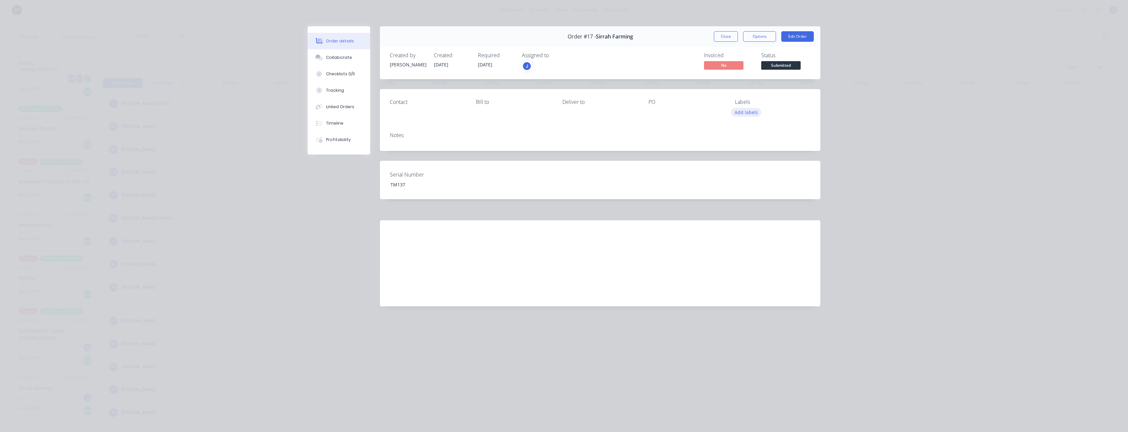
click at [752, 115] on button "Add labels" at bounding box center [746, 112] width 30 height 9
click at [747, 197] on div at bounding box center [746, 197] width 13 height 13
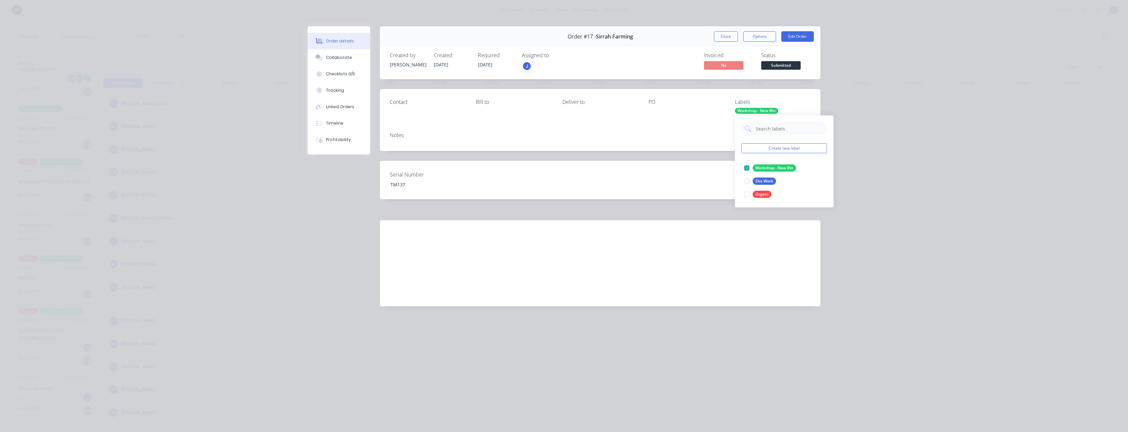
click at [743, 229] on div "Labour $0.00 Sub total $0.00 Margin $0.00 ( 0.00 %) Tax $0.00 Total $0.00" at bounding box center [752, 258] width 115 height 76
click at [733, 31] on button "Close" at bounding box center [726, 36] width 24 height 11
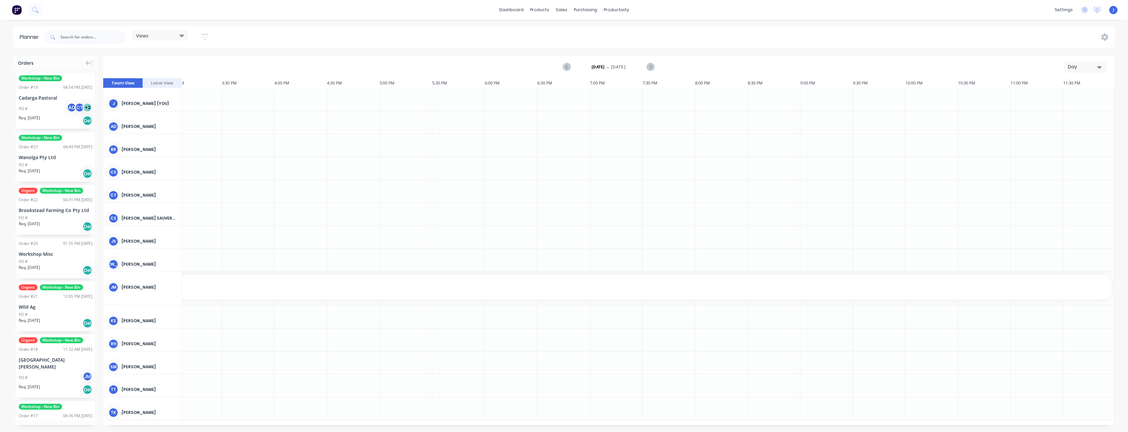
scroll to position [0, 0]
click at [65, 144] on div "Workshop - New Bin Order # 23 04:49 PM 09/09/25 Wanolga Pty Ltd PO # Req. 09/09…" at bounding box center [55, 157] width 79 height 50
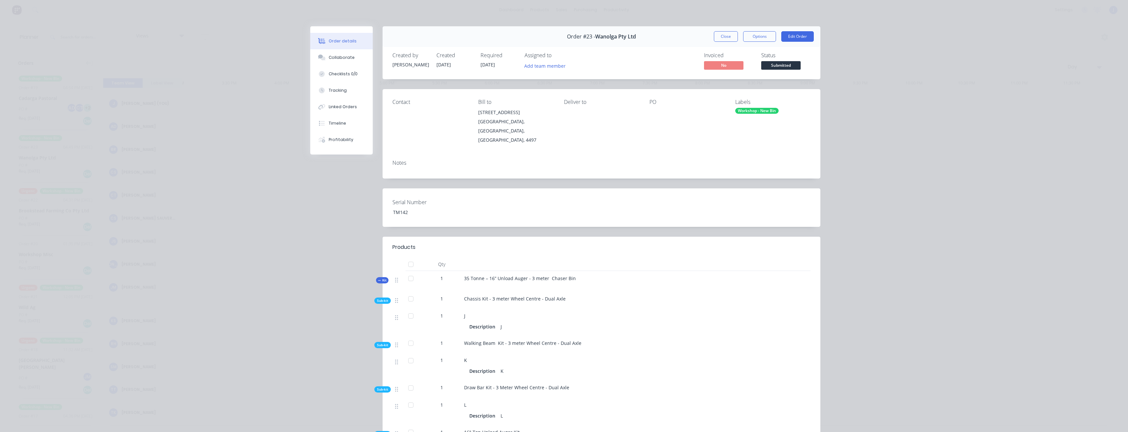
click at [761, 109] on div "Workshop - New Bin" at bounding box center [756, 111] width 43 height 6
click at [745, 194] on div at bounding box center [744, 194] width 13 height 13
click at [728, 37] on button "Close" at bounding box center [726, 36] width 24 height 11
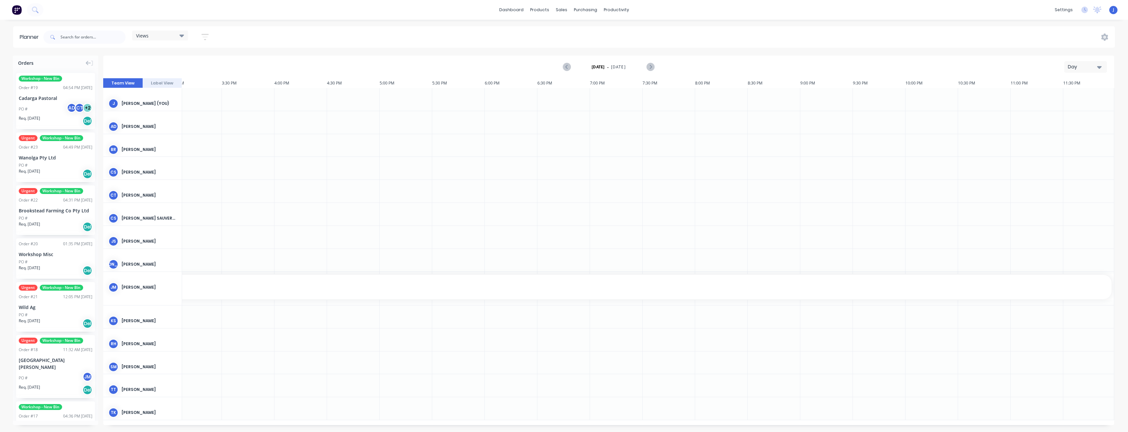
click at [45, 107] on div "PO # AD CT + 2" at bounding box center [56, 109] width 74 height 12
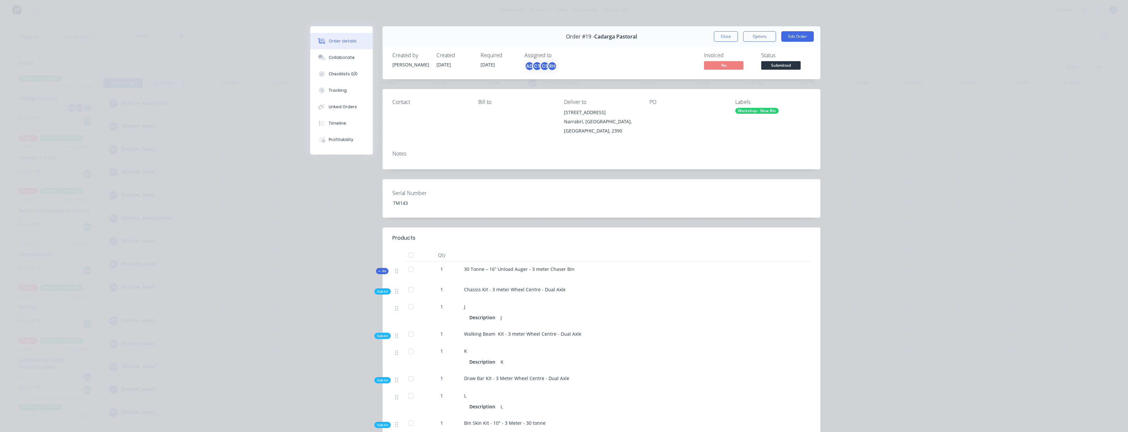
click at [534, 65] on div "CT" at bounding box center [537, 66] width 10 height 10
click at [531, 103] on div at bounding box center [532, 102] width 13 height 13
click at [532, 116] on div at bounding box center [532, 115] width 13 height 13
click at [531, 127] on div at bounding box center [532, 128] width 13 height 13
click at [530, 117] on div at bounding box center [532, 115] width 13 height 13
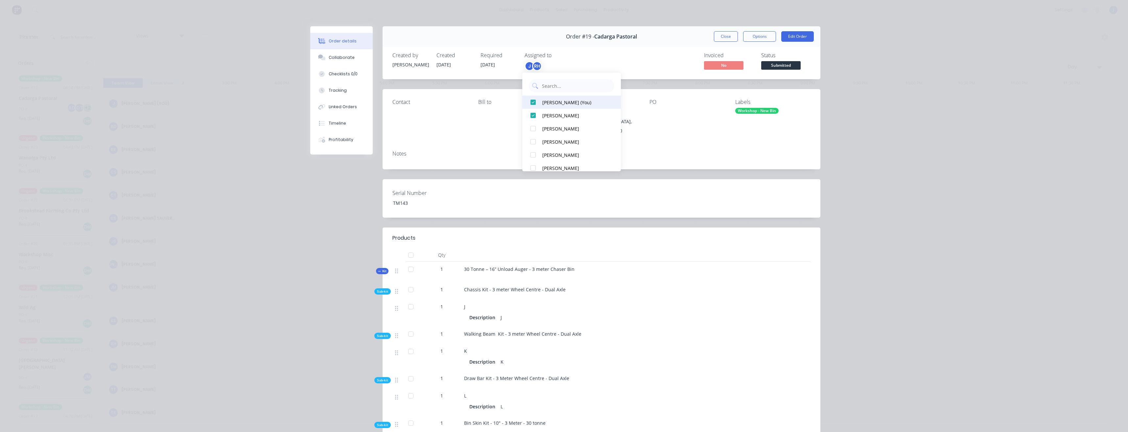
click at [533, 107] on div at bounding box center [532, 102] width 13 height 13
click at [678, 143] on div "Contact Bill to Deliver to 1092 Culgoora Road Narrabri, New South Wales, Austra…" at bounding box center [602, 117] width 438 height 56
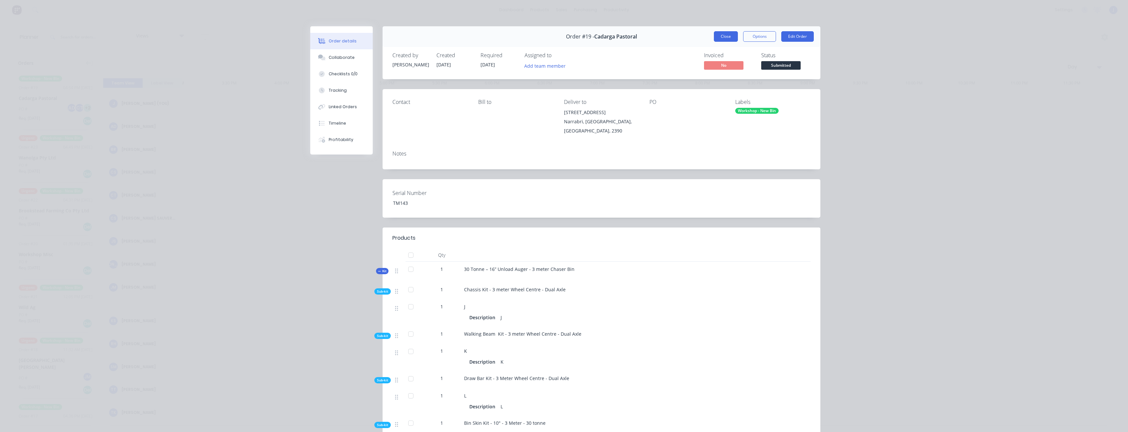
click at [723, 39] on button "Close" at bounding box center [726, 36] width 24 height 11
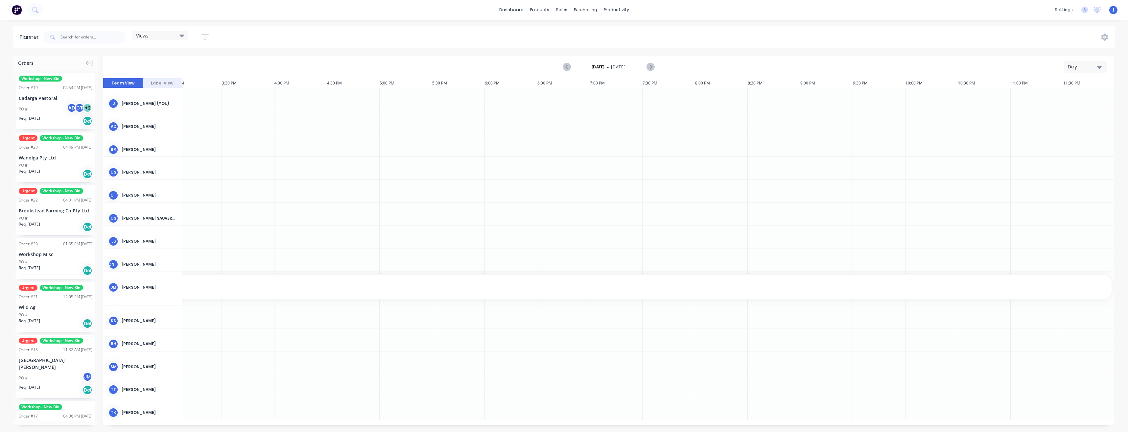
click at [42, 102] on div "Workshop - New Bin Order # 19 04:54 PM 09/09/25 Cadarga Pastoral PO # AD CT + 2…" at bounding box center [55, 101] width 79 height 56
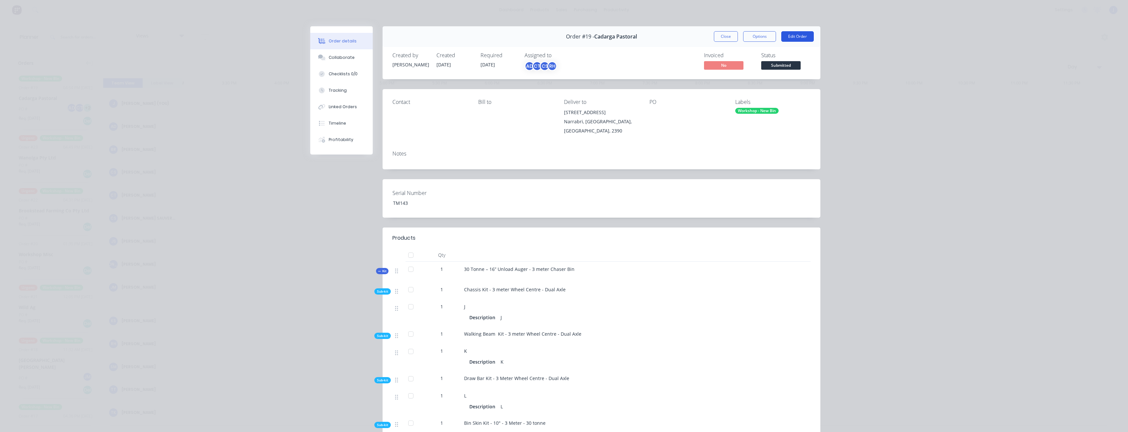
click at [807, 37] on button "Edit Order" at bounding box center [797, 36] width 33 height 11
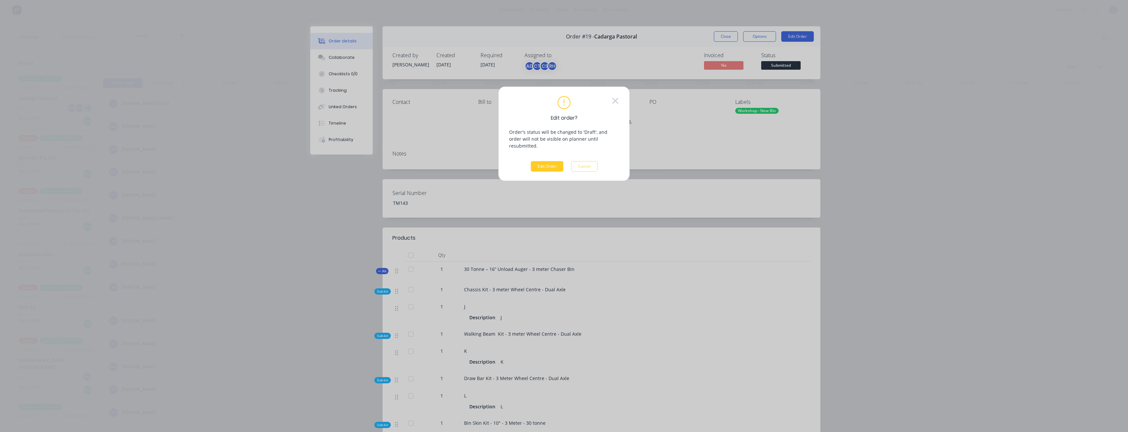
click at [553, 161] on button "Edit Order" at bounding box center [547, 166] width 33 height 11
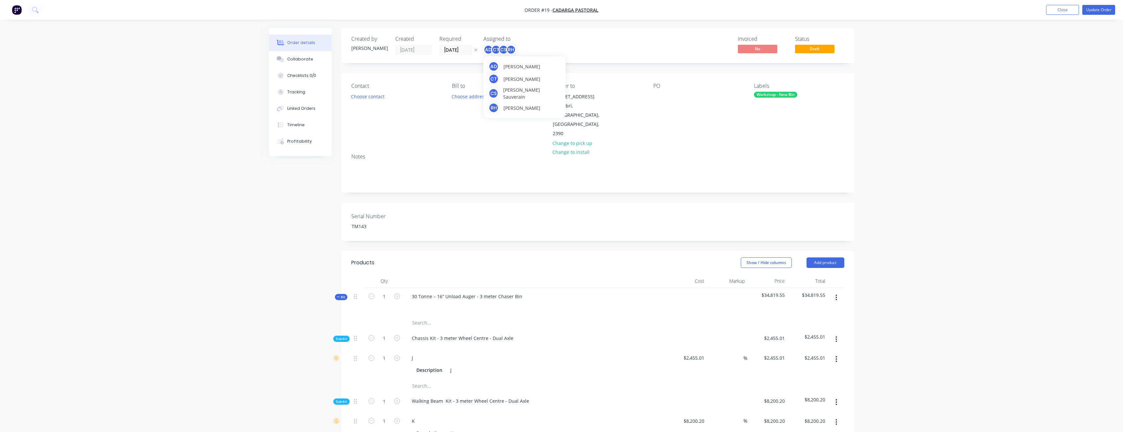
click at [511, 49] on div "RH" at bounding box center [511, 50] width 10 height 10
click at [495, 84] on div at bounding box center [494, 85] width 13 height 13
click at [494, 84] on div at bounding box center [494, 85] width 13 height 13
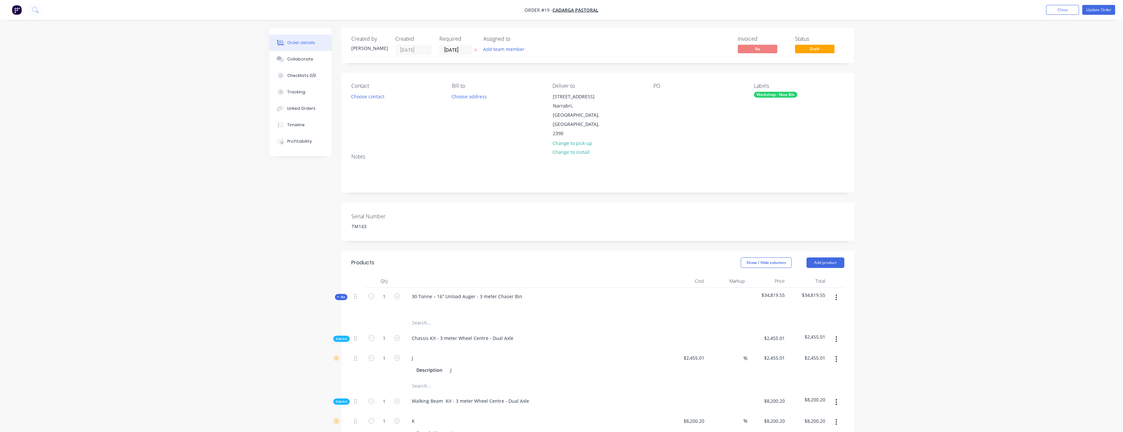
click at [626, 40] on div "Invoiced No Status Draft" at bounding box center [696, 45] width 295 height 19
click at [1102, 11] on button "Update Order" at bounding box center [1098, 10] width 33 height 10
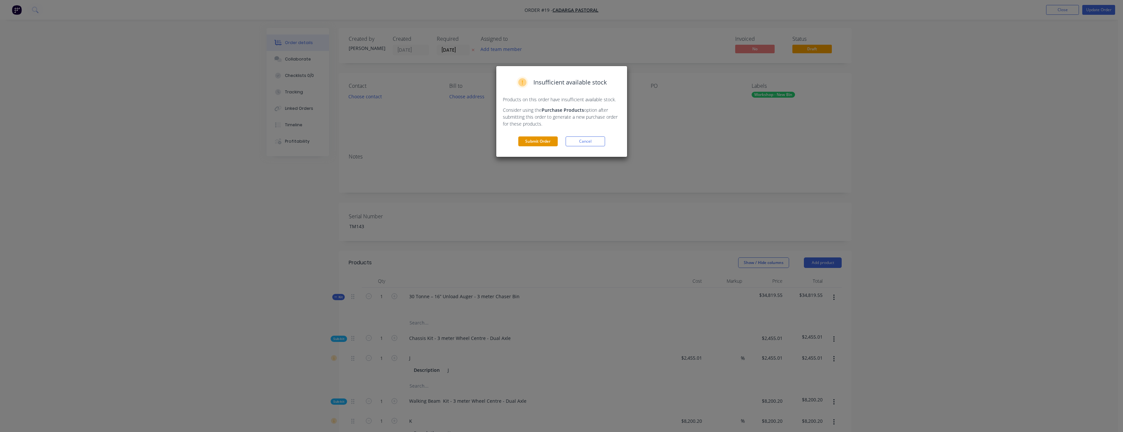
click at [528, 140] on button "Submit Order" at bounding box center [537, 141] width 39 height 10
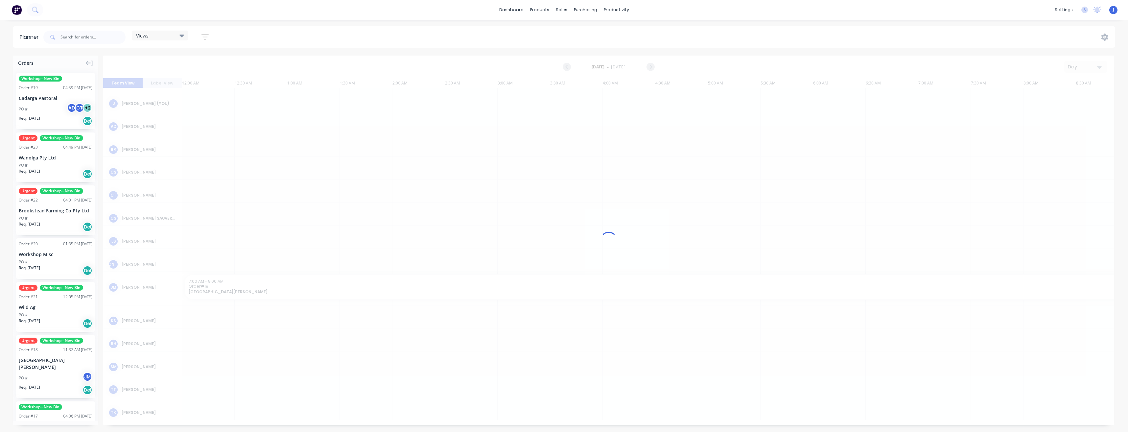
scroll to position [0, 1590]
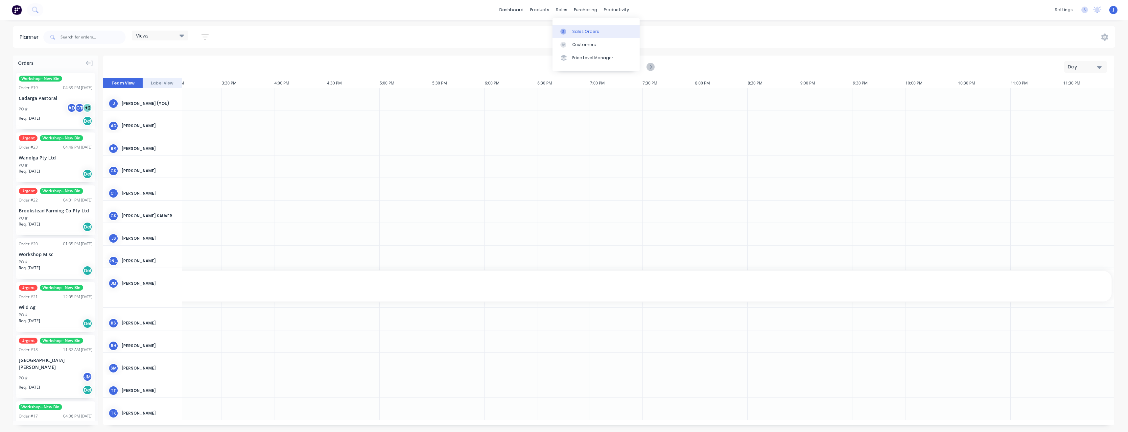
click at [574, 34] on div "Sales Orders" at bounding box center [585, 32] width 27 height 6
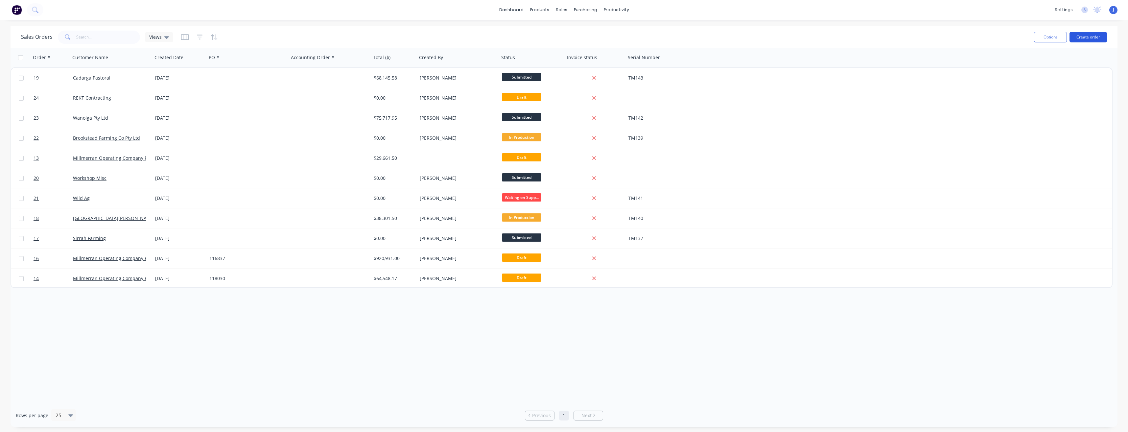
click at [1093, 39] on button "Create order" at bounding box center [1087, 37] width 37 height 11
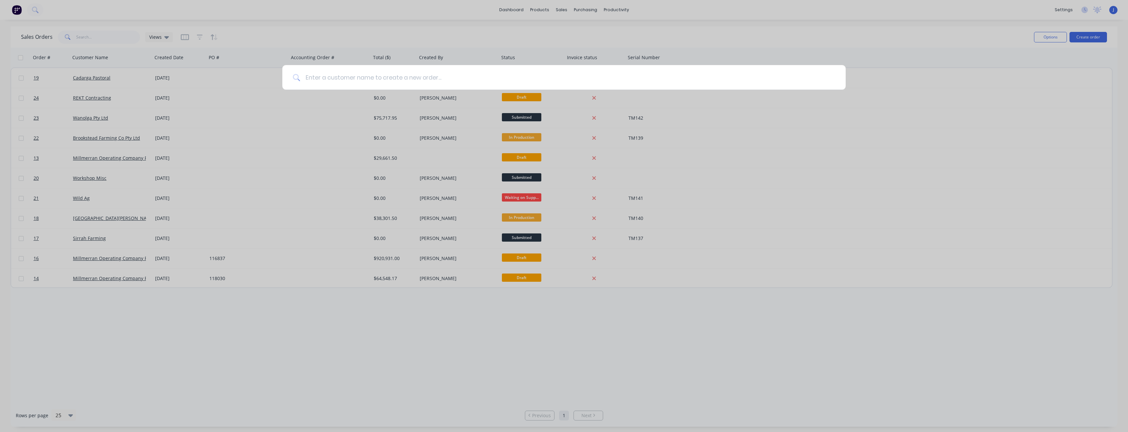
click at [412, 77] on input at bounding box center [567, 77] width 535 height 25
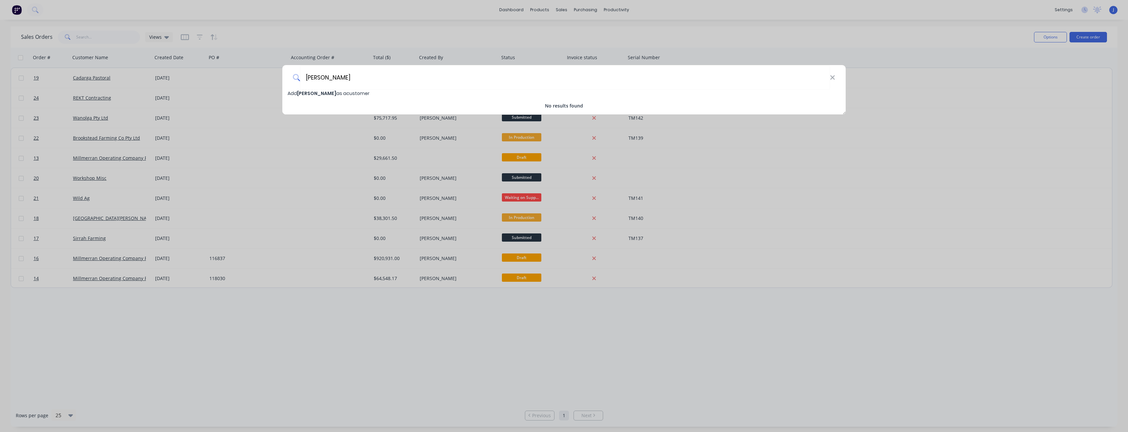
type input "Logan Apelt"
click at [329, 95] on span "Add Logan Apelt as a customer" at bounding box center [329, 93] width 82 height 7
select select "AU"
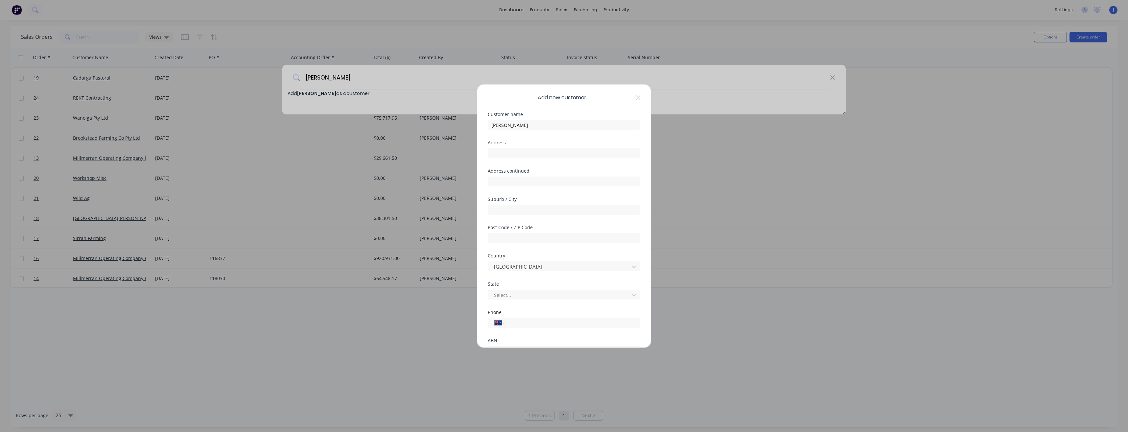
scroll to position [58, 0]
click at [491, 314] on div at bounding box center [490, 313] width 13 height 13
click at [533, 331] on button "Save" at bounding box center [543, 333] width 36 height 11
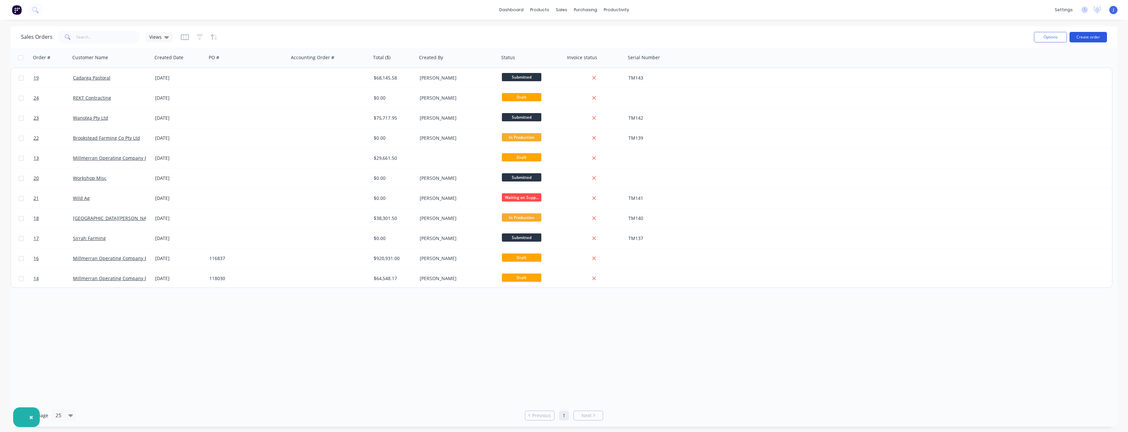
click at [1086, 35] on button "Create order" at bounding box center [1087, 37] width 37 height 11
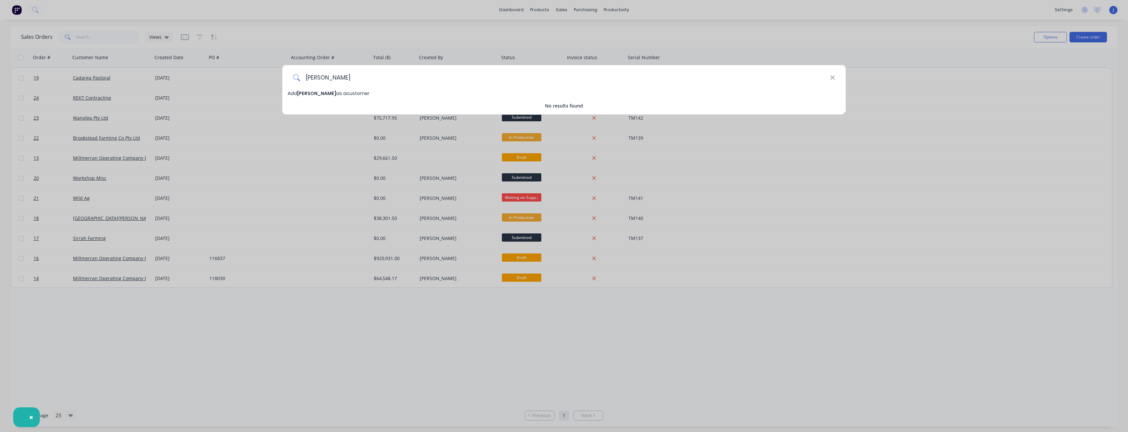
click at [307, 76] on input "logan Apelt" at bounding box center [565, 77] width 530 height 25
click at [385, 74] on input "Logan Apelt" at bounding box center [565, 77] width 530 height 25
type input "Logan Apelt"
click at [833, 78] on icon at bounding box center [832, 77] width 5 height 7
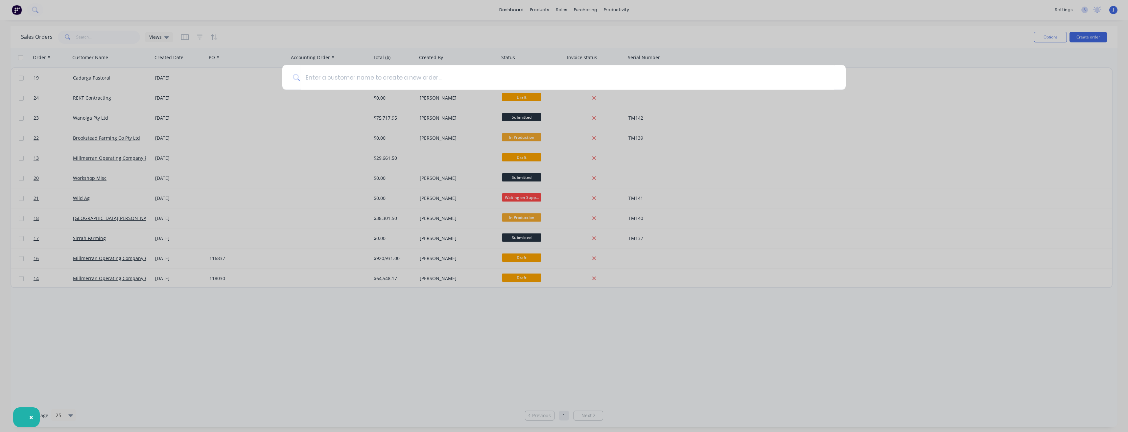
click at [215, 332] on div at bounding box center [564, 216] width 1128 height 432
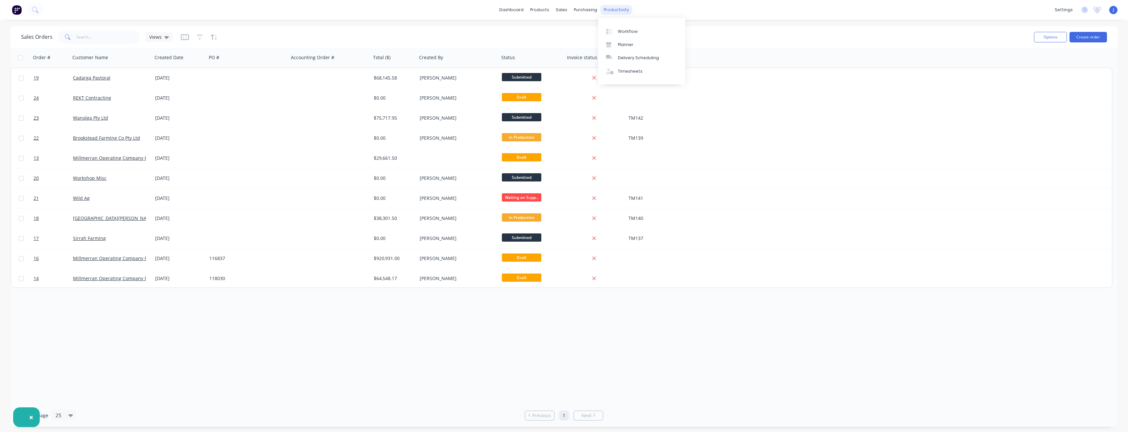
click at [620, 12] on div "productivity" at bounding box center [616, 10] width 32 height 10
click at [630, 45] on div "Planner" at bounding box center [625, 45] width 15 height 6
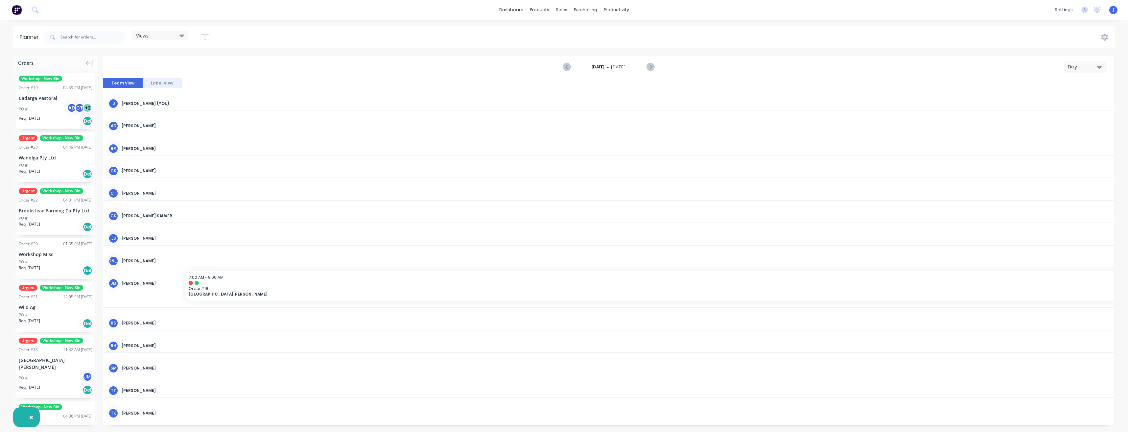
scroll to position [0, 1590]
click at [30, 417] on span "×" at bounding box center [31, 416] width 4 height 9
click at [649, 67] on icon "Next page" at bounding box center [650, 67] width 8 height 8
click at [649, 66] on icon "Next page" at bounding box center [650, 67] width 8 height 8
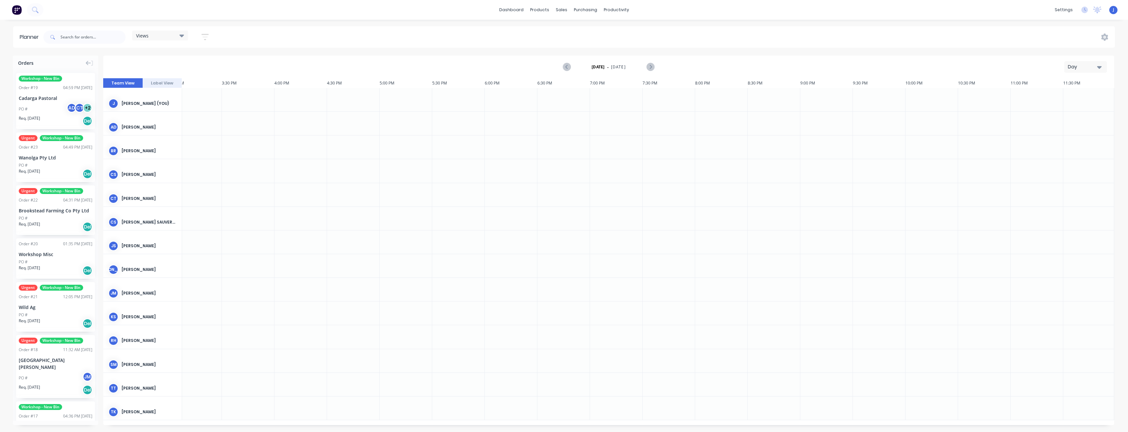
click at [1093, 67] on div "Day" at bounding box center [1083, 66] width 30 height 7
click at [1068, 102] on div "Week" at bounding box center [1073, 97] width 65 height 13
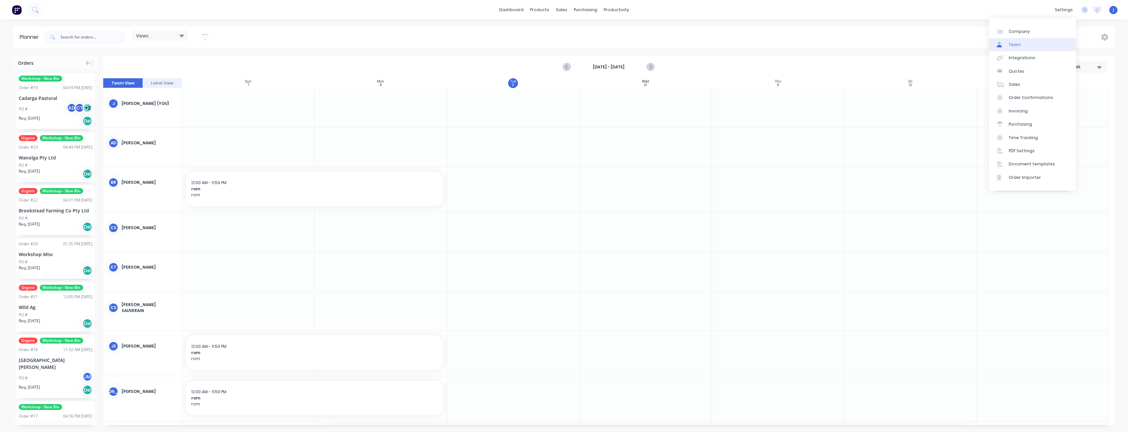
click at [1014, 46] on div "Team" at bounding box center [1015, 45] width 12 height 6
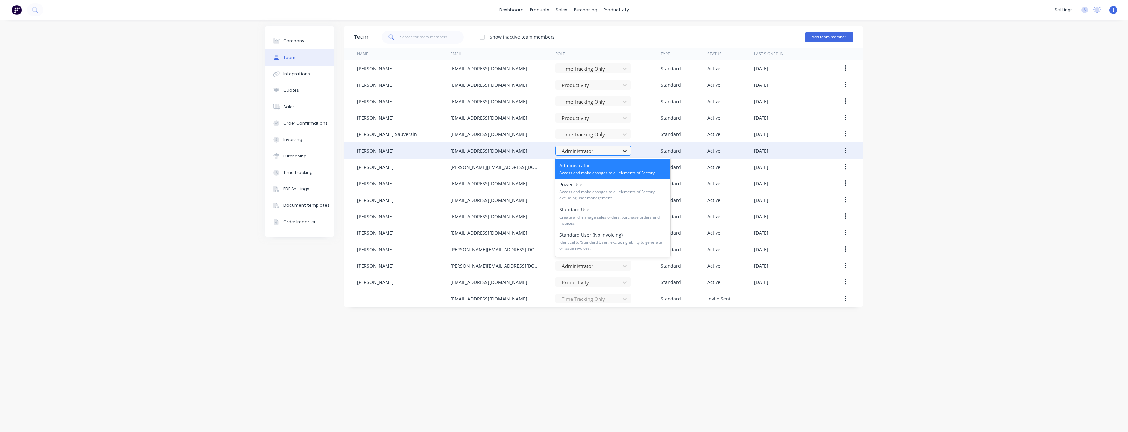
click at [624, 150] on icon at bounding box center [624, 151] width 7 height 7
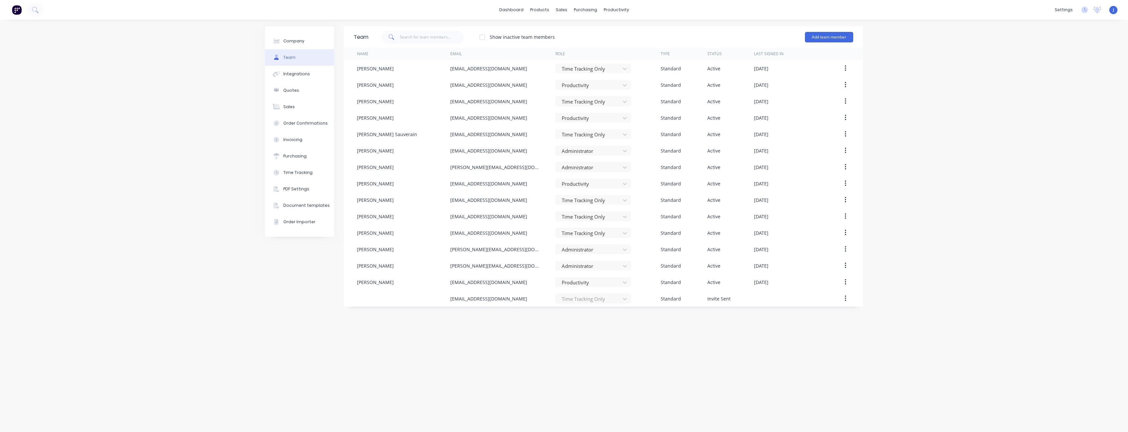
click at [671, 342] on div "Team Show inactive team members Add team member Name Email Role Type Status Las…" at bounding box center [603, 225] width 519 height 399
click at [292, 73] on div "Integrations" at bounding box center [296, 74] width 27 height 6
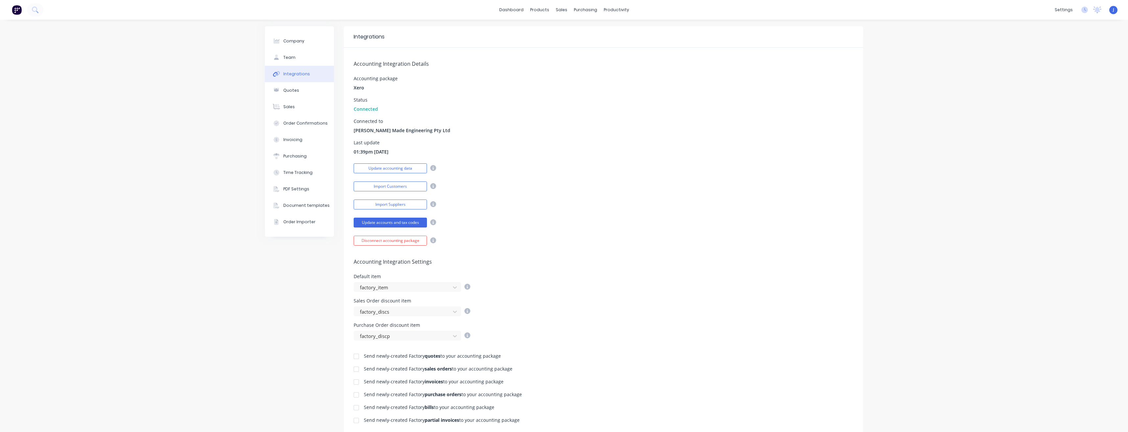
click at [212, 184] on div "Company Team Integrations Quotes Sales Order Confirmations Invoicing Purchasing…" at bounding box center [564, 288] width 1128 height 536
click at [626, 44] on div "Planner" at bounding box center [623, 45] width 15 height 6
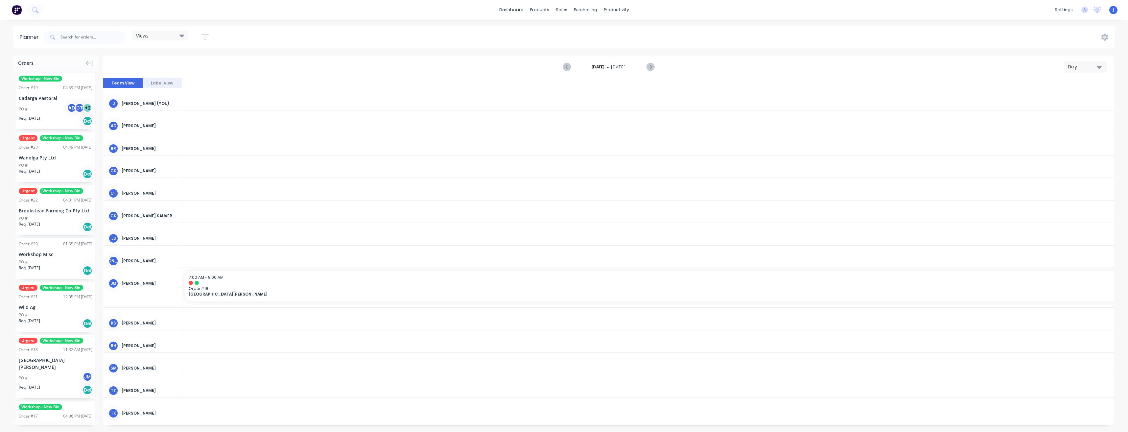
scroll to position [0, 1590]
click at [1096, 69] on div "Day" at bounding box center [1083, 66] width 30 height 7
click at [1072, 98] on div "Week" at bounding box center [1073, 97] width 65 height 13
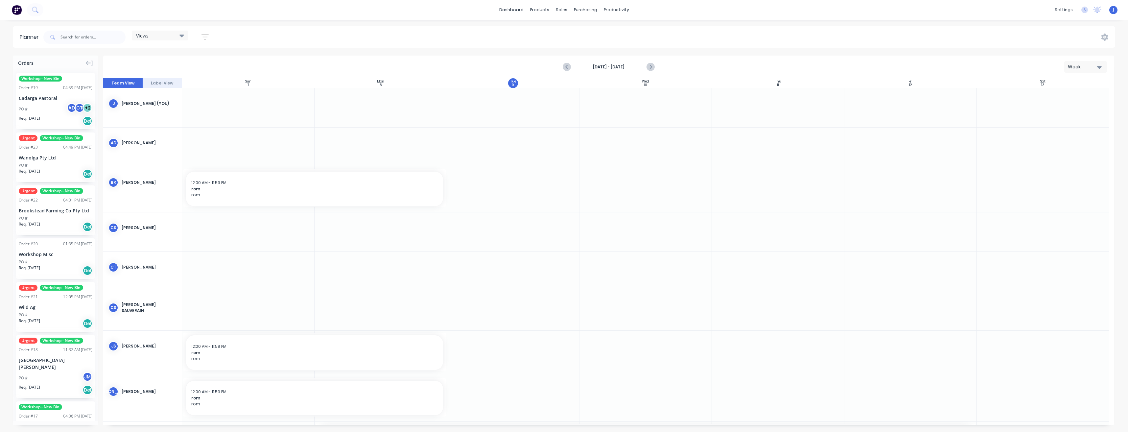
click at [250, 104] on div at bounding box center [248, 107] width 132 height 39
click at [252, 112] on div at bounding box center [248, 107] width 132 height 39
drag, startPoint x: 370, startPoint y: 105, endPoint x: 385, endPoint y: 106, distance: 15.2
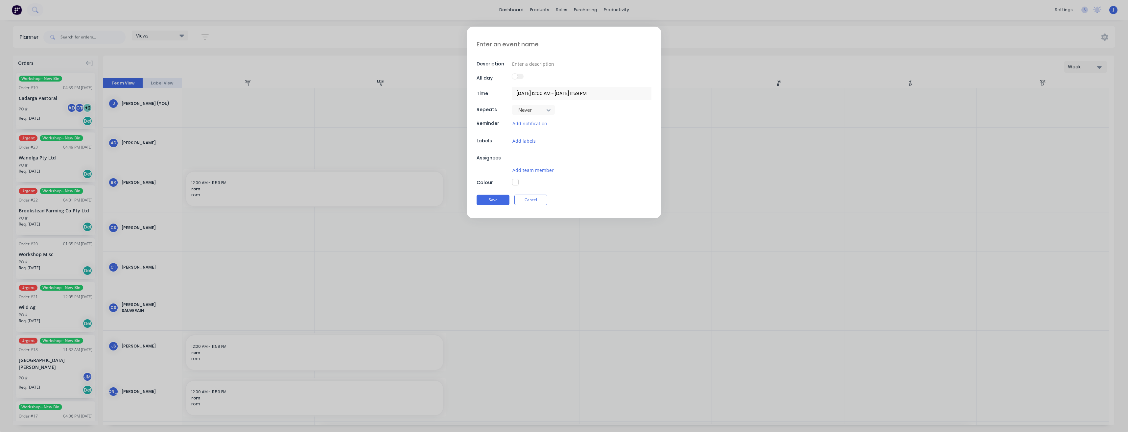
type textarea "x"
click at [580, 274] on div "Description All day Time 08/09/2025 12:00 AM - 09/09/2025 11:59 PM Repeats Neve…" at bounding box center [564, 216] width 1128 height 432
click at [550, 12] on div "Description All day Time 08/09/2025 12:00 AM - 09/09/2025 11:59 PM Repeats Neve…" at bounding box center [564, 216] width 1128 height 432
click at [541, 10] on div "Description All day Time 08/09/2025 12:00 AM - 09/09/2025 11:59 PM Repeats Neve…" at bounding box center [564, 216] width 1128 height 432
click at [532, 205] on button "Cancel" at bounding box center [530, 203] width 33 height 11
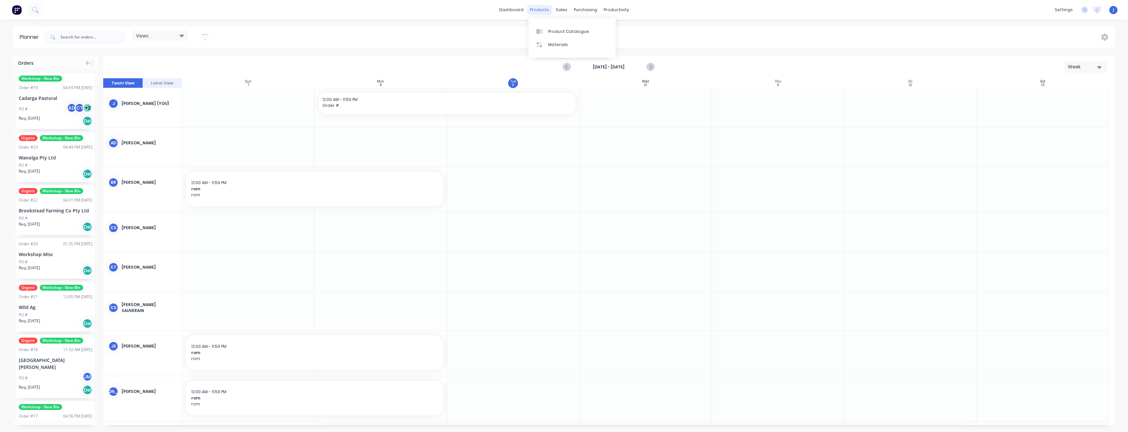
click at [541, 10] on div "products" at bounding box center [540, 10] width 26 height 10
click at [549, 32] on div "Product Catalogue" at bounding box center [568, 32] width 41 height 6
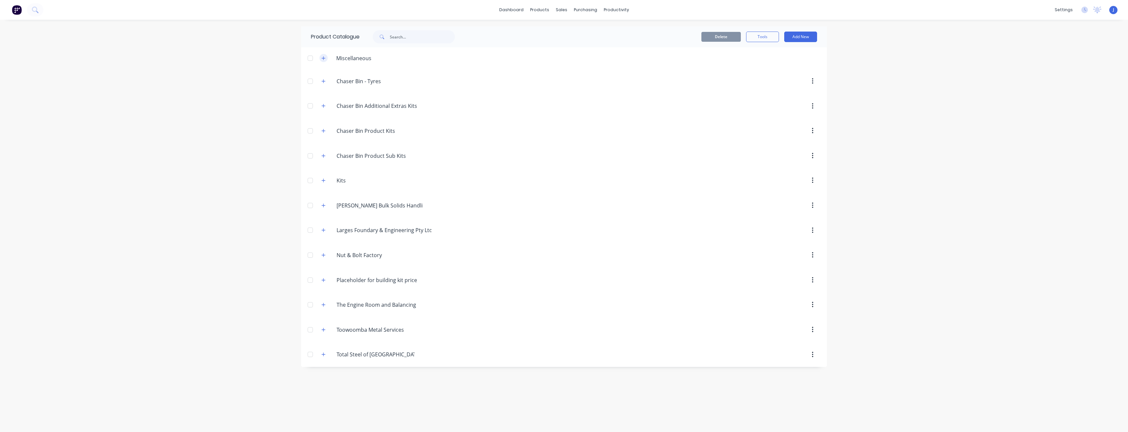
click at [323, 58] on icon "button" at bounding box center [324, 58] width 4 height 4
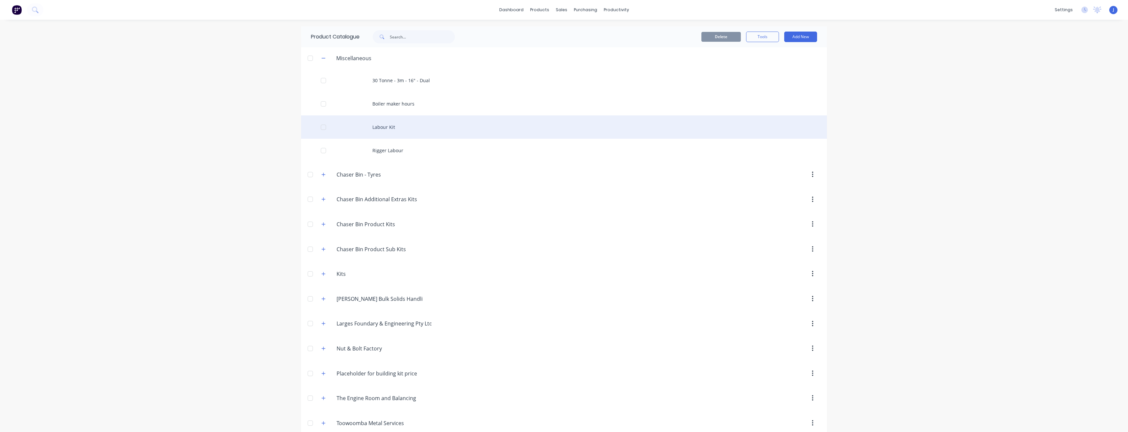
click at [323, 129] on div at bounding box center [323, 127] width 13 height 13
click at [390, 128] on div "Labour Kit" at bounding box center [564, 126] width 526 height 23
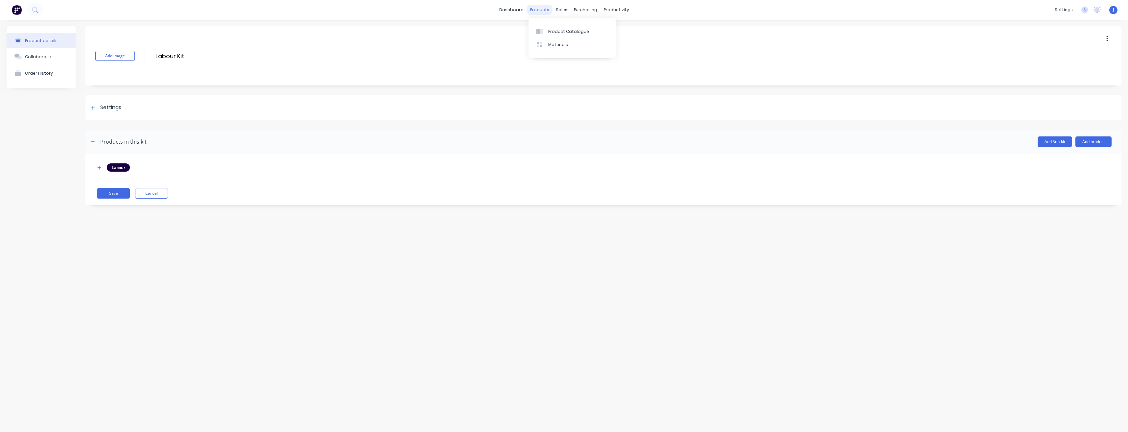
click at [539, 10] on div "products" at bounding box center [540, 10] width 26 height 10
click at [554, 32] on div "Product Catalogue" at bounding box center [568, 32] width 41 height 6
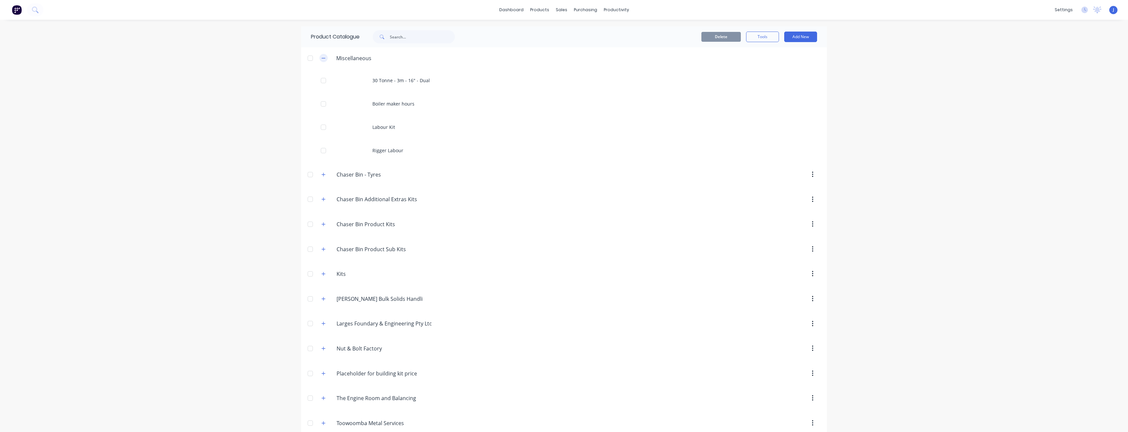
click at [321, 59] on icon "button" at bounding box center [323, 58] width 4 height 5
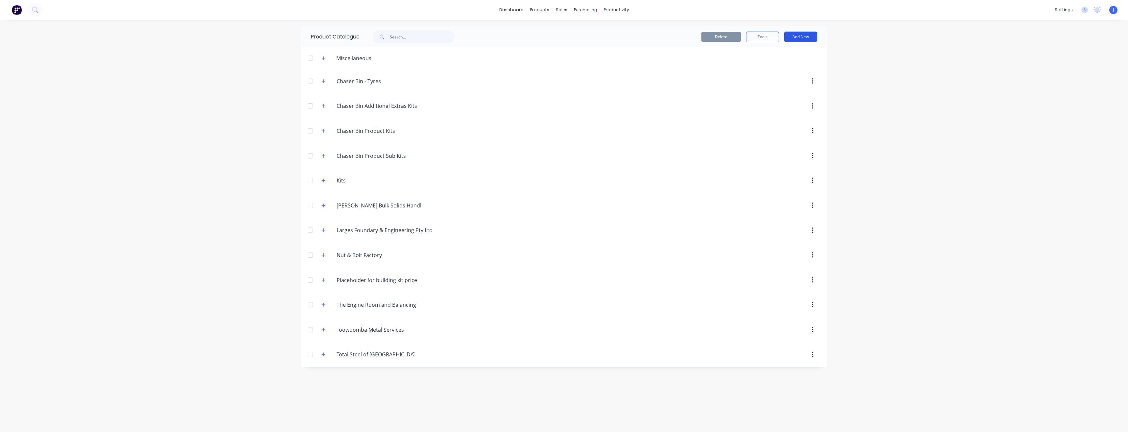
click at [799, 37] on button "Add New" at bounding box center [800, 37] width 33 height 11
click at [779, 55] on div "Category" at bounding box center [785, 54] width 51 height 10
click at [767, 53] on div "Category" at bounding box center [785, 54] width 51 height 10
click at [776, 53] on div "Category" at bounding box center [785, 54] width 51 height 10
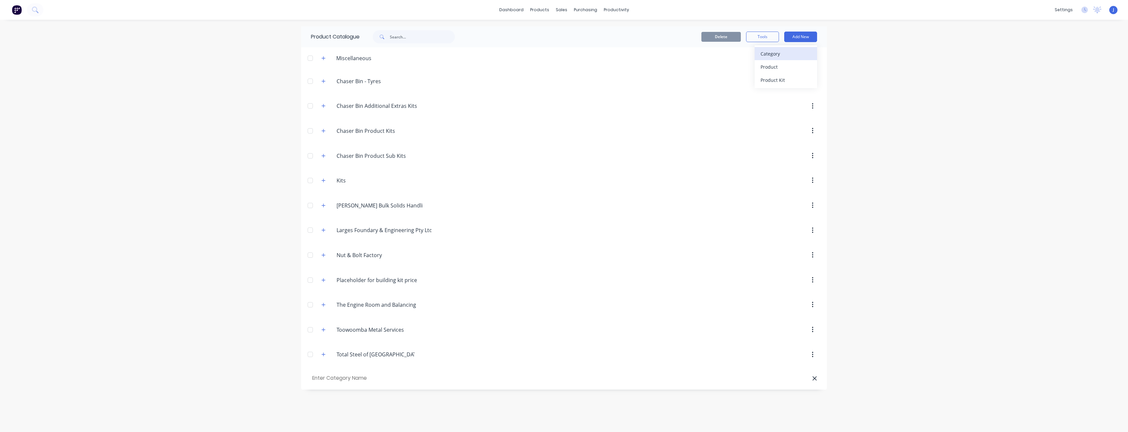
click at [776, 54] on div "Category" at bounding box center [785, 54] width 51 height 10
click at [768, 53] on div "Category" at bounding box center [785, 54] width 51 height 10
click at [763, 54] on div "Category" at bounding box center [785, 54] width 51 height 10
click at [791, 35] on button "Add New" at bounding box center [800, 37] width 33 height 11
click at [794, 37] on button "Add New" at bounding box center [800, 37] width 33 height 11
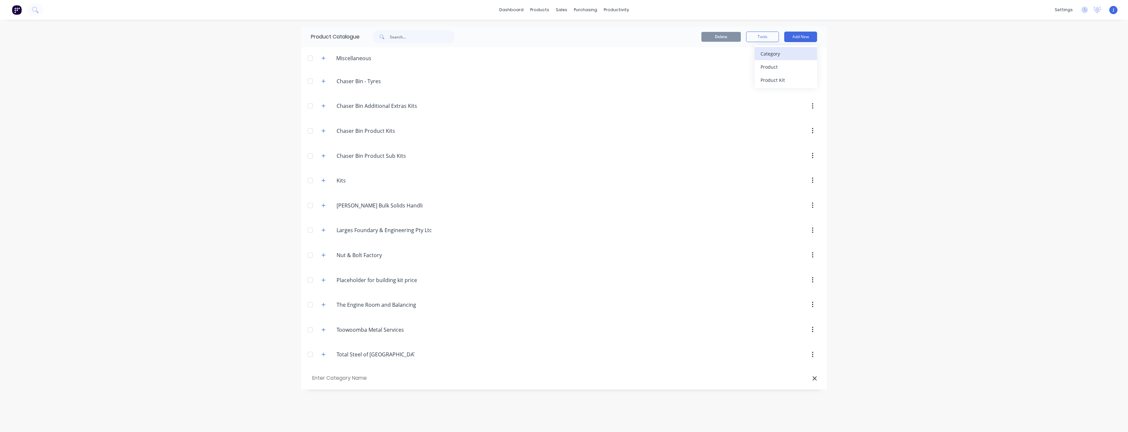
click at [778, 52] on div "Category" at bounding box center [785, 54] width 51 height 10
drag, startPoint x: 344, startPoint y: 378, endPoint x: 331, endPoint y: 378, distance: 12.8
click at [331, 378] on input "Labour Kits" at bounding box center [348, 378] width 74 height 10
type input "Labour"
click at [321, 379] on button "button" at bounding box center [323, 379] width 8 height 8
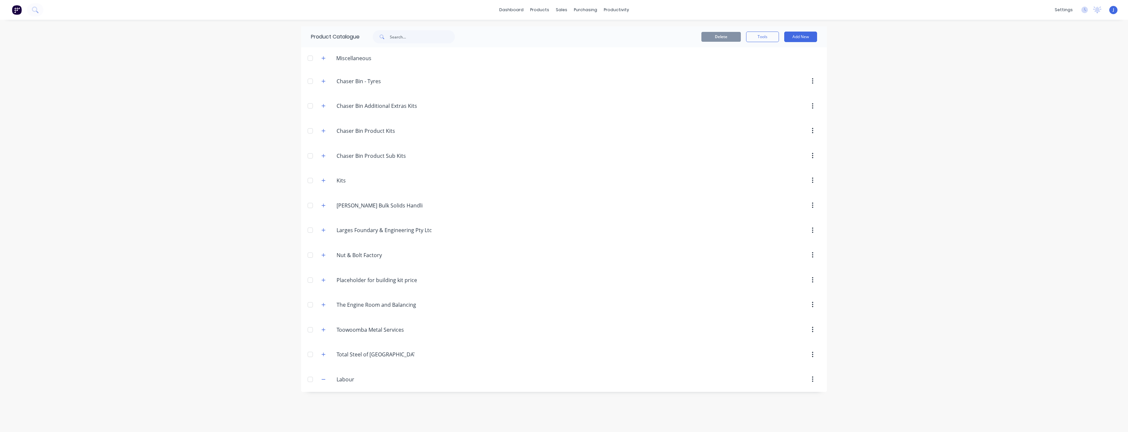
click at [328, 382] on div "Labour. Labour" at bounding box center [367, 379] width 103 height 12
click at [327, 380] on button "button" at bounding box center [323, 379] width 8 height 8
click at [809, 37] on button "Add New" at bounding box center [800, 37] width 33 height 11
click at [778, 67] on div "Product" at bounding box center [785, 67] width 51 height 10
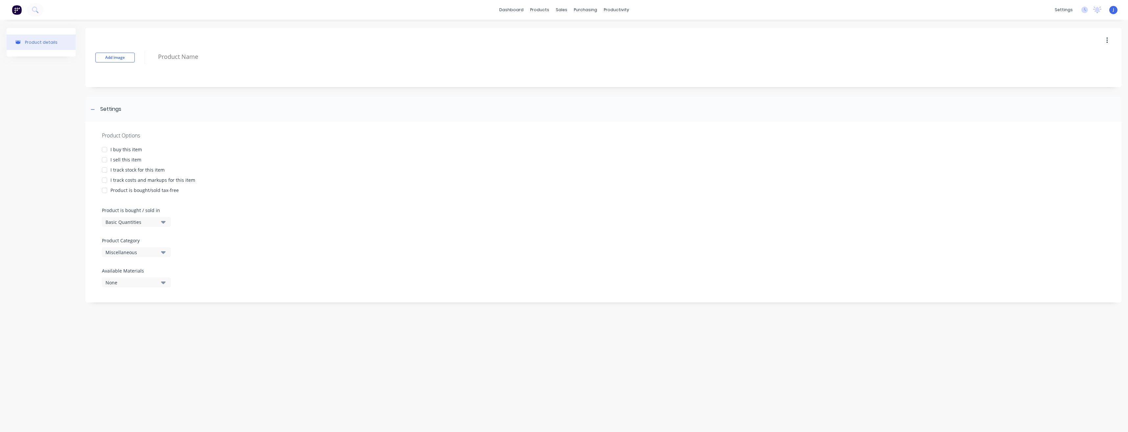
click at [158, 252] on button "Miscellaneous" at bounding box center [136, 252] width 69 height 10
click at [159, 253] on button "Miscellaneous" at bounding box center [136, 252] width 69 height 10
click at [146, 178] on div "Labour" at bounding box center [151, 178] width 99 height 13
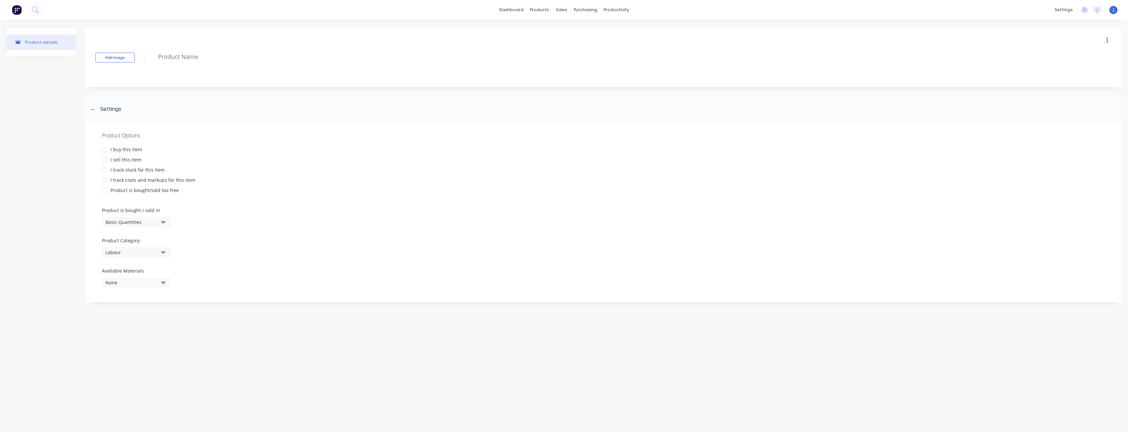
click at [103, 161] on div at bounding box center [104, 159] width 13 height 13
click at [115, 320] on div "Pricing Selling" at bounding box center [603, 319] width 1036 height 21
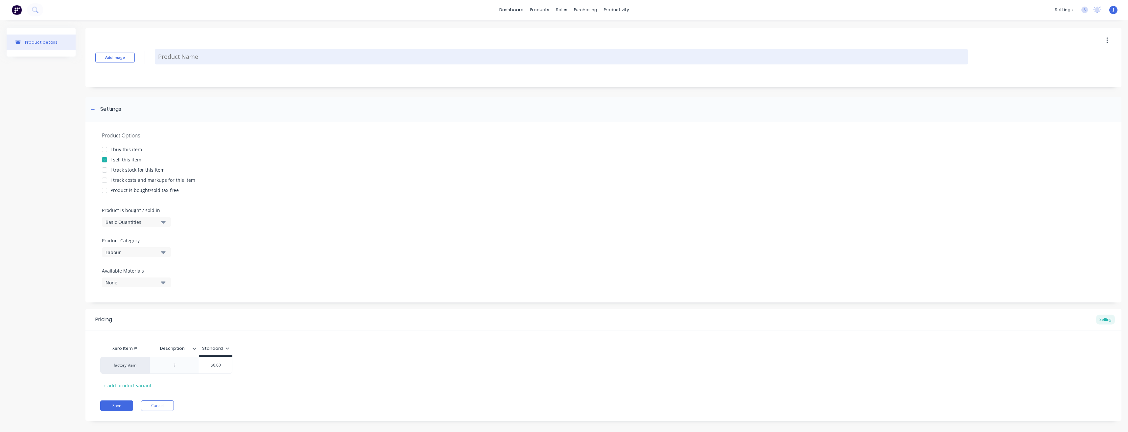
click at [167, 56] on textarea at bounding box center [561, 56] width 813 height 15
type textarea "x"
type textarea "B"
type textarea "x"
type textarea "Bo"
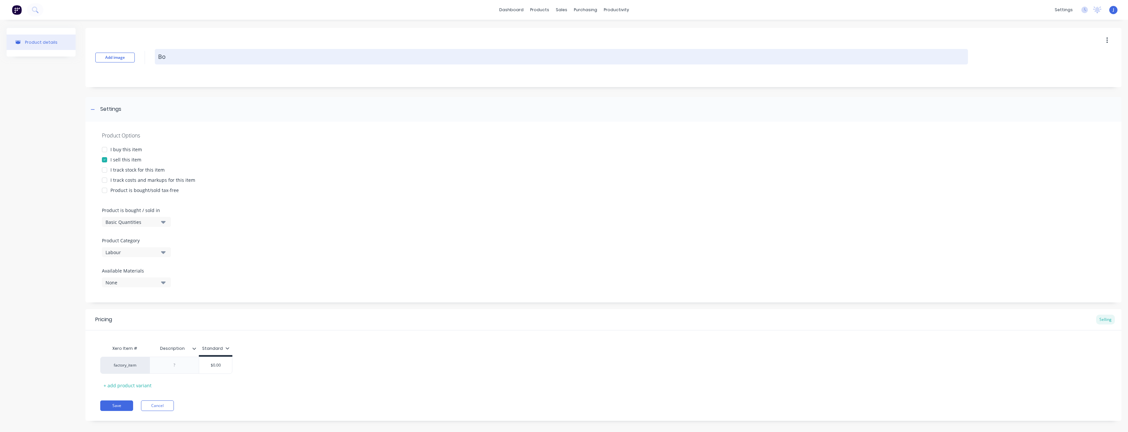
type textarea "x"
type textarea "Boi"
type textarea "x"
type textarea "Boil"
type textarea "x"
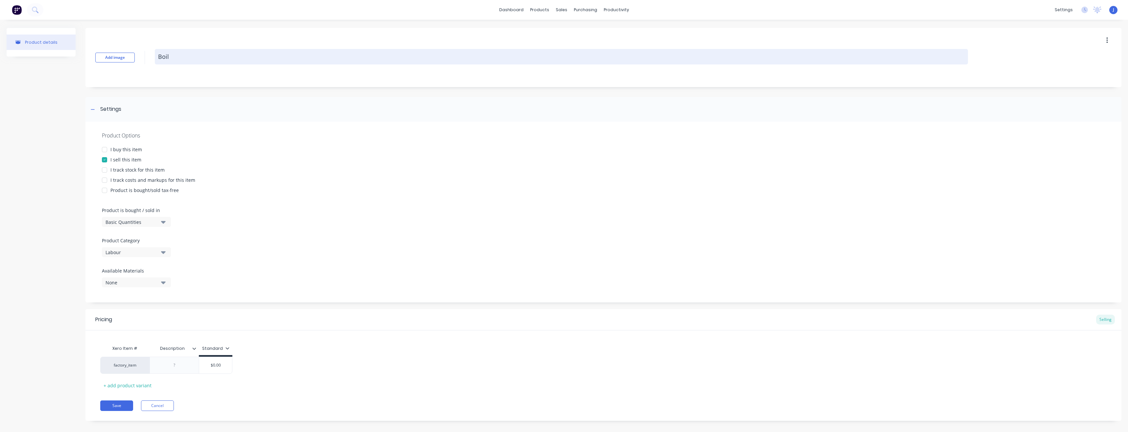
type textarea "Boile"
type textarea "x"
type textarea "Boiler"
type textarea "x"
type textarea "Boilerm"
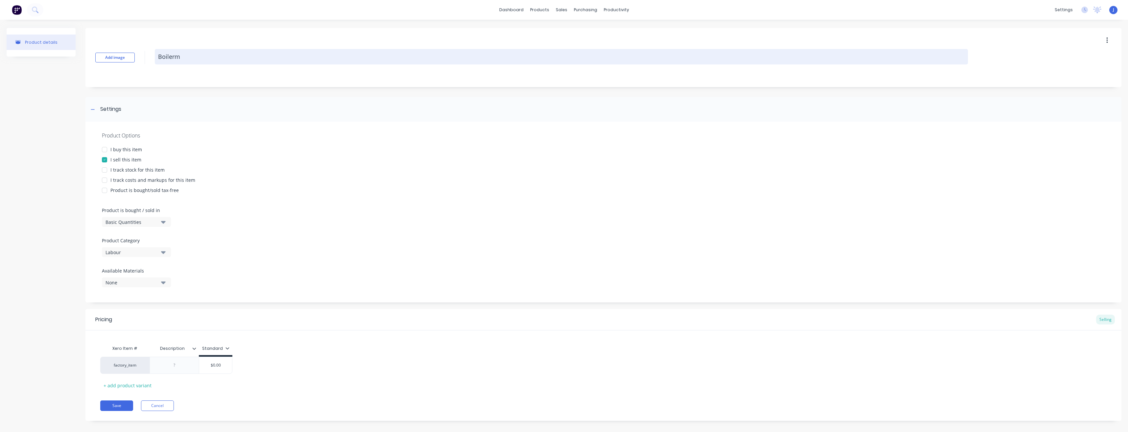
type textarea "x"
type textarea "Boilerma"
type textarea "x"
type textarea "Boilermak"
type textarea "x"
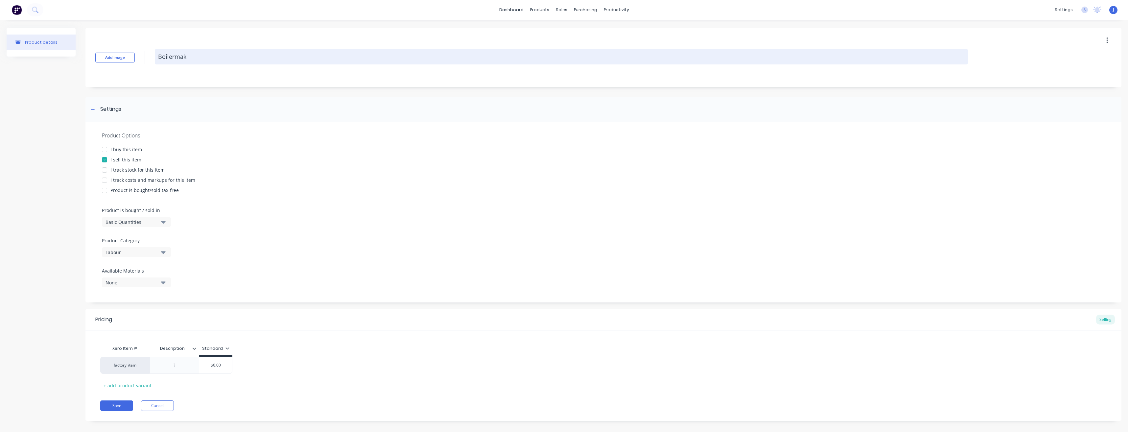
type textarea "Boilermake"
type textarea "x"
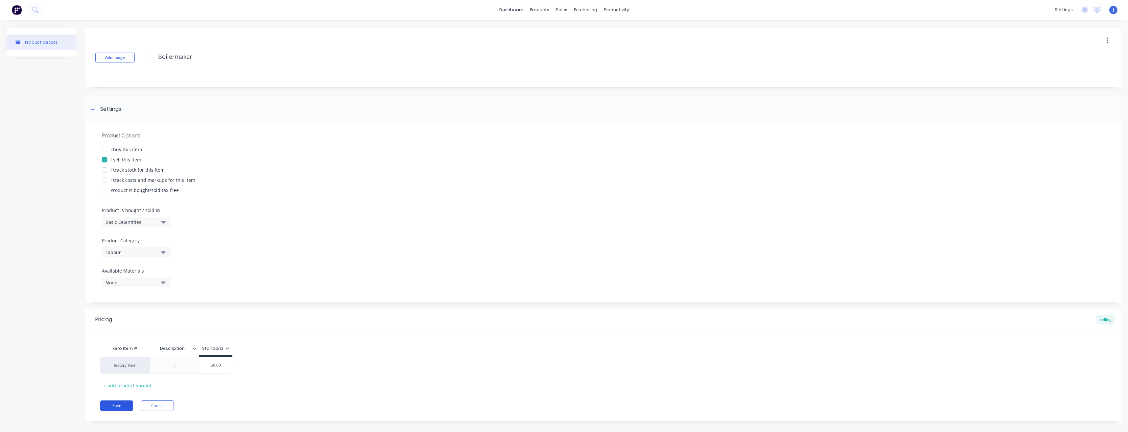
type textarea "Boilermaker"
type textarea "x"
type textarea "Boilermaker"
click at [118, 405] on button "Save" at bounding box center [116, 405] width 33 height 11
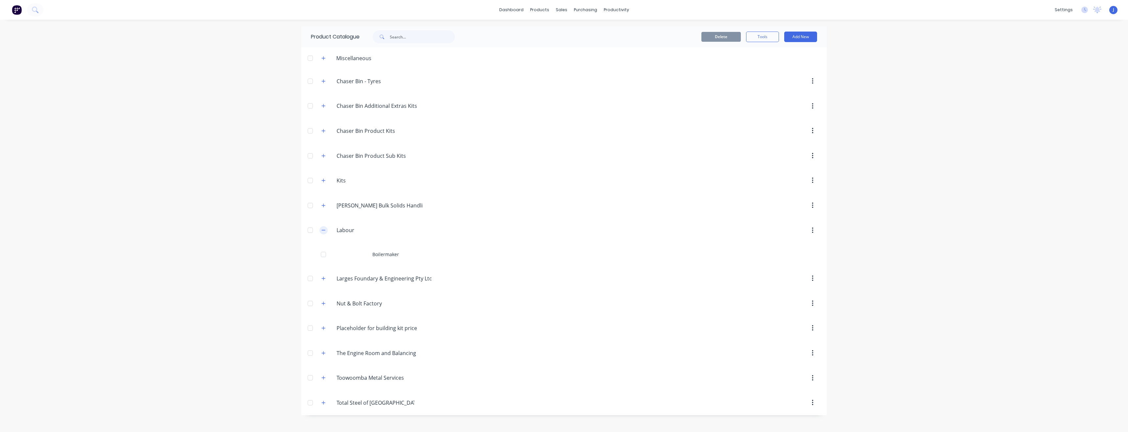
click at [321, 230] on button "button" at bounding box center [323, 230] width 8 height 8
click at [324, 58] on icon "button" at bounding box center [324, 58] width 4 height 4
click at [321, 59] on icon "button" at bounding box center [323, 58] width 4 height 5
click at [324, 231] on icon "button" at bounding box center [323, 230] width 4 height 5
click at [800, 34] on button "Add New" at bounding box center [800, 37] width 33 height 11
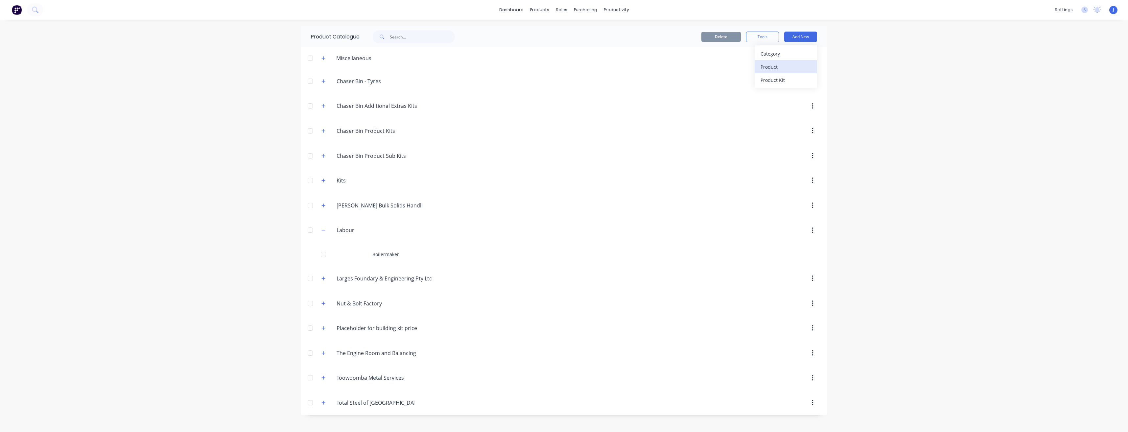
click at [773, 68] on div "Product" at bounding box center [785, 67] width 51 height 10
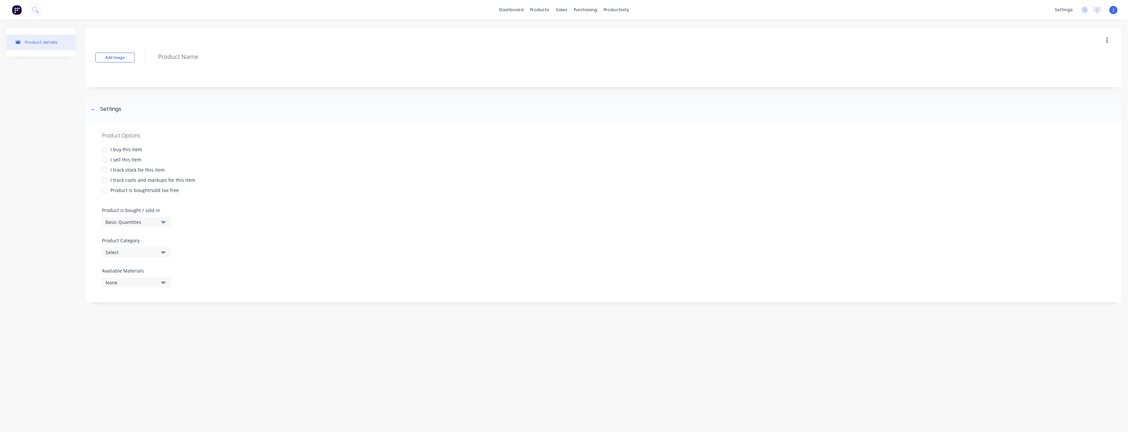
click at [104, 160] on div at bounding box center [104, 159] width 13 height 13
click at [163, 252] on icon "button" at bounding box center [163, 252] width 5 height 3
click at [129, 303] on div "Labour" at bounding box center [151, 301] width 99 height 13
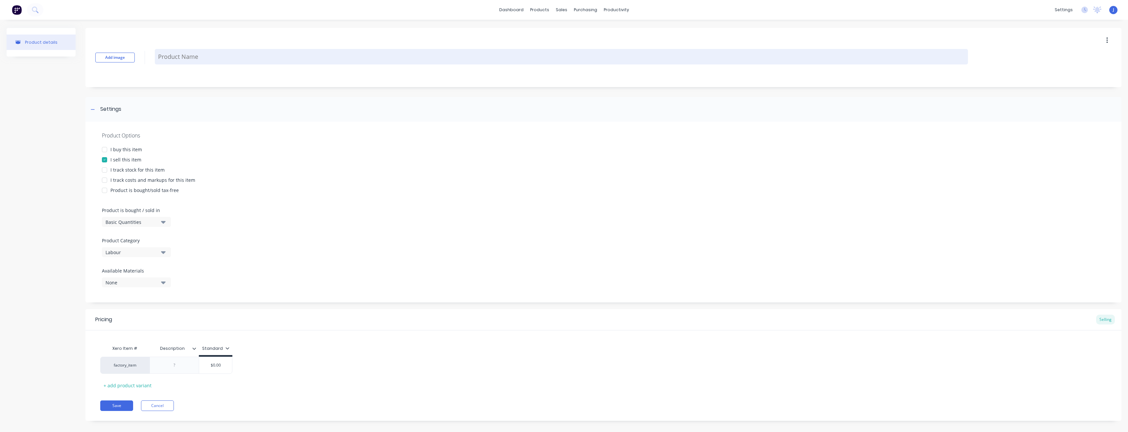
click at [175, 62] on textarea at bounding box center [561, 56] width 813 height 15
type textarea "x"
type textarea "R"
type textarea "x"
type textarea "Ri"
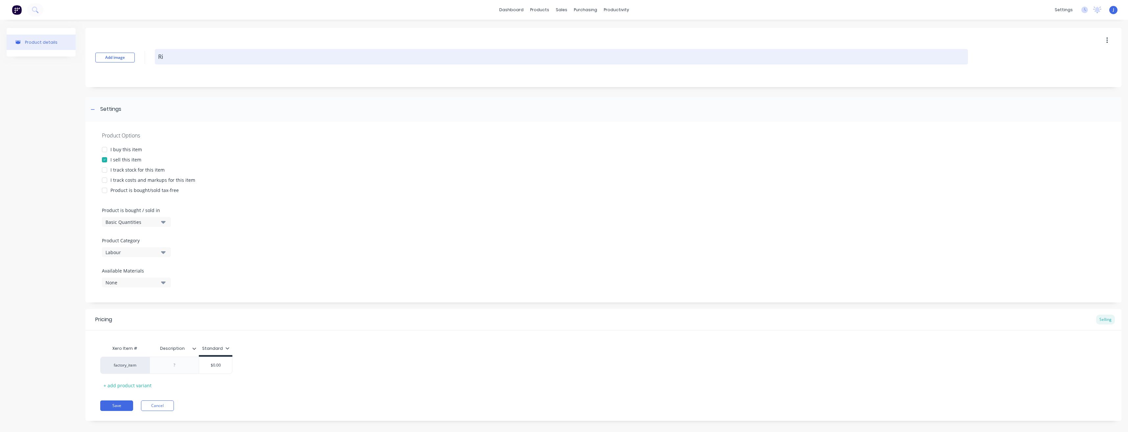
type textarea "x"
type textarea "Rig"
type textarea "x"
type textarea "Rigg"
type textarea "x"
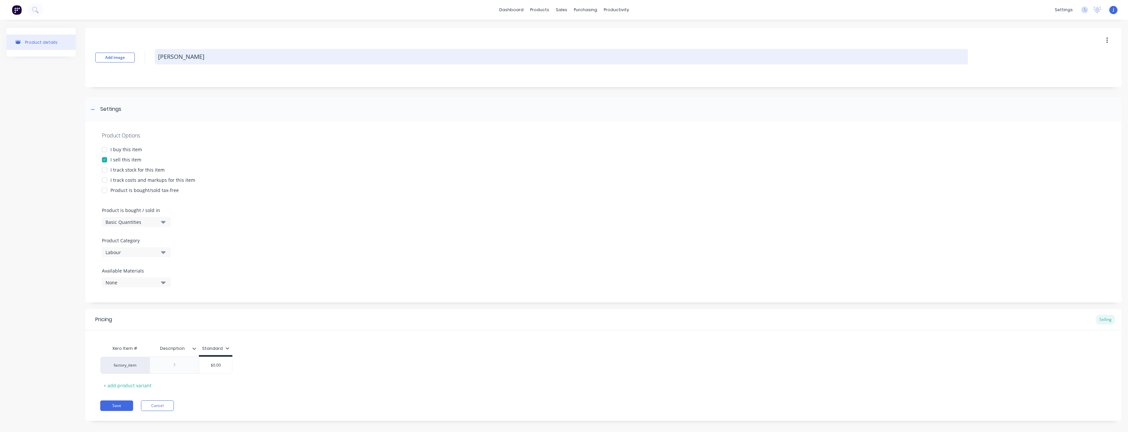
type textarea "Rigge"
type textarea "x"
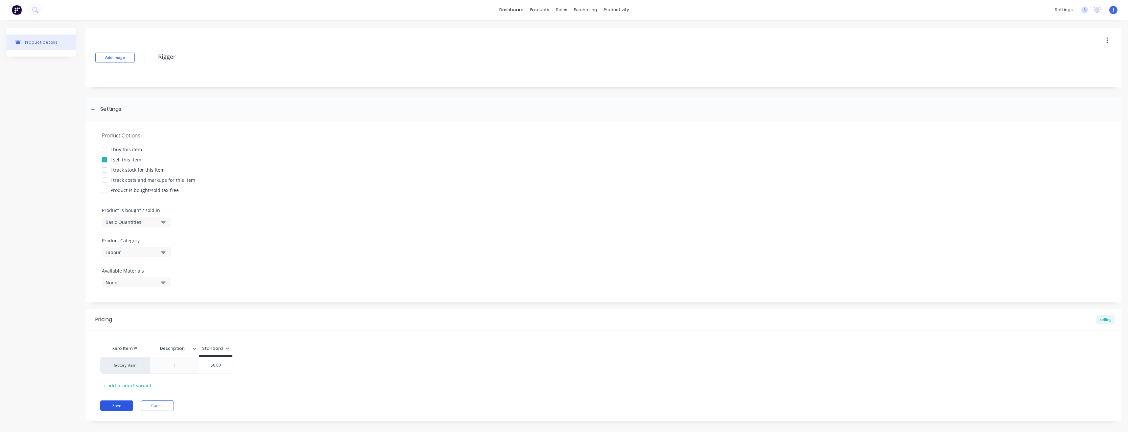
type textarea "Rigger"
type textarea "x"
type textarea "Rigger"
click at [123, 403] on button "Save" at bounding box center [116, 405] width 33 height 11
type textarea "x"
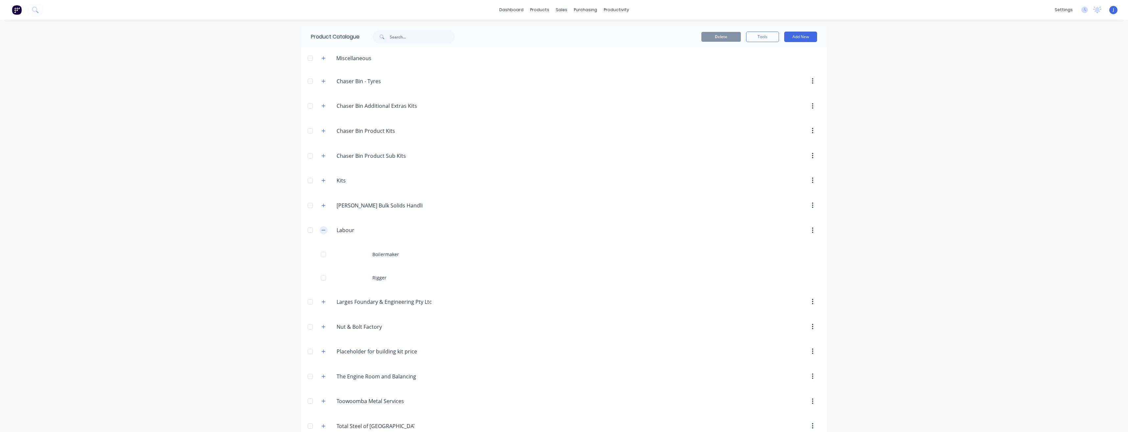
click at [322, 230] on icon "button" at bounding box center [323, 230] width 4 height 5
click at [346, 233] on input "Labour" at bounding box center [376, 230] width 78 height 8
click at [335, 230] on div "Labour. Labour" at bounding box center [375, 230] width 88 height 9
click at [338, 232] on input "Labour" at bounding box center [376, 230] width 78 height 8
type input "On-Site Labour"
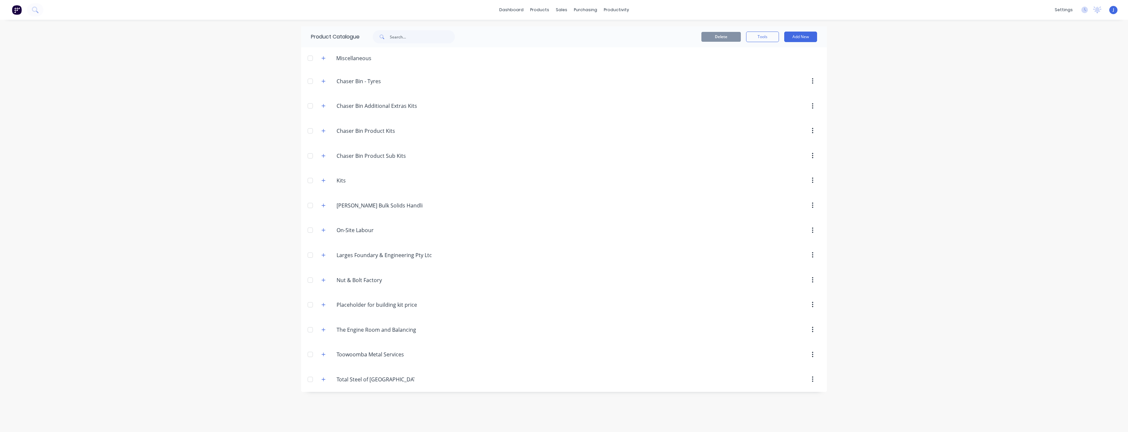
click at [506, 226] on div at bounding box center [619, 230] width 401 height 12
click at [623, 43] on div "Planner" at bounding box center [625, 45] width 15 height 6
